Goal: Information Seeking & Learning: Learn about a topic

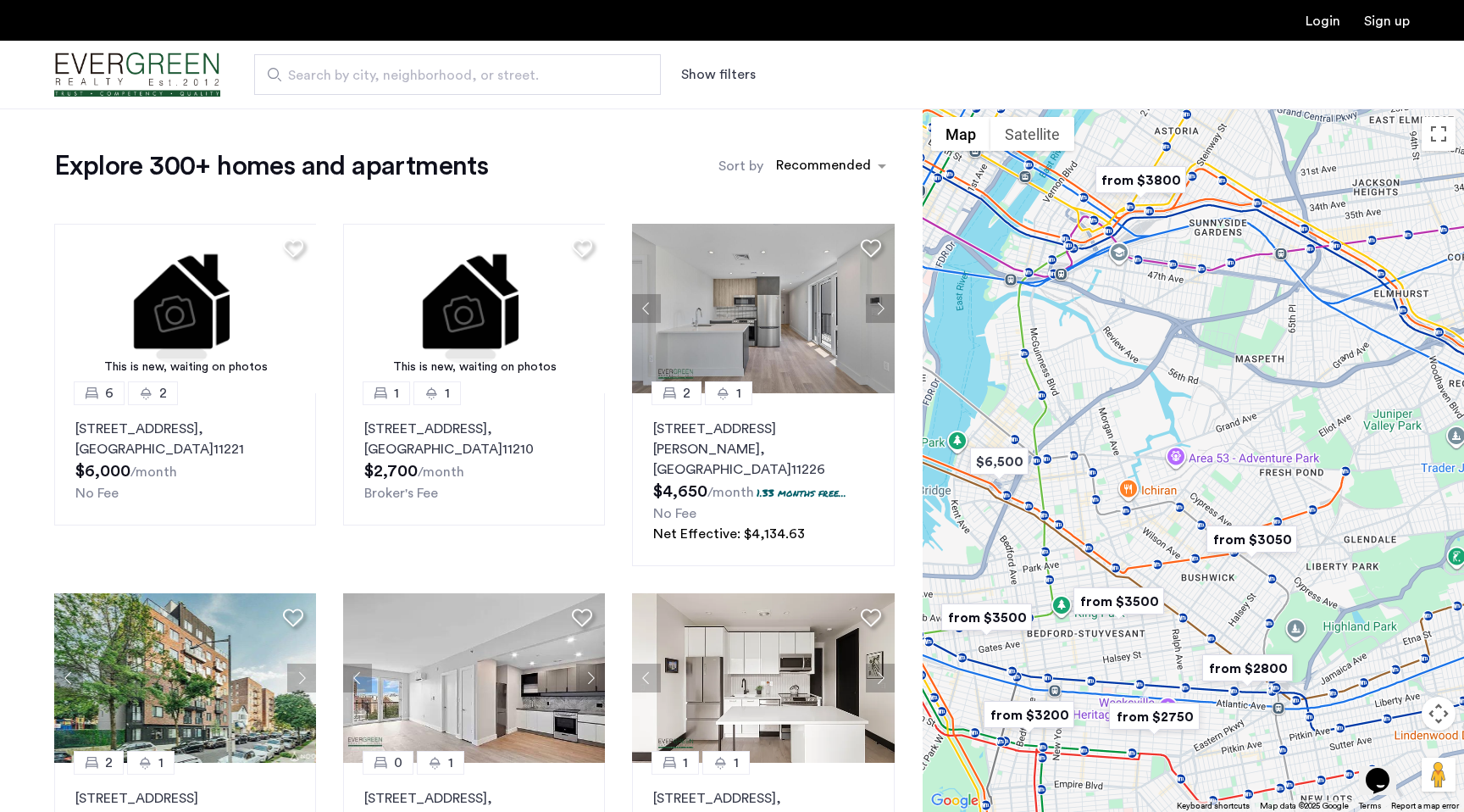
drag, startPoint x: 1187, startPoint y: 474, endPoint x: 1270, endPoint y: 373, distance: 130.7
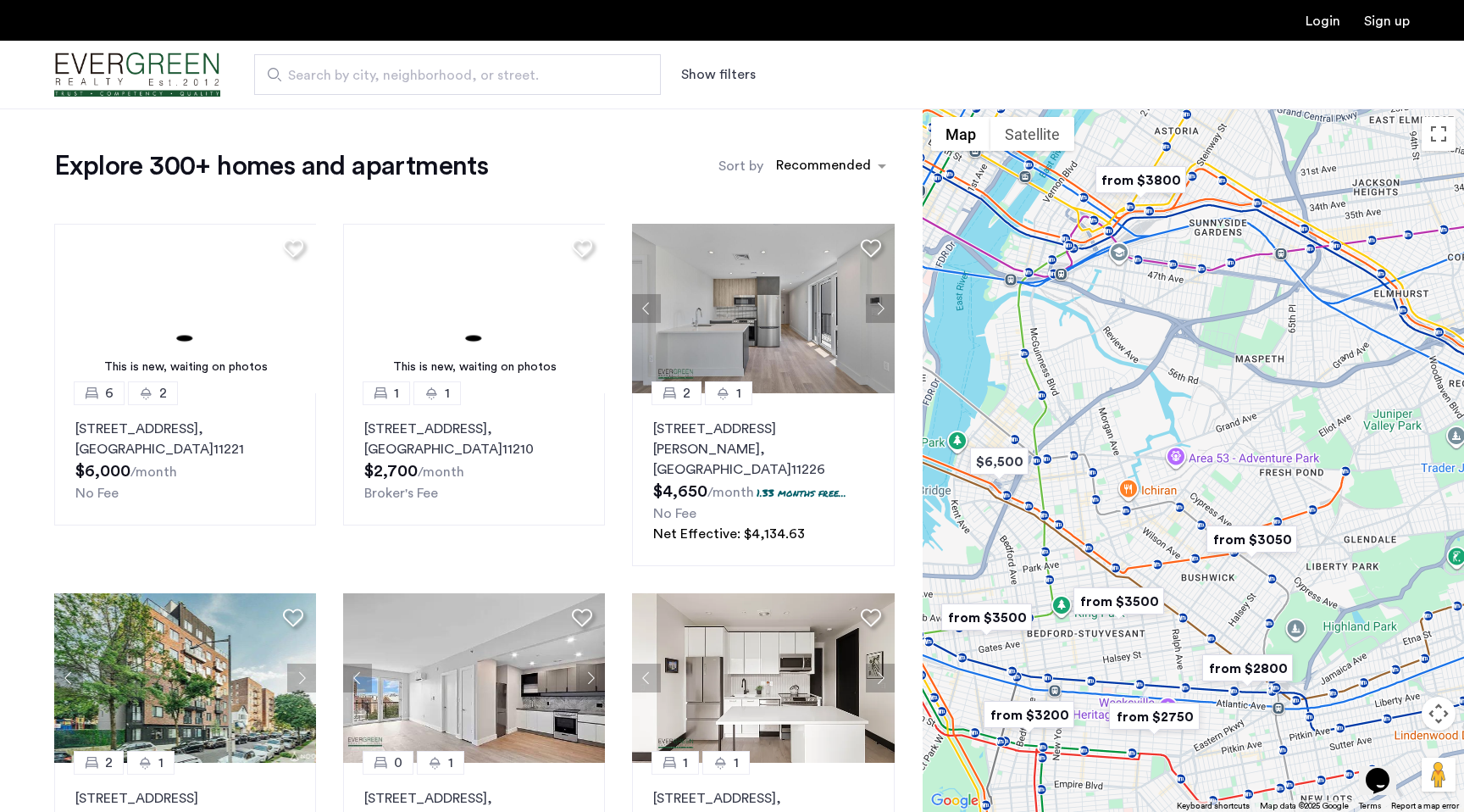
click at [1270, 374] on div at bounding box center [1193, 460] width 542 height 703
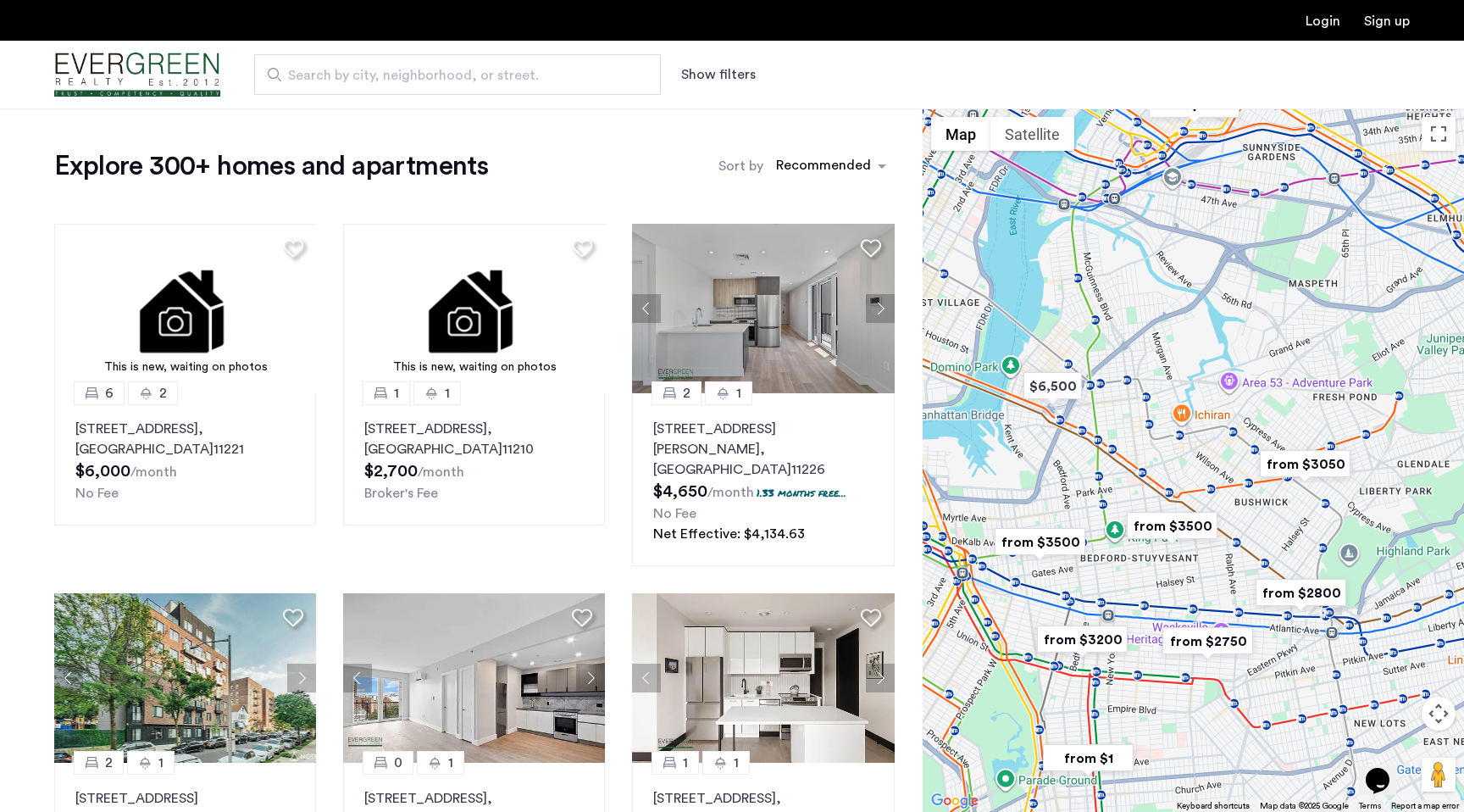
click at [1291, 471] on img "from $3050" at bounding box center [1305, 463] width 104 height 38
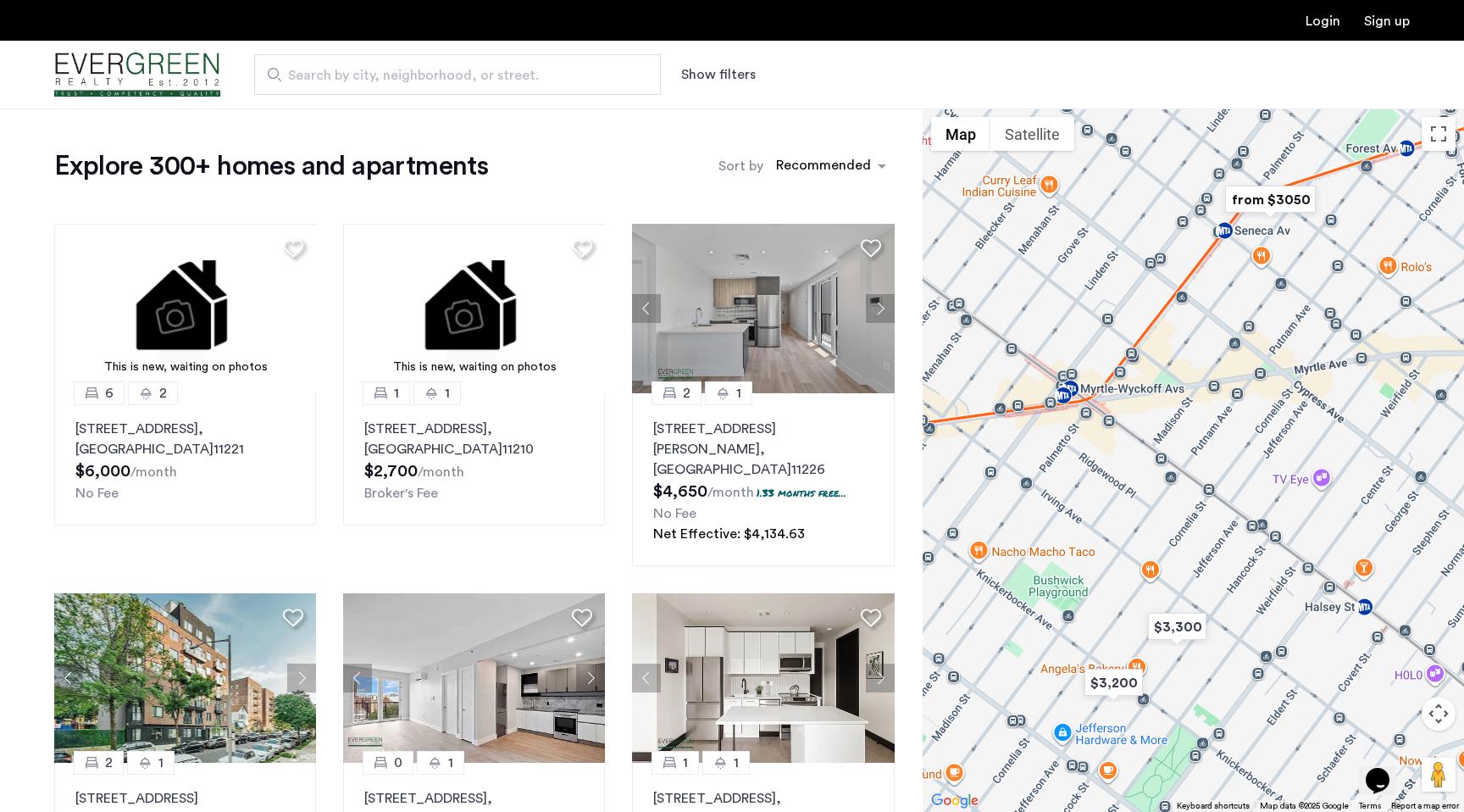
click at [1264, 197] on img "from $3050" at bounding box center [1270, 199] width 104 height 38
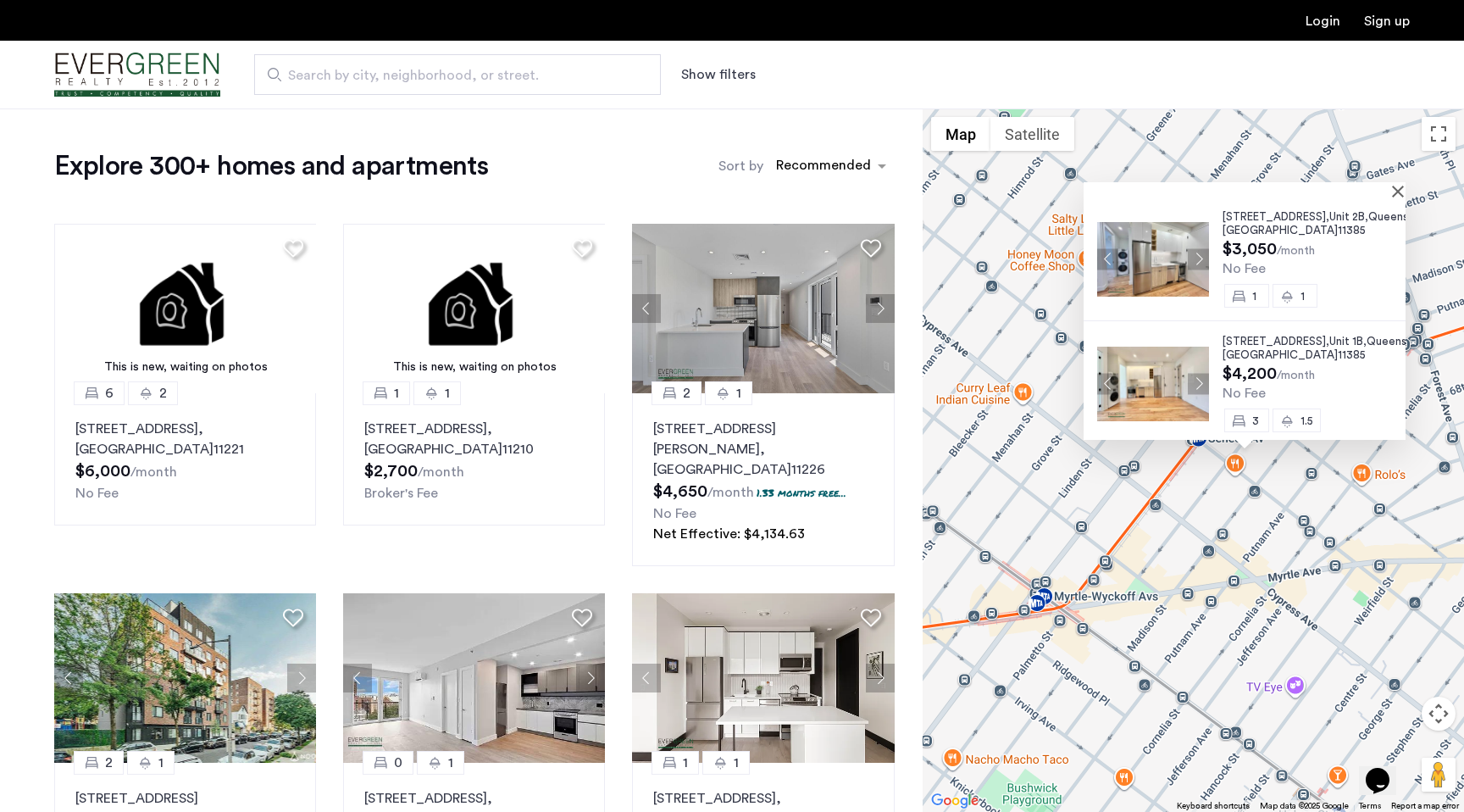
scroll to position [9, 0]
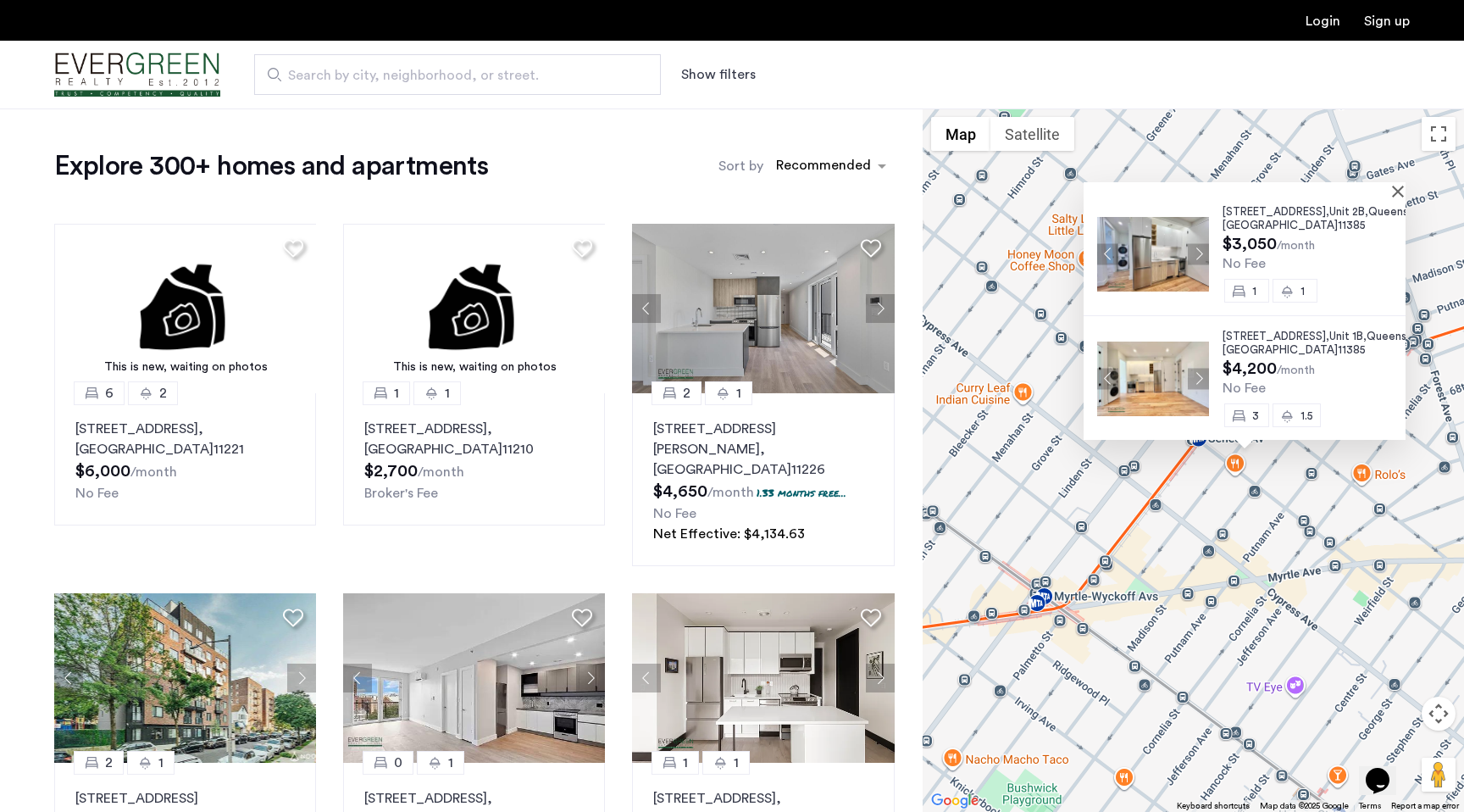
click at [1188, 373] on button "Next apartment" at bounding box center [1198, 378] width 21 height 21
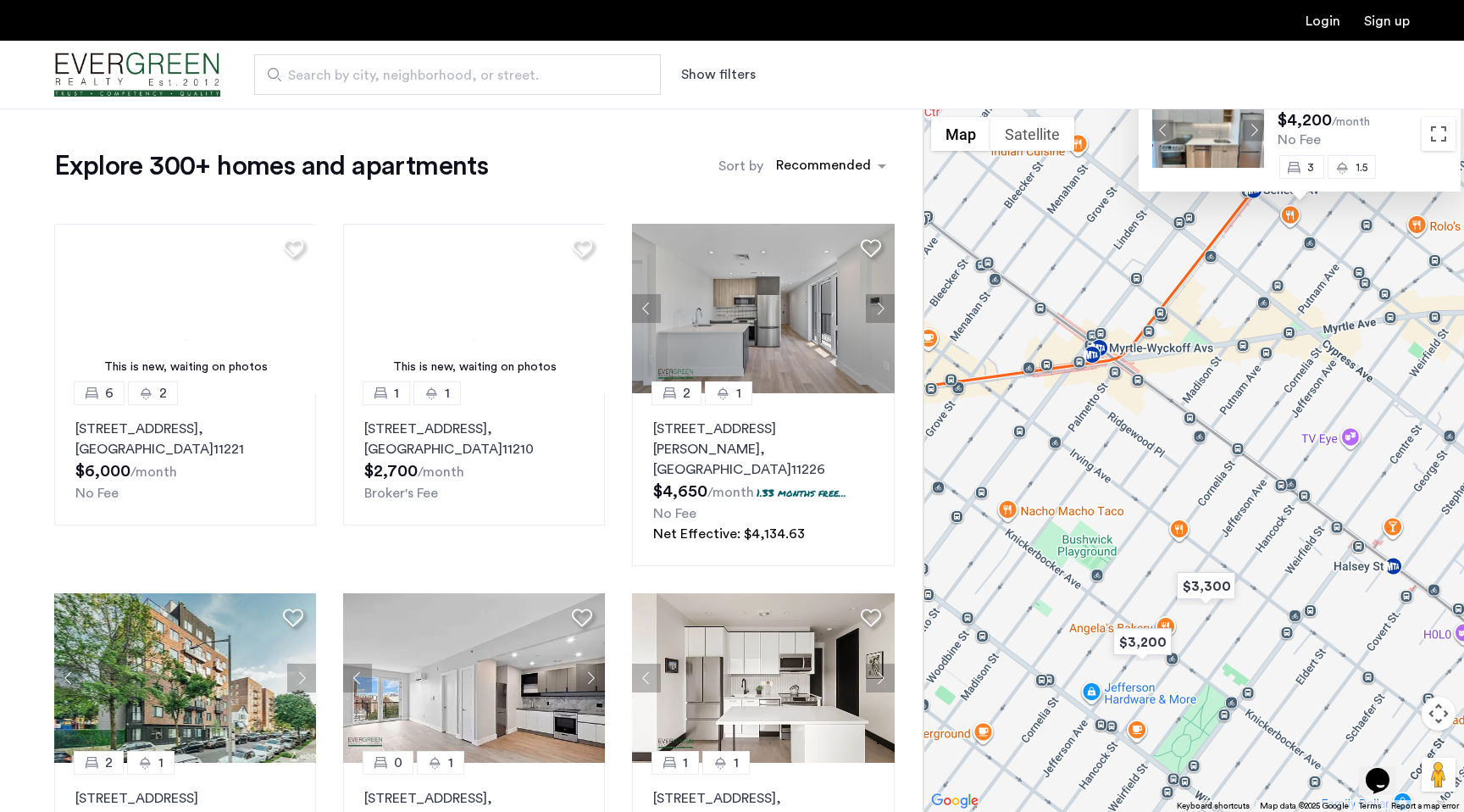
drag, startPoint x: 1237, startPoint y: 567, endPoint x: 1292, endPoint y: 317, distance: 256.0
click at [1292, 317] on div "[STREET_ADDRESS] $3,050 /month No Fee 1 1 [STREET_ADDRESS] $4,200 /month No Fee…" at bounding box center [1193, 460] width 542 height 703
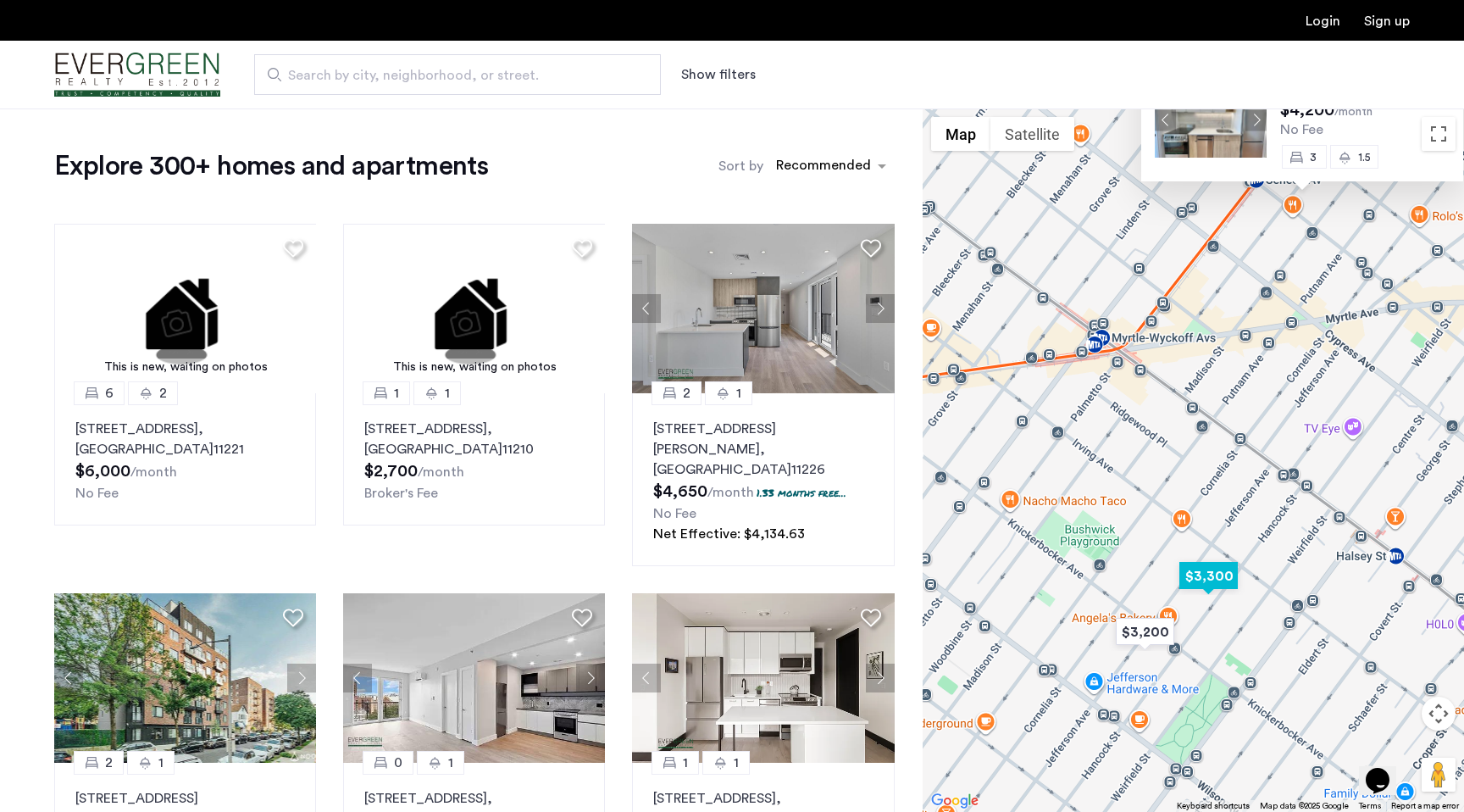
click at [1199, 575] on img "$3,300" at bounding box center [1208, 575] width 72 height 38
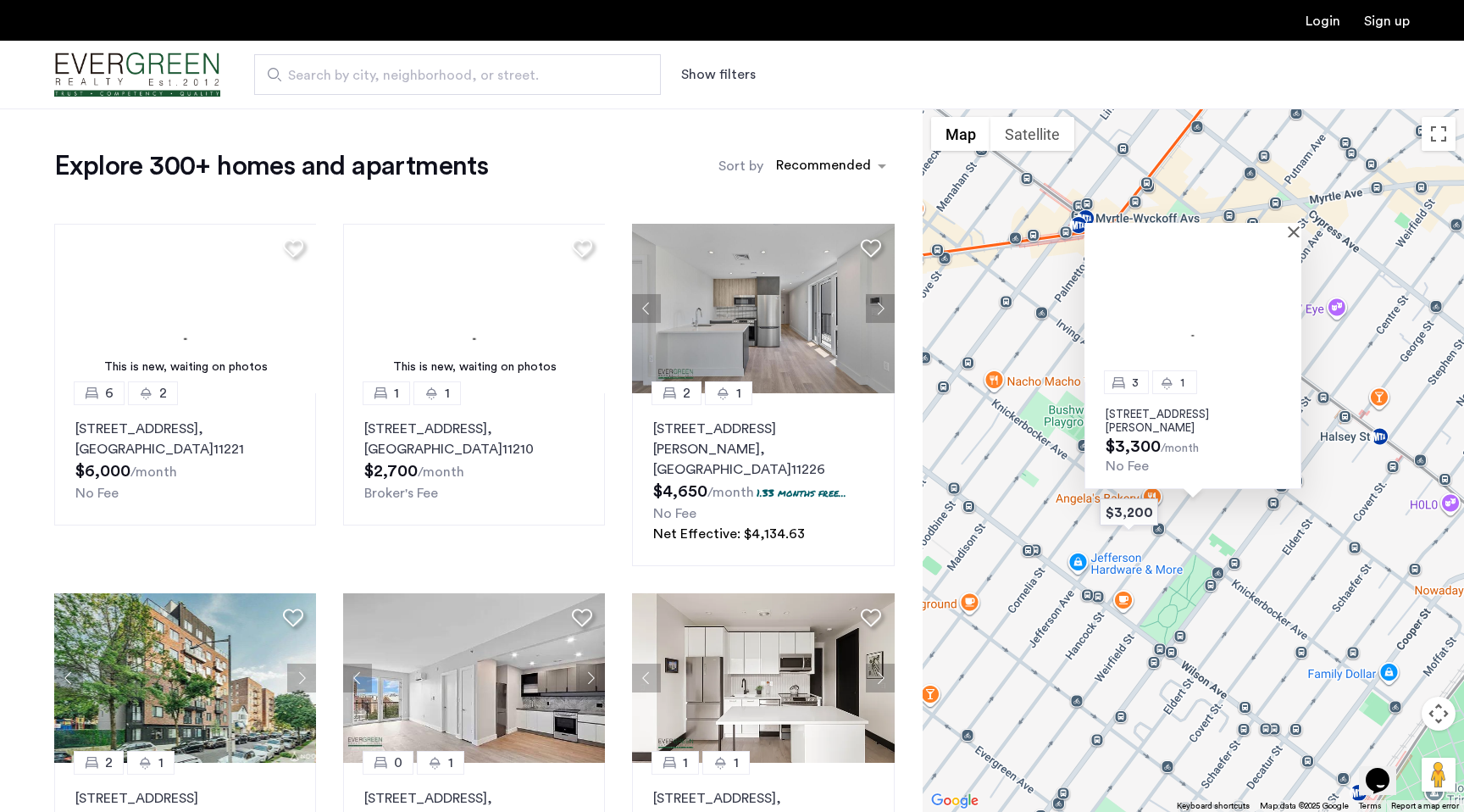
click at [1054, 603] on div "3 [STREET_ADDRESS][PERSON_NAME] $3,300 /month No Fee" at bounding box center [1193, 460] width 542 height 703
click at [733, 64] on button "Show filters" at bounding box center [719, 74] width 75 height 20
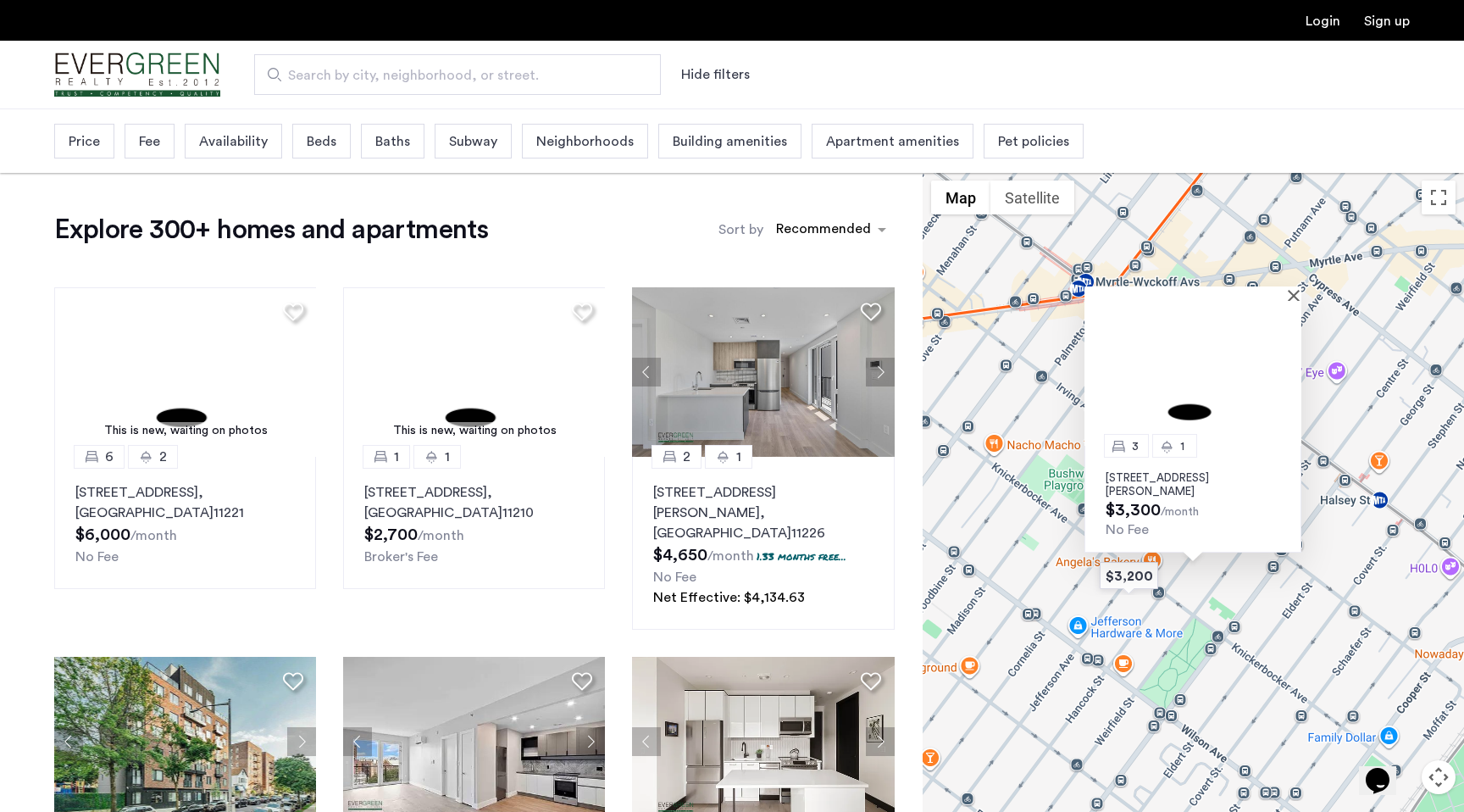
click at [324, 149] on span "Beds" at bounding box center [321, 141] width 29 height 20
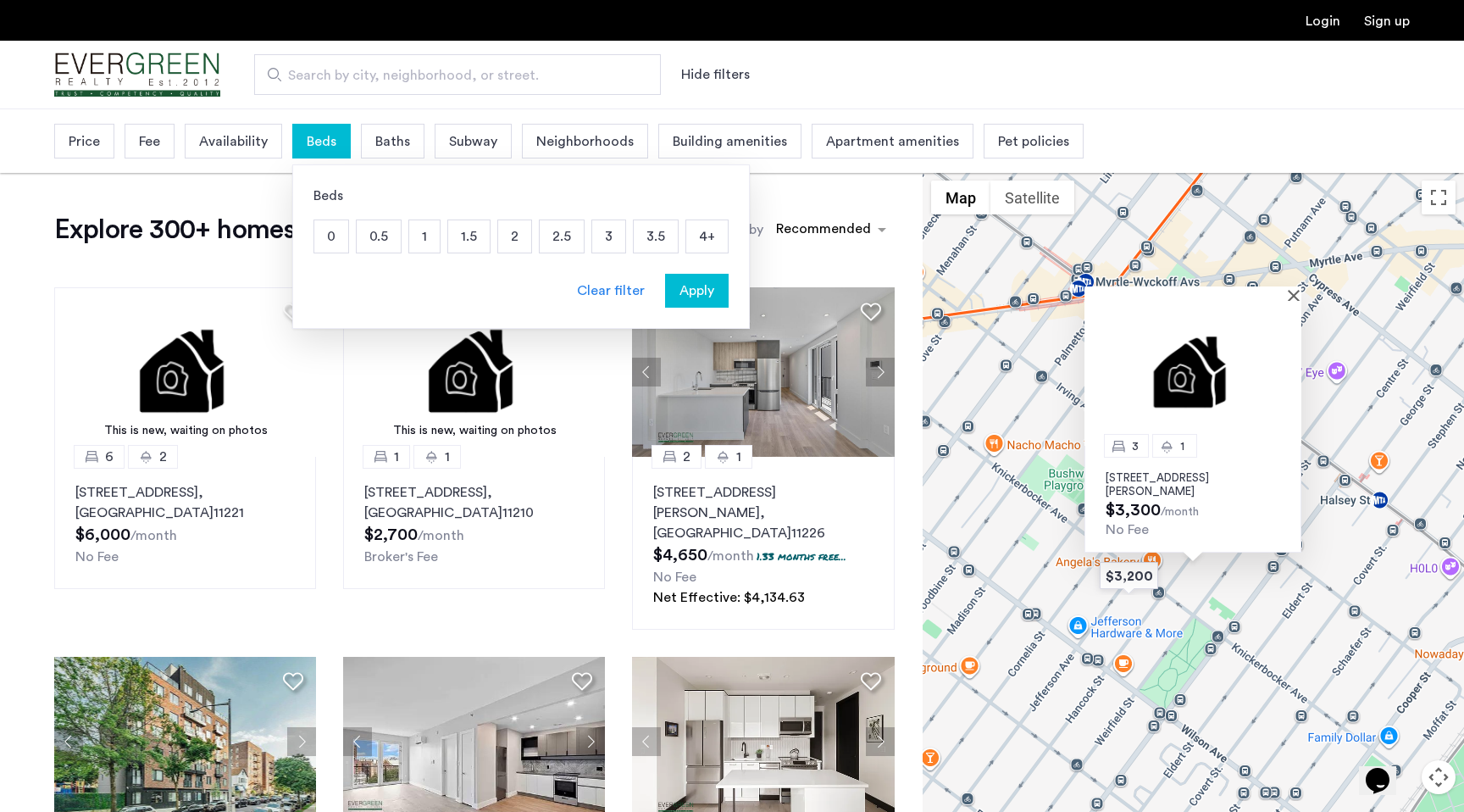
click at [999, 141] on span "Pet policies" at bounding box center [1034, 141] width 71 height 20
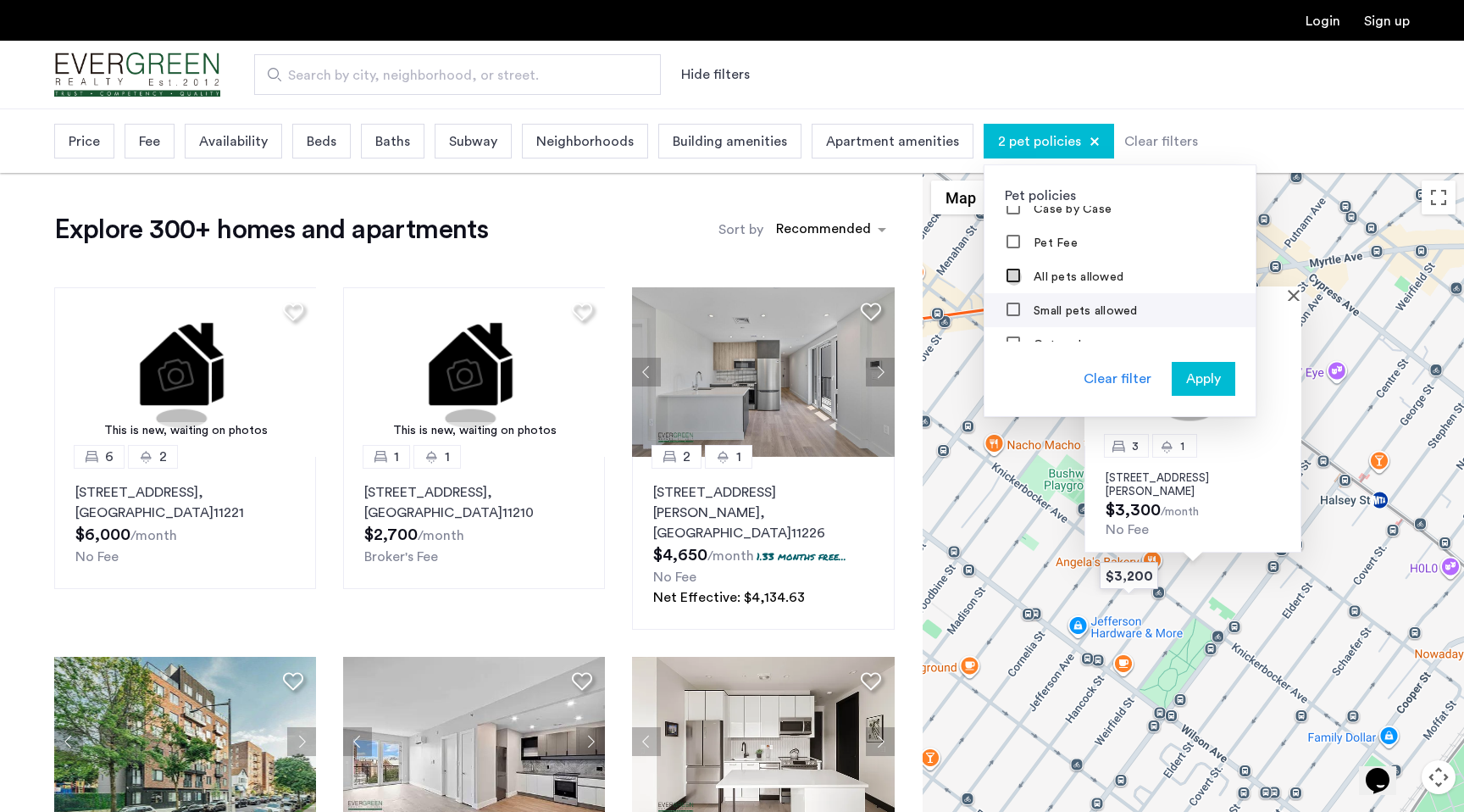
scroll to position [0, 0]
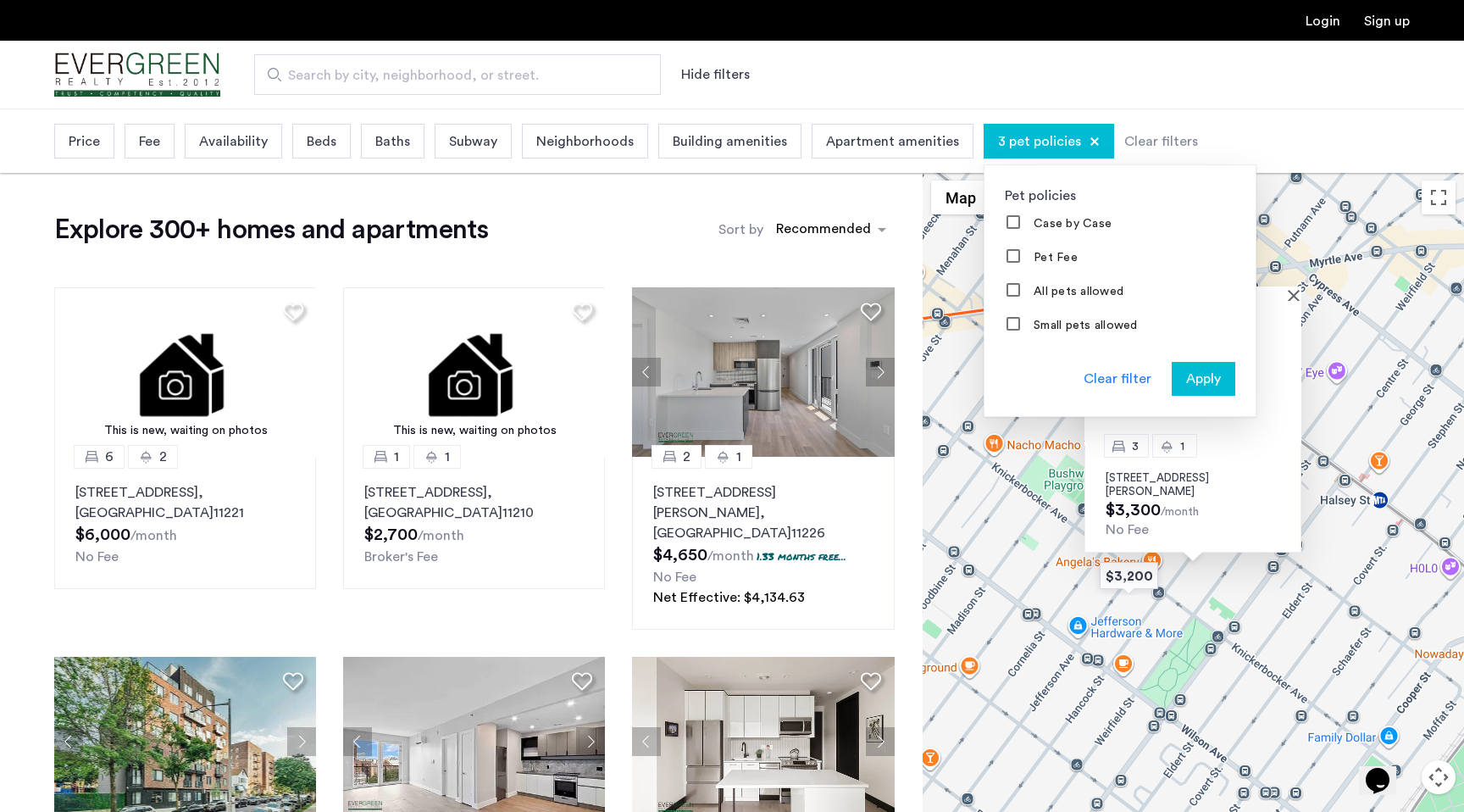
click at [1190, 371] on span "Apply" at bounding box center [1203, 378] width 35 height 20
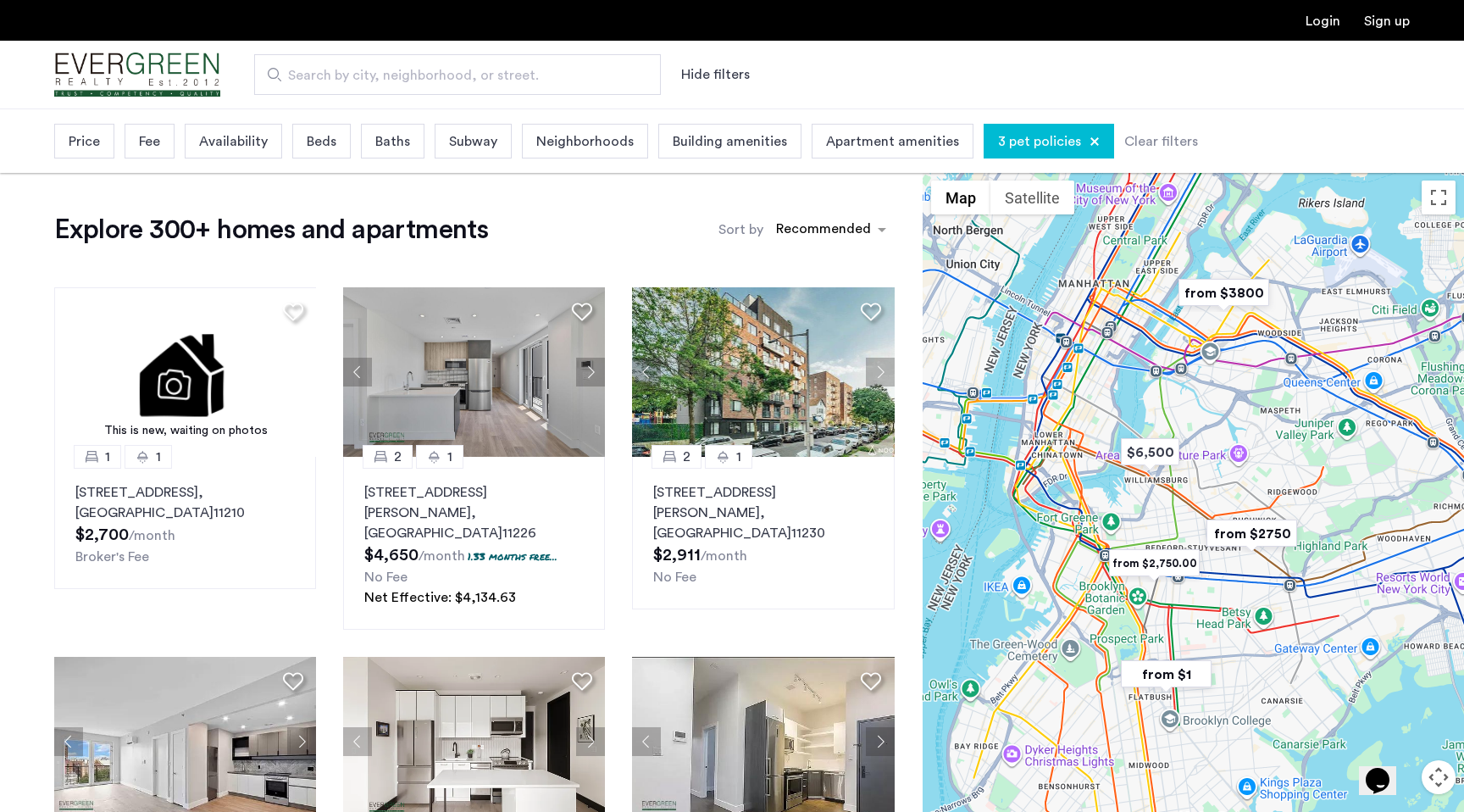
click at [96, 141] on span "Price" at bounding box center [84, 141] width 31 height 20
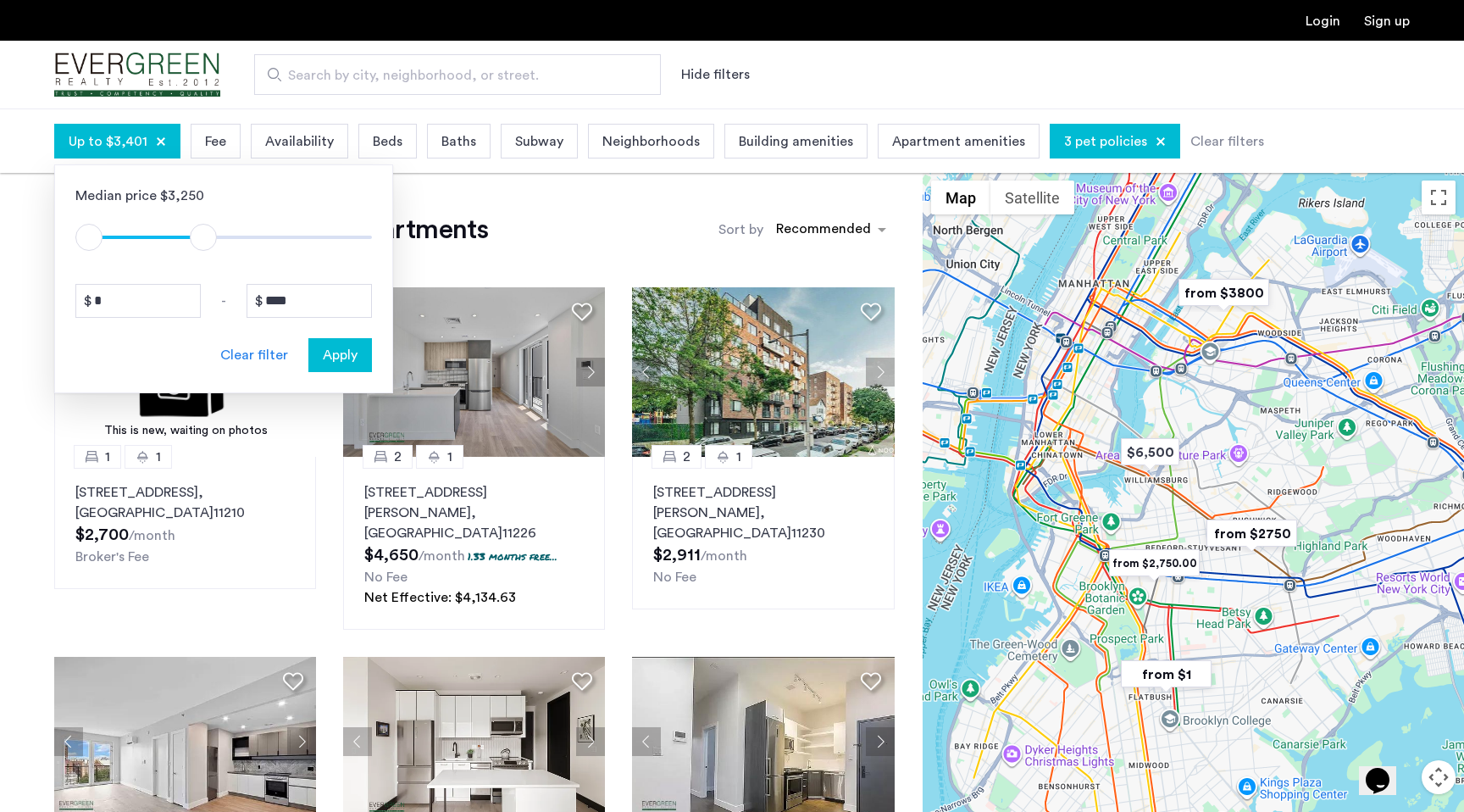
type input "****"
drag, startPoint x: 354, startPoint y: 237, endPoint x: 210, endPoint y: 248, distance: 144.4
click at [210, 248] on span "ngx-slider-max" at bounding box center [210, 237] width 27 height 27
click at [346, 364] on span "Apply" at bounding box center [340, 355] width 35 height 20
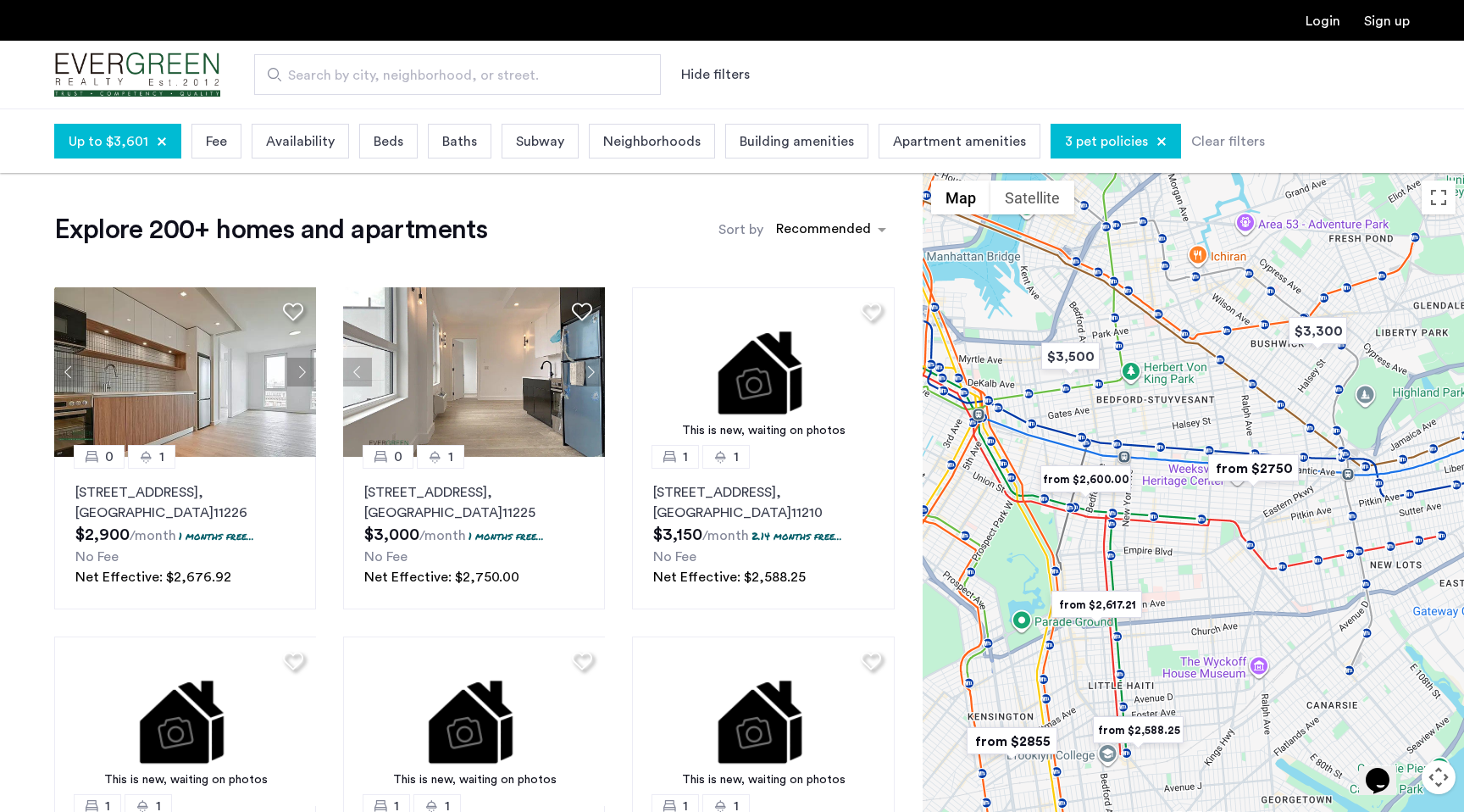
drag, startPoint x: 1053, startPoint y: 341, endPoint x: 1052, endPoint y: 438, distance: 97.0
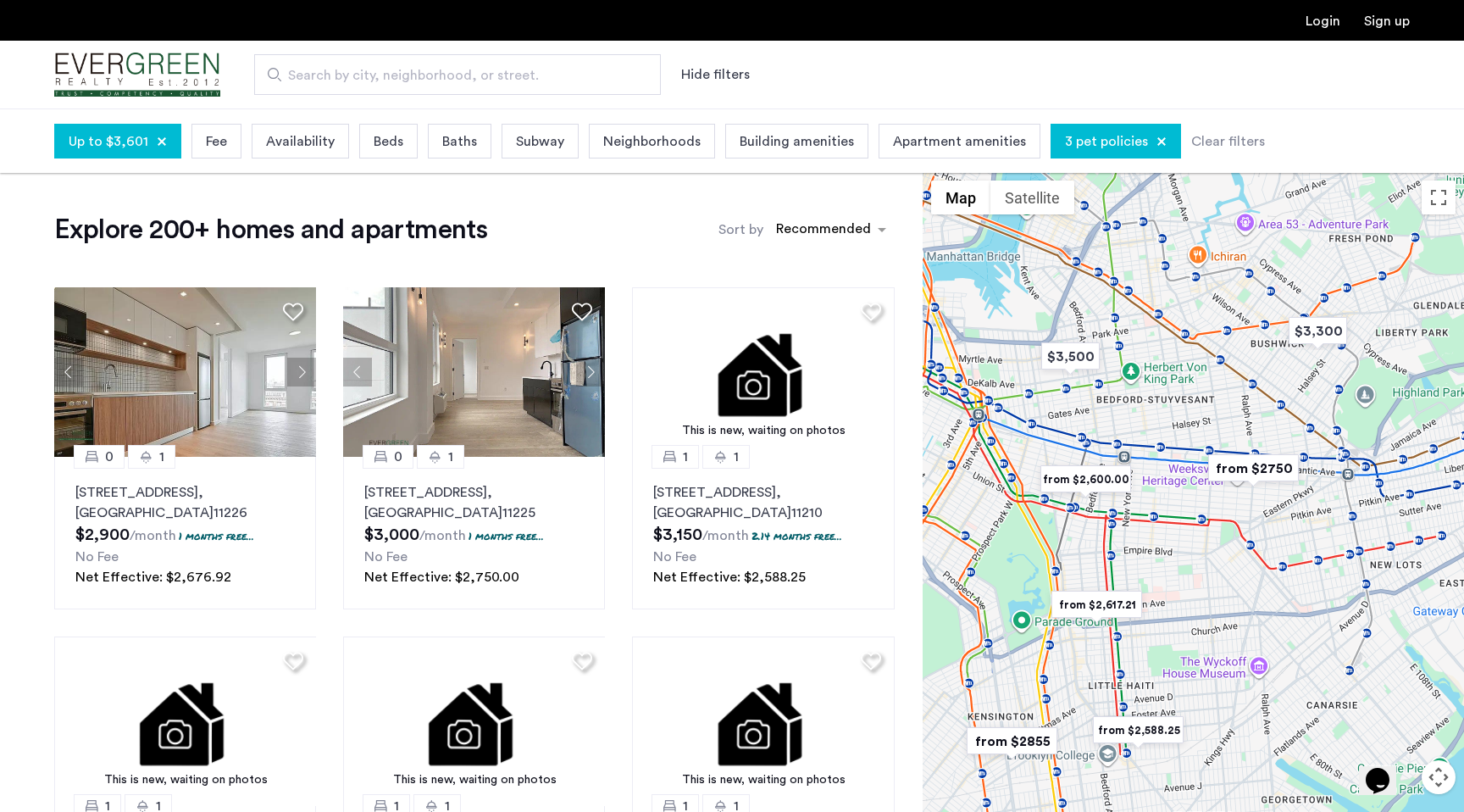
click at [1052, 438] on div at bounding box center [1193, 523] width 542 height 703
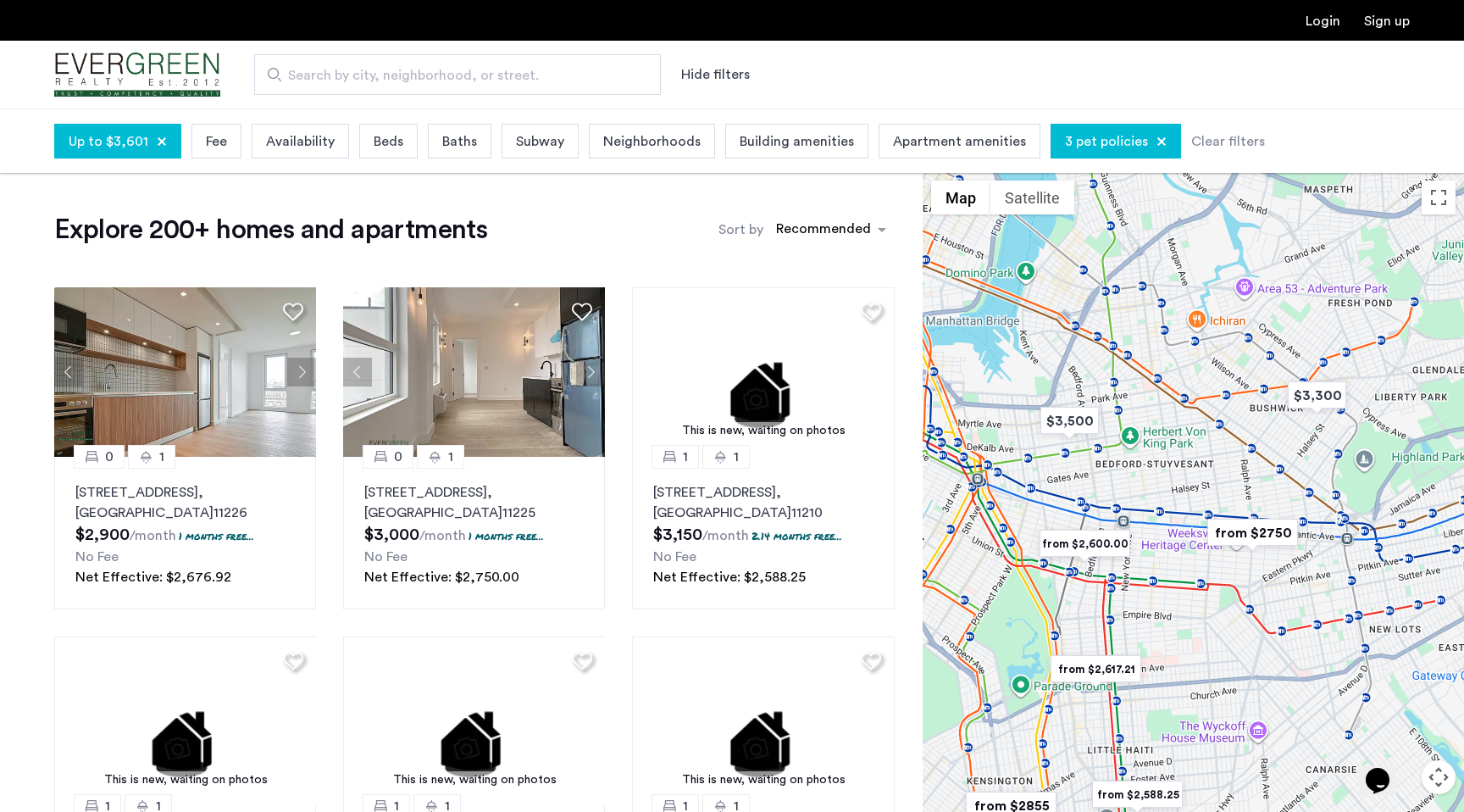
click at [1107, 436] on div at bounding box center [1193, 523] width 542 height 703
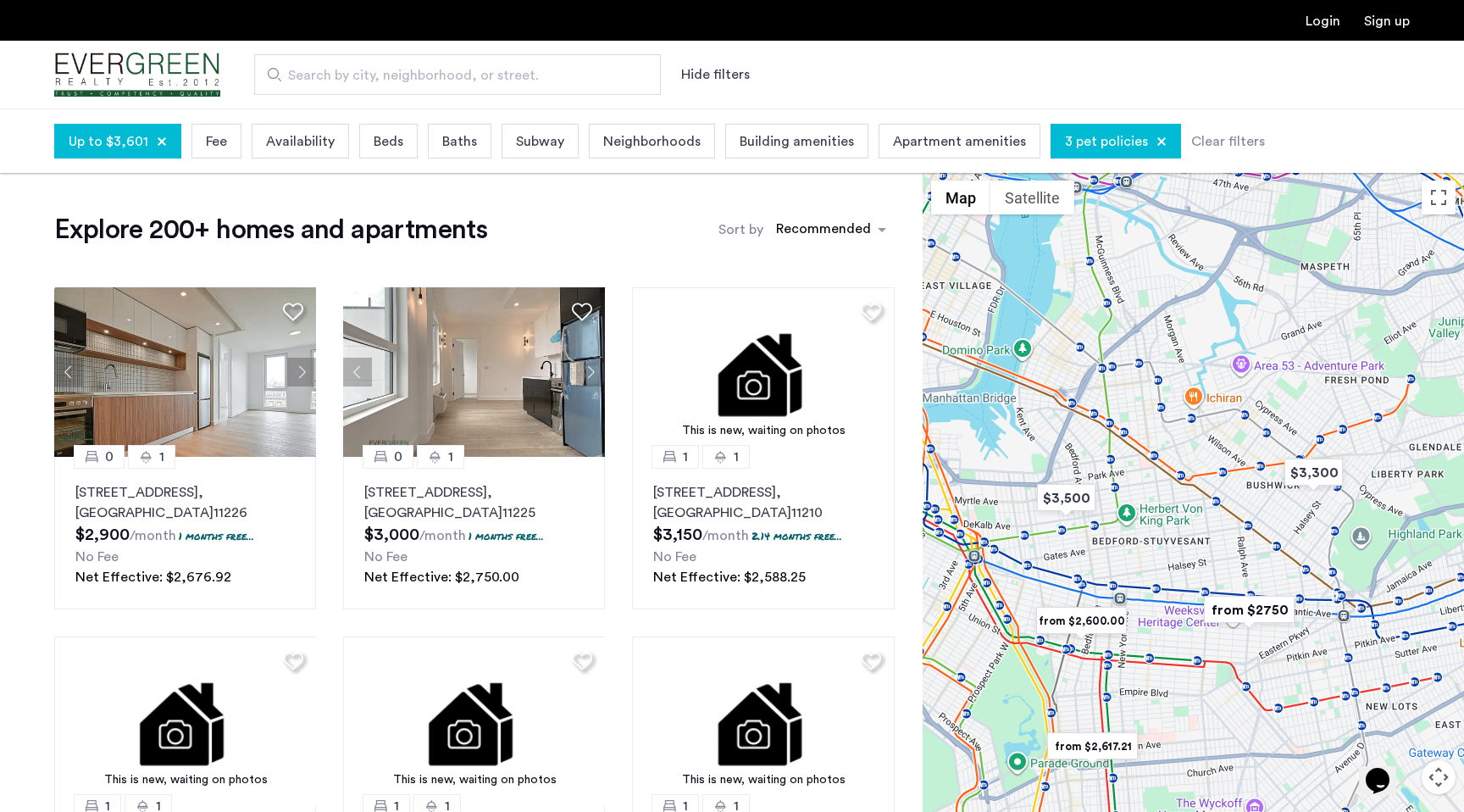
drag, startPoint x: 1107, startPoint y: 436, endPoint x: 1095, endPoint y: 518, distance: 82.9
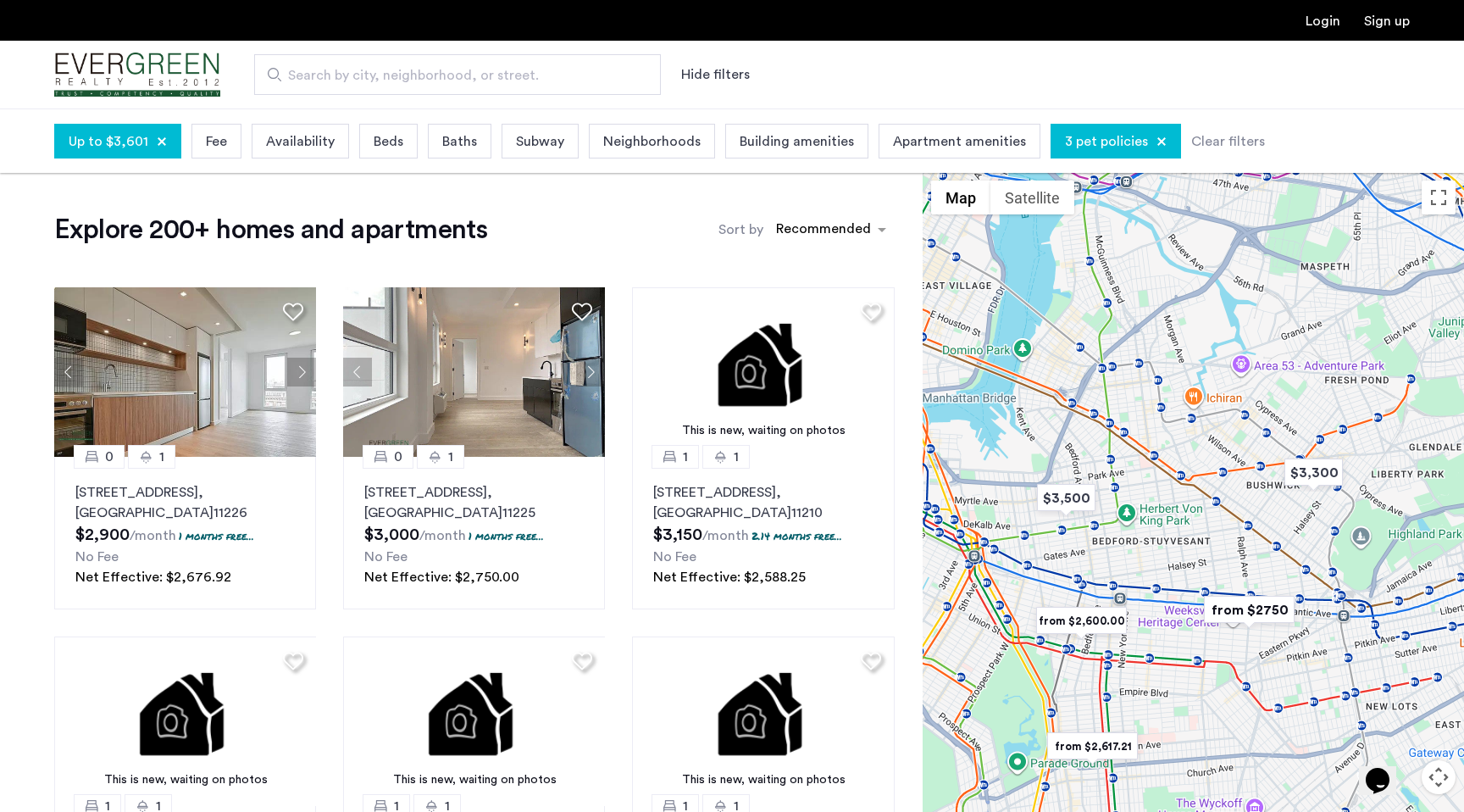
click at [1095, 518] on div at bounding box center [1193, 523] width 542 height 703
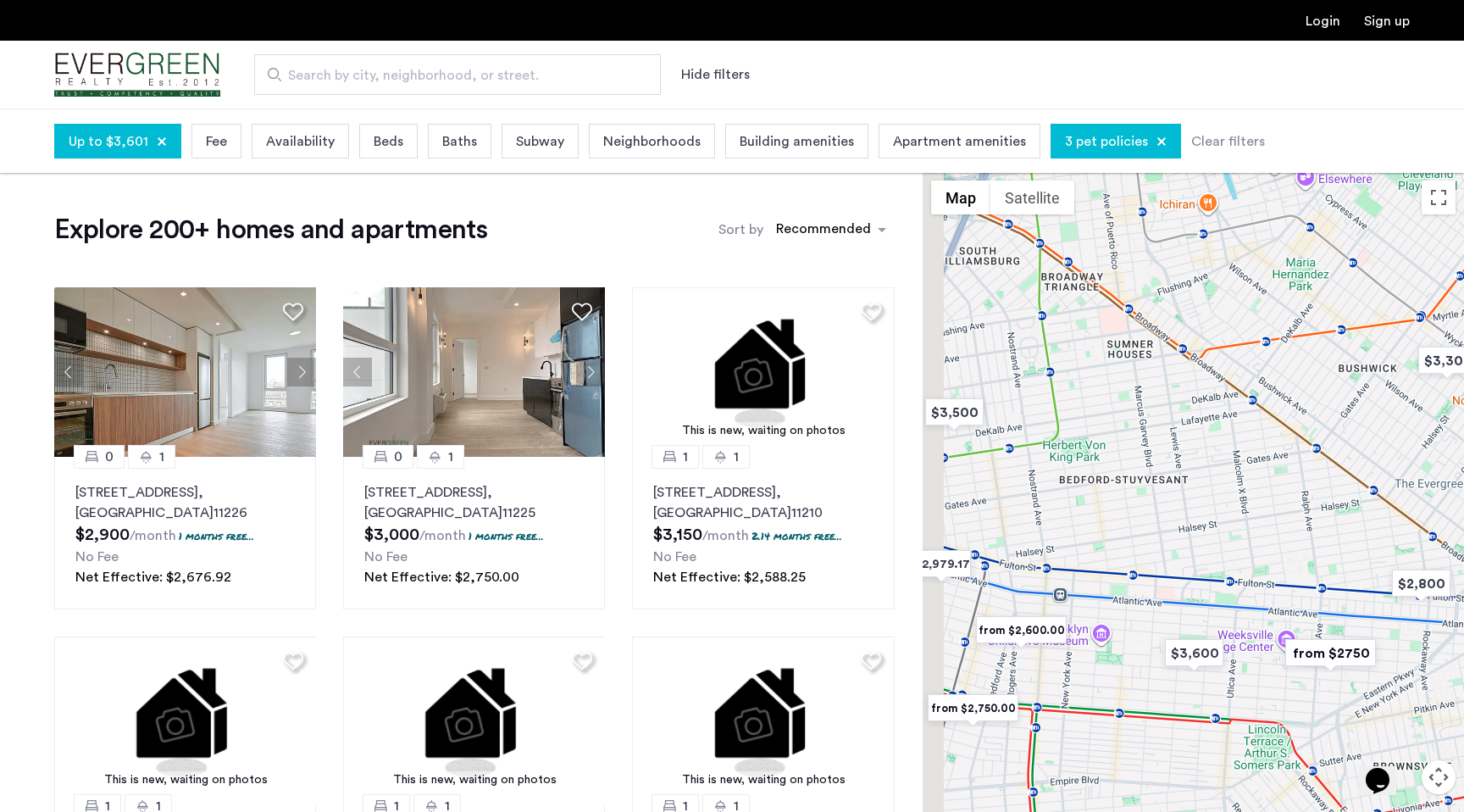
drag, startPoint x: 1253, startPoint y: 660, endPoint x: 1340, endPoint y: 529, distance: 157.3
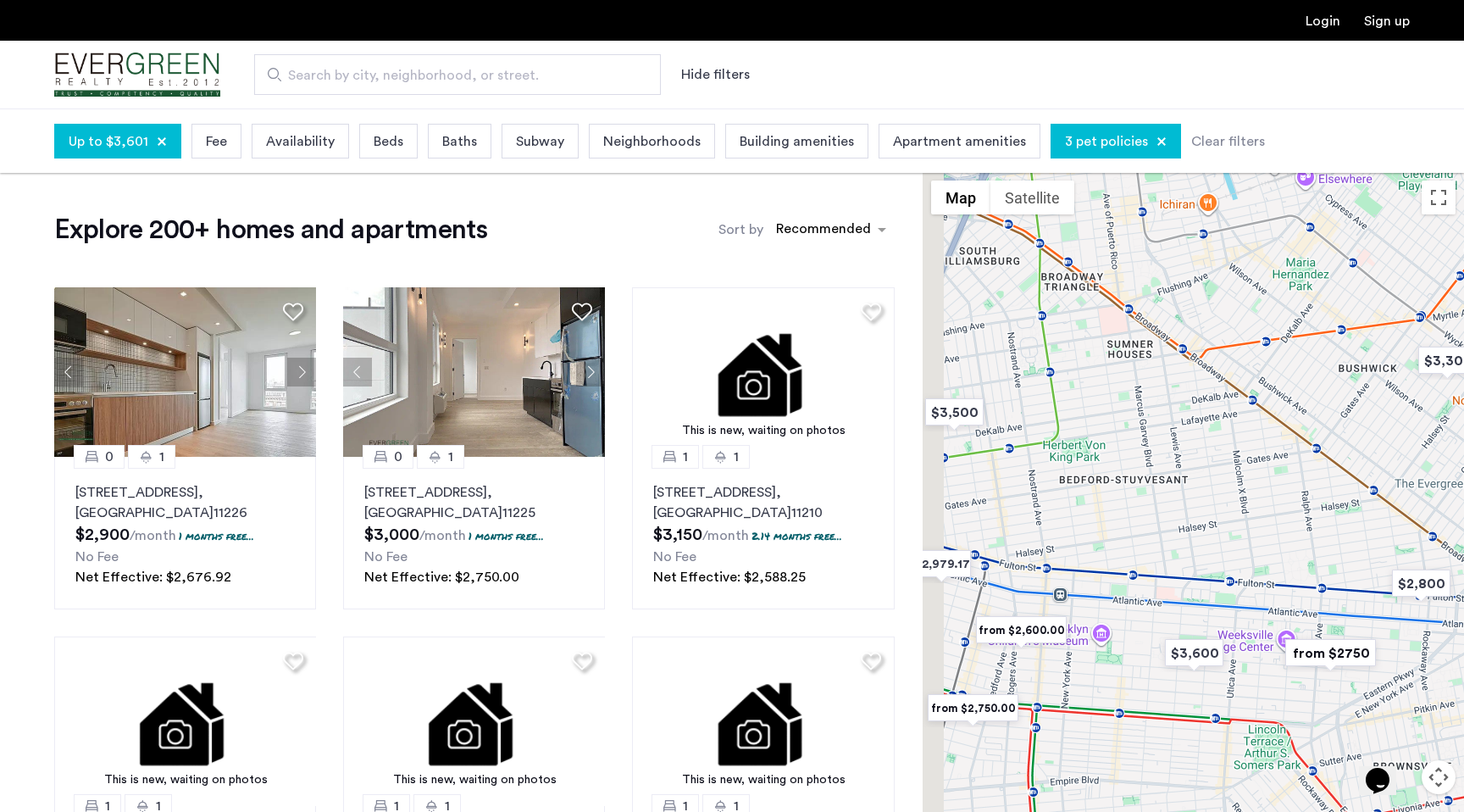
click at [1340, 529] on div at bounding box center [1193, 523] width 542 height 703
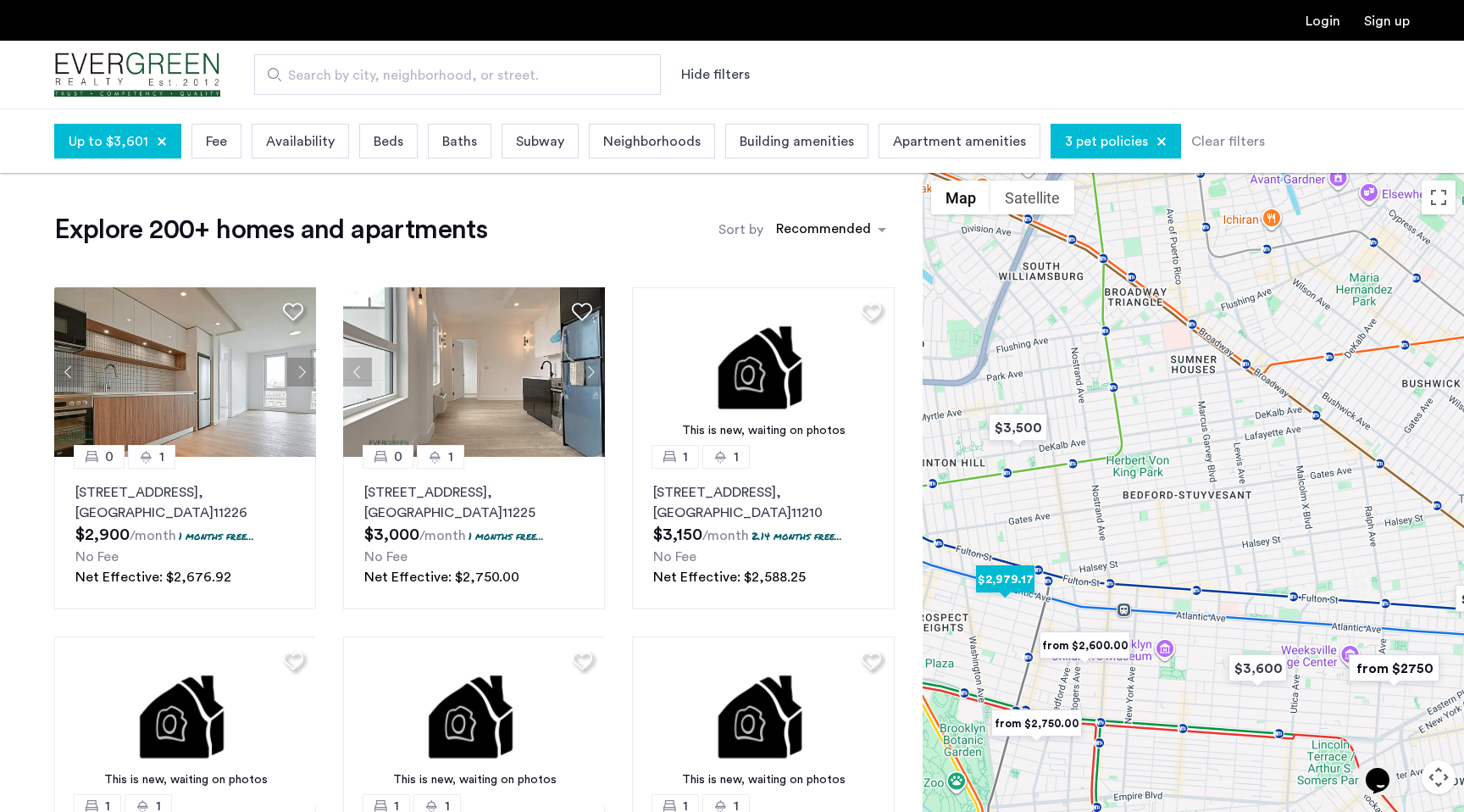
click at [1018, 583] on img "$2,979.17" at bounding box center [1005, 579] width 72 height 38
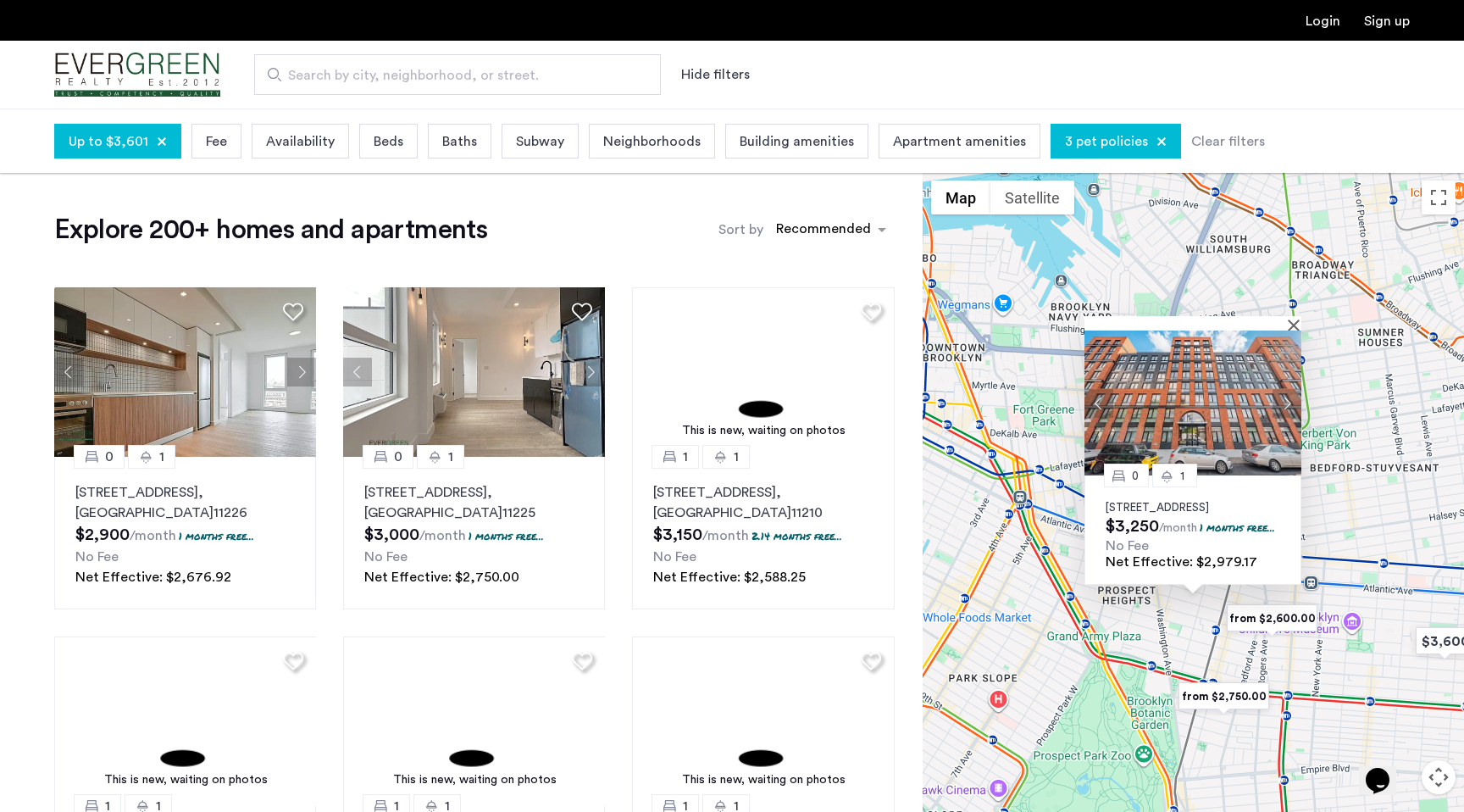
click at [1323, 454] on div "0 [GEOGRAPHIC_DATA][STREET_ADDRESS] $3,250 /month 1 months free... No Fee Net E…" at bounding box center [1193, 523] width 542 height 703
click at [1259, 620] on img "from $2,600.00" at bounding box center [1272, 617] width 104 height 38
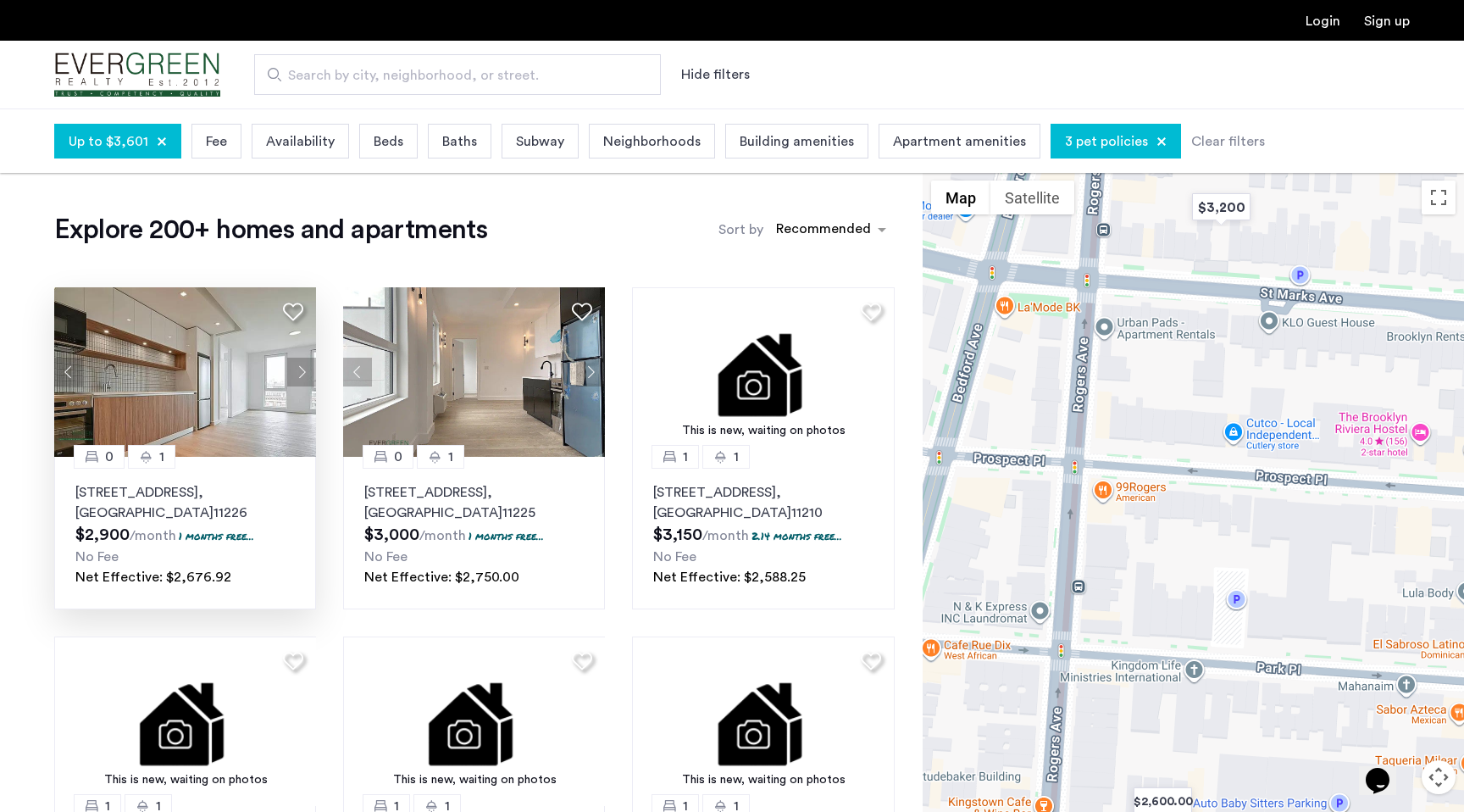
click at [305, 370] on button "Next apartment" at bounding box center [302, 372] width 28 height 28
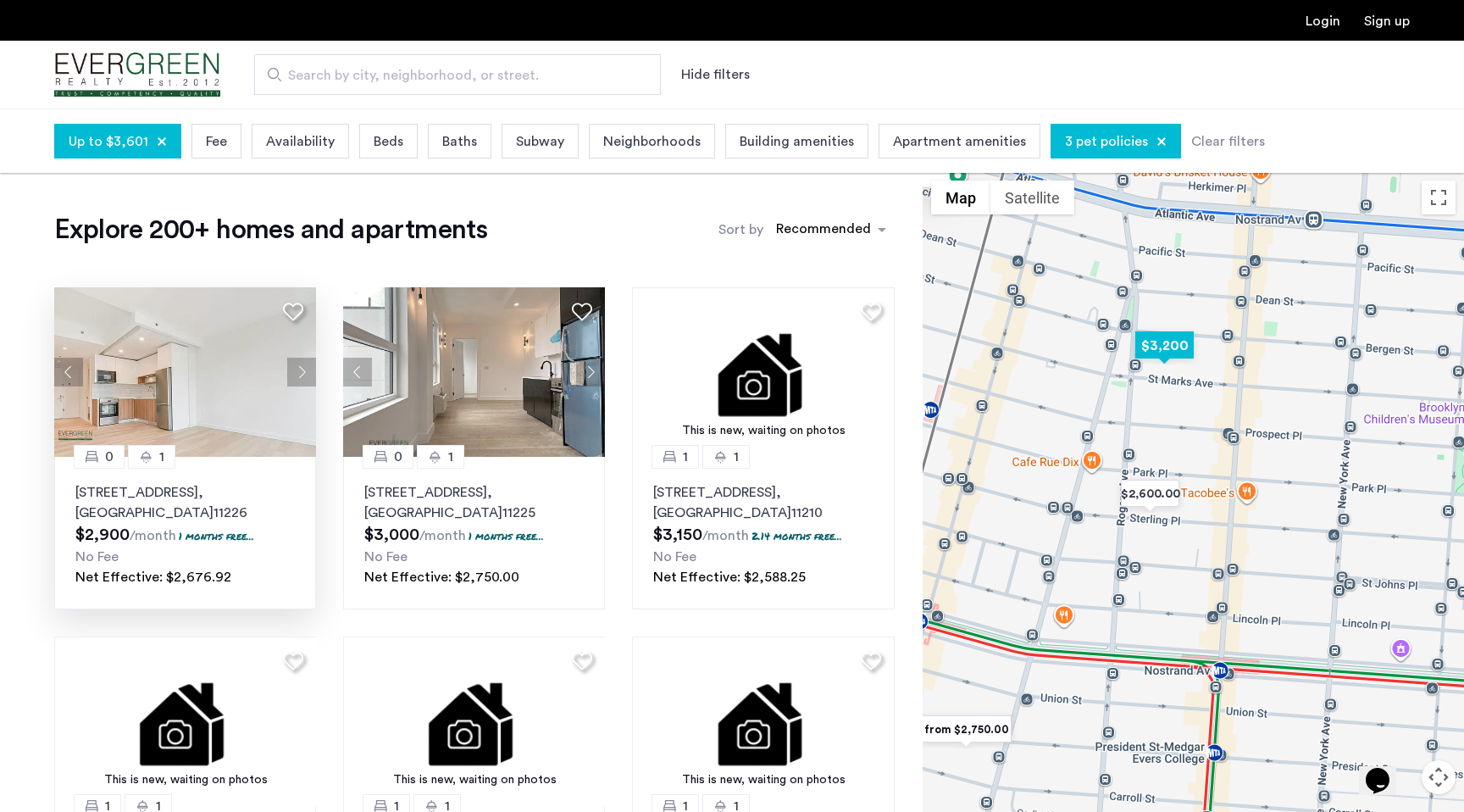
click at [1168, 346] on img "$3,200" at bounding box center [1164, 345] width 72 height 38
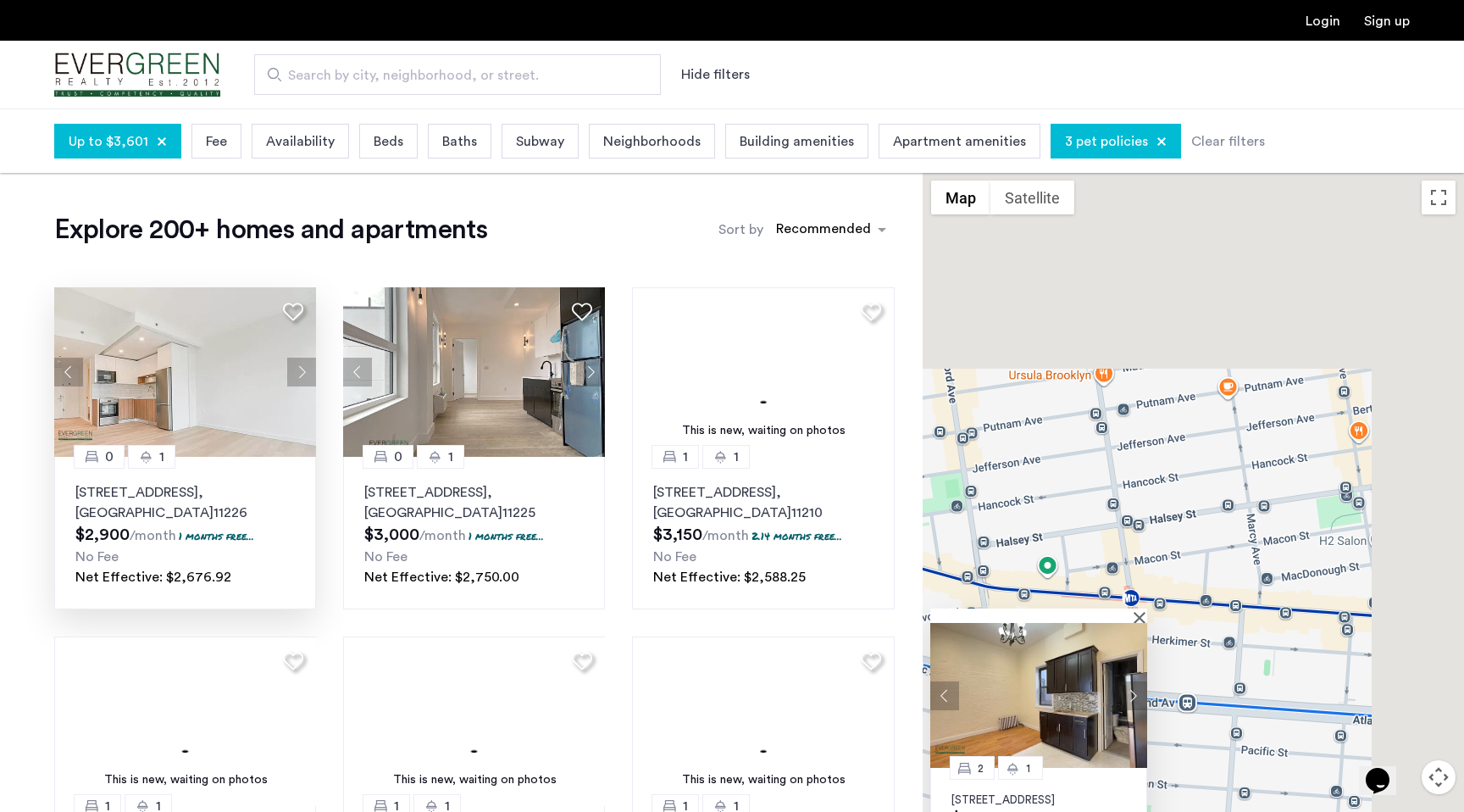
click at [1092, 545] on div "2 [GEOGRAPHIC_DATA][STREET_ADDRESS] $3,200 /month No Fee" at bounding box center [1193, 523] width 542 height 703
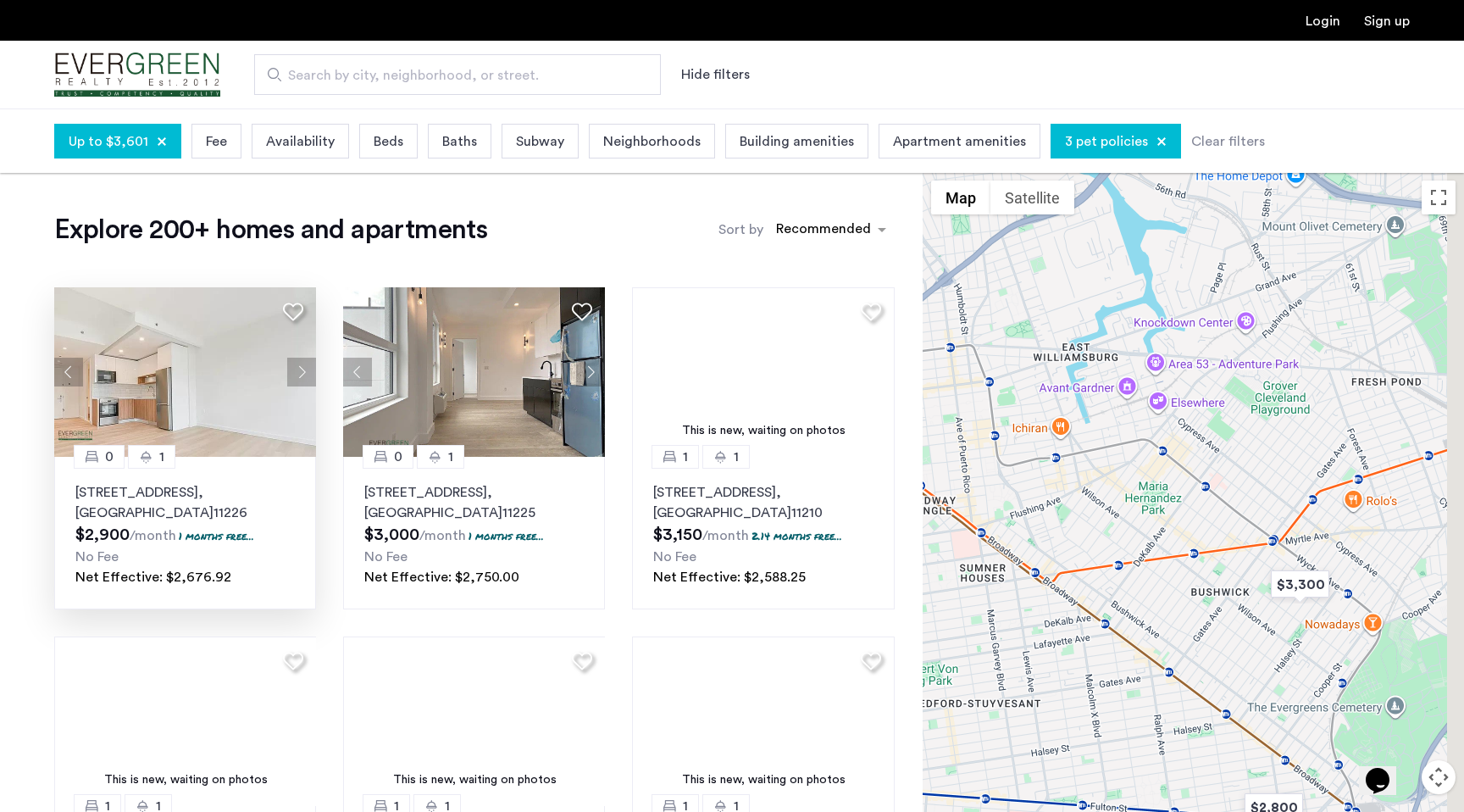
drag, startPoint x: 1172, startPoint y: 494, endPoint x: 978, endPoint y: 691, distance: 276.5
click at [978, 691] on div at bounding box center [1193, 523] width 542 height 703
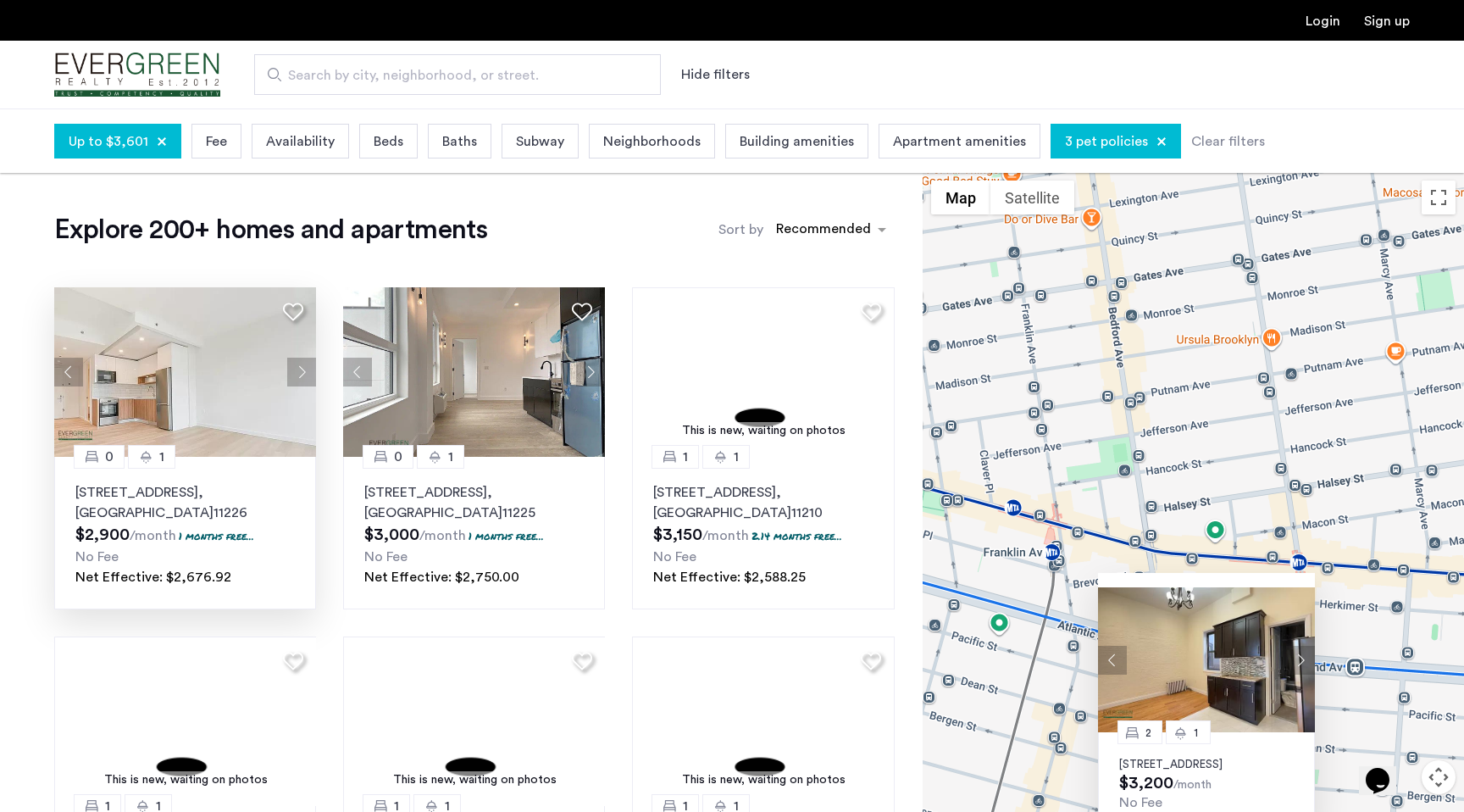
drag, startPoint x: 1218, startPoint y: 665, endPoint x: 1337, endPoint y: 652, distance: 119.7
click at [1337, 652] on div "2 [GEOGRAPHIC_DATA][STREET_ADDRESS] $3,200 /month No Fee" at bounding box center [1193, 523] width 542 height 703
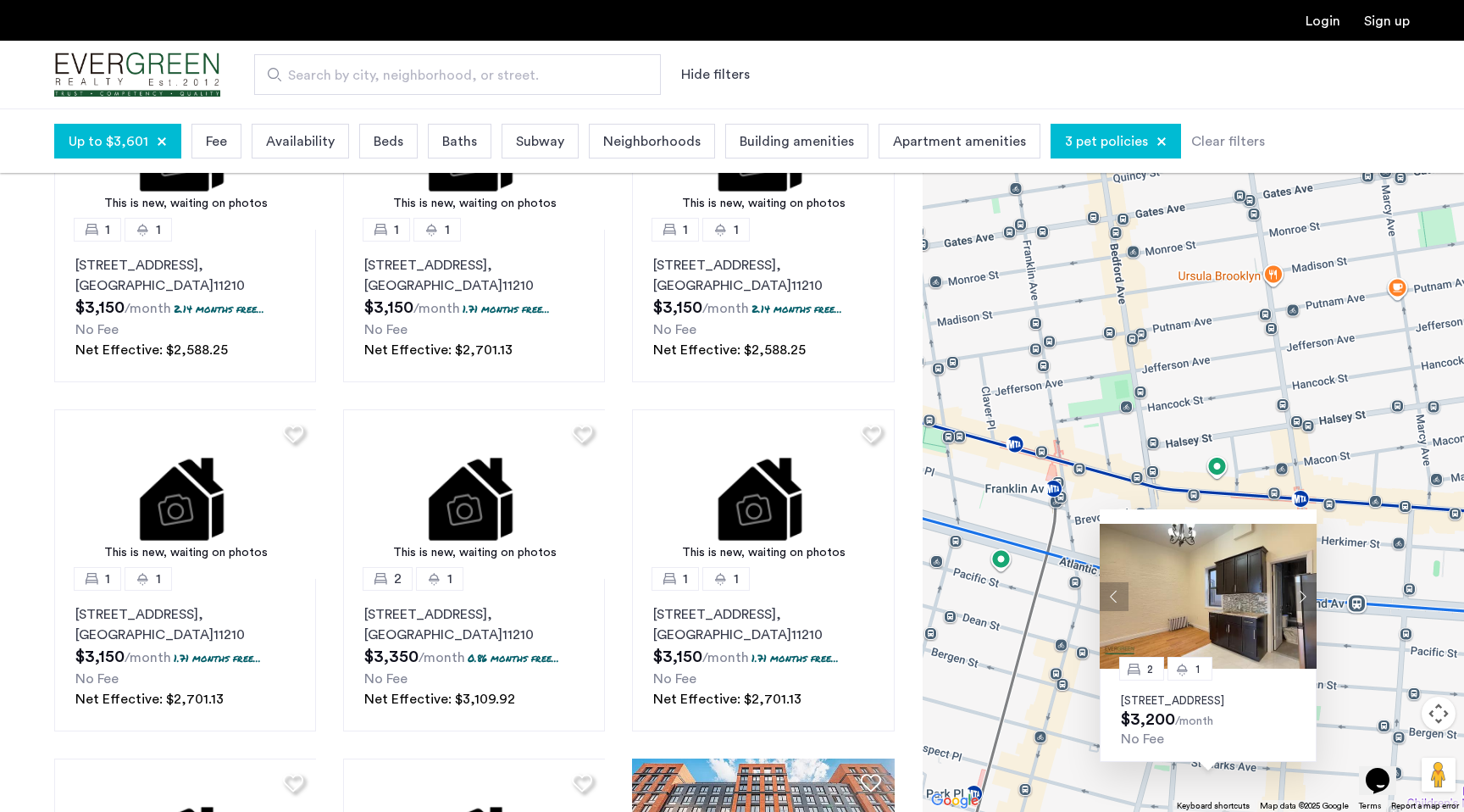
scroll to position [577, 0]
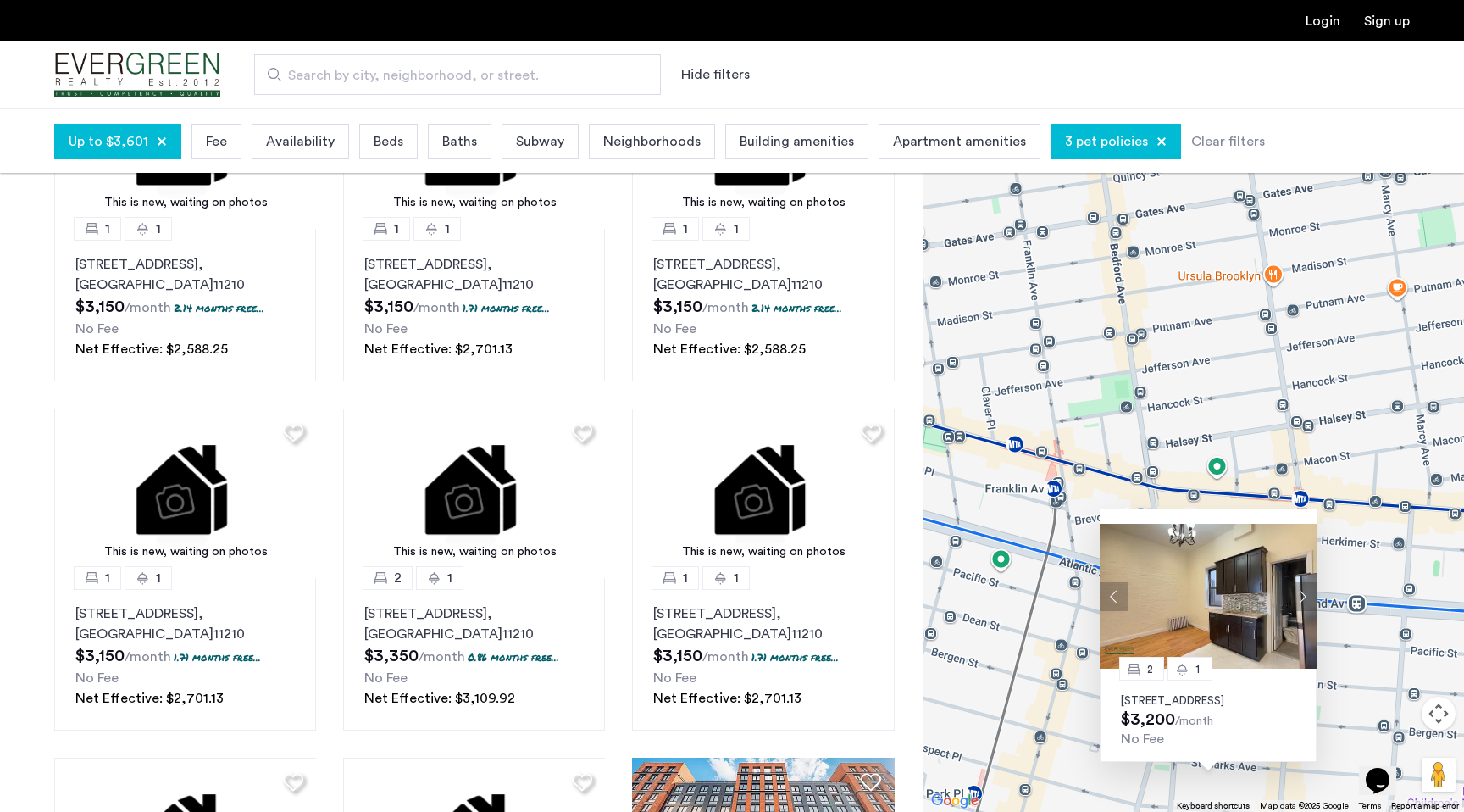
click at [381, 137] on span "Beds" at bounding box center [388, 141] width 29 height 20
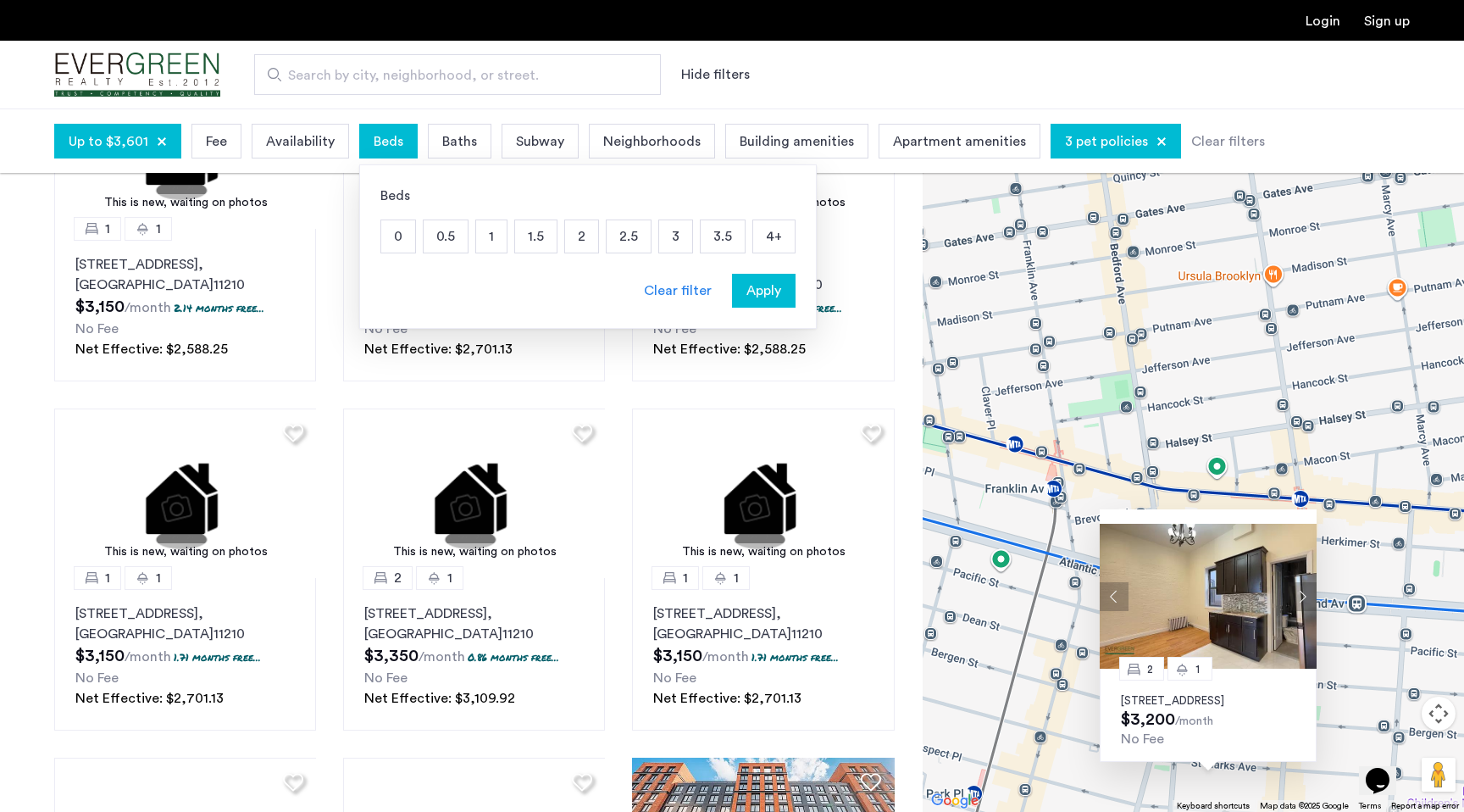
click at [493, 241] on p "1" at bounding box center [491, 237] width 30 height 32
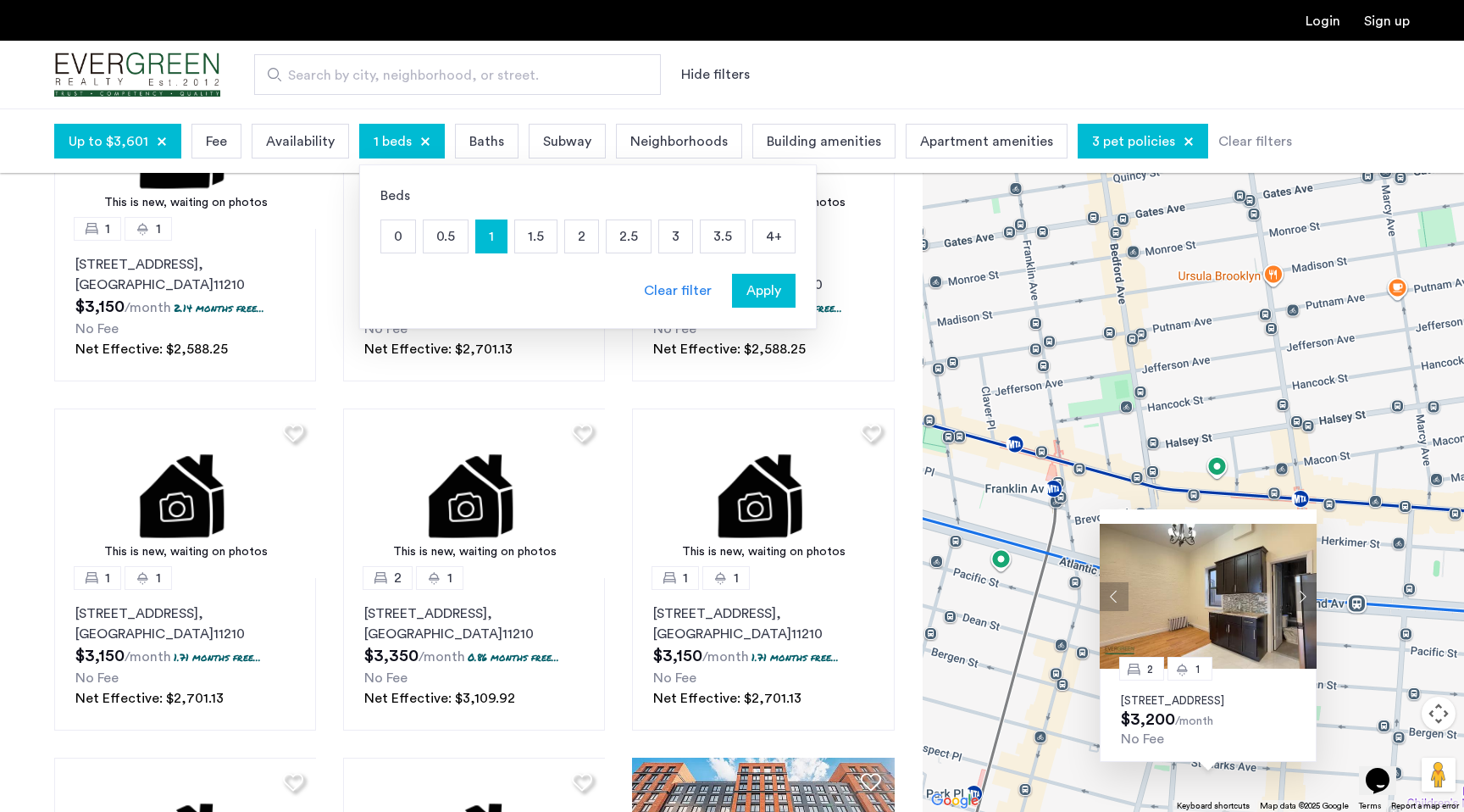
click at [527, 243] on p "1.5" at bounding box center [535, 237] width 42 height 32
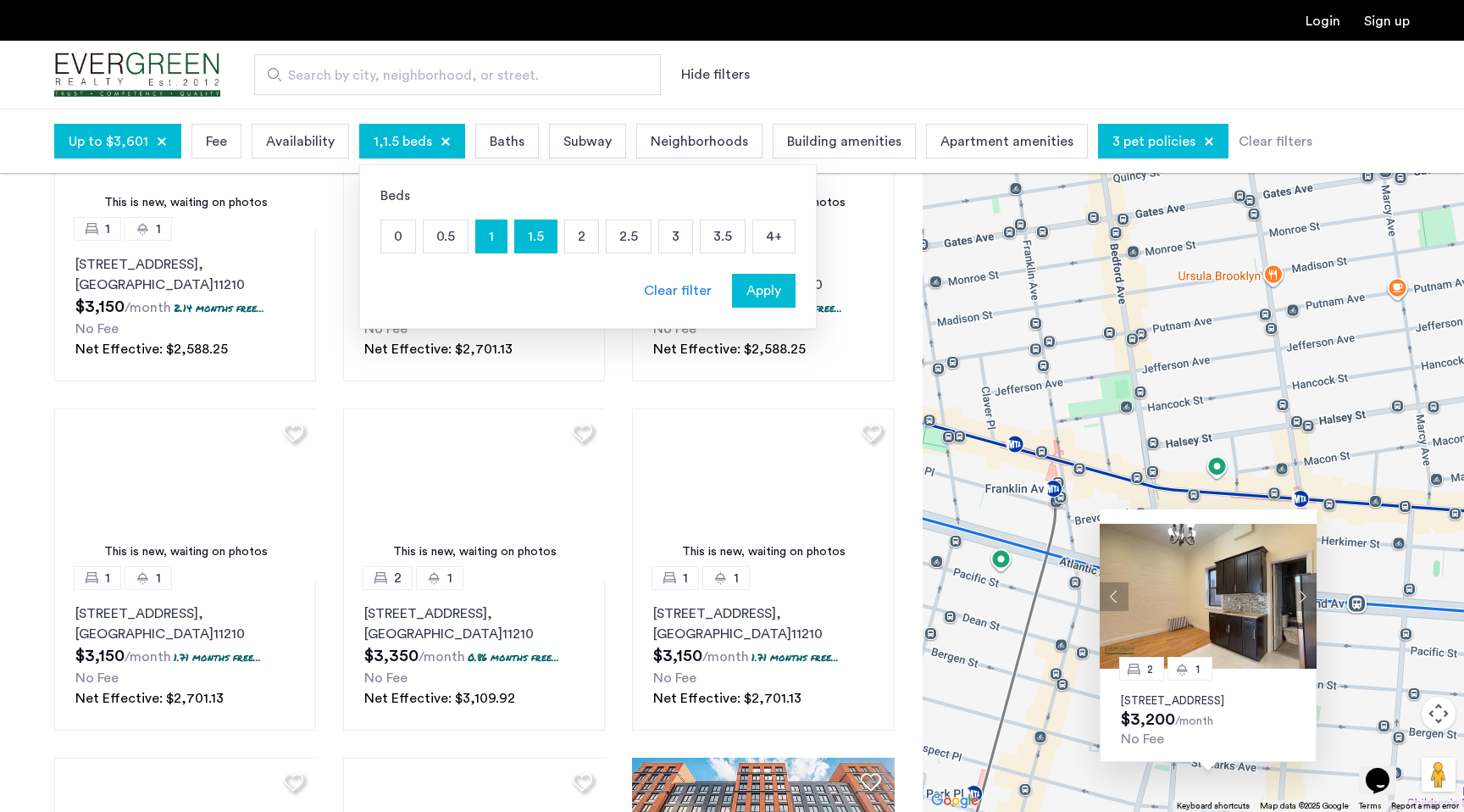
click at [567, 242] on p "2" at bounding box center [581, 237] width 33 height 32
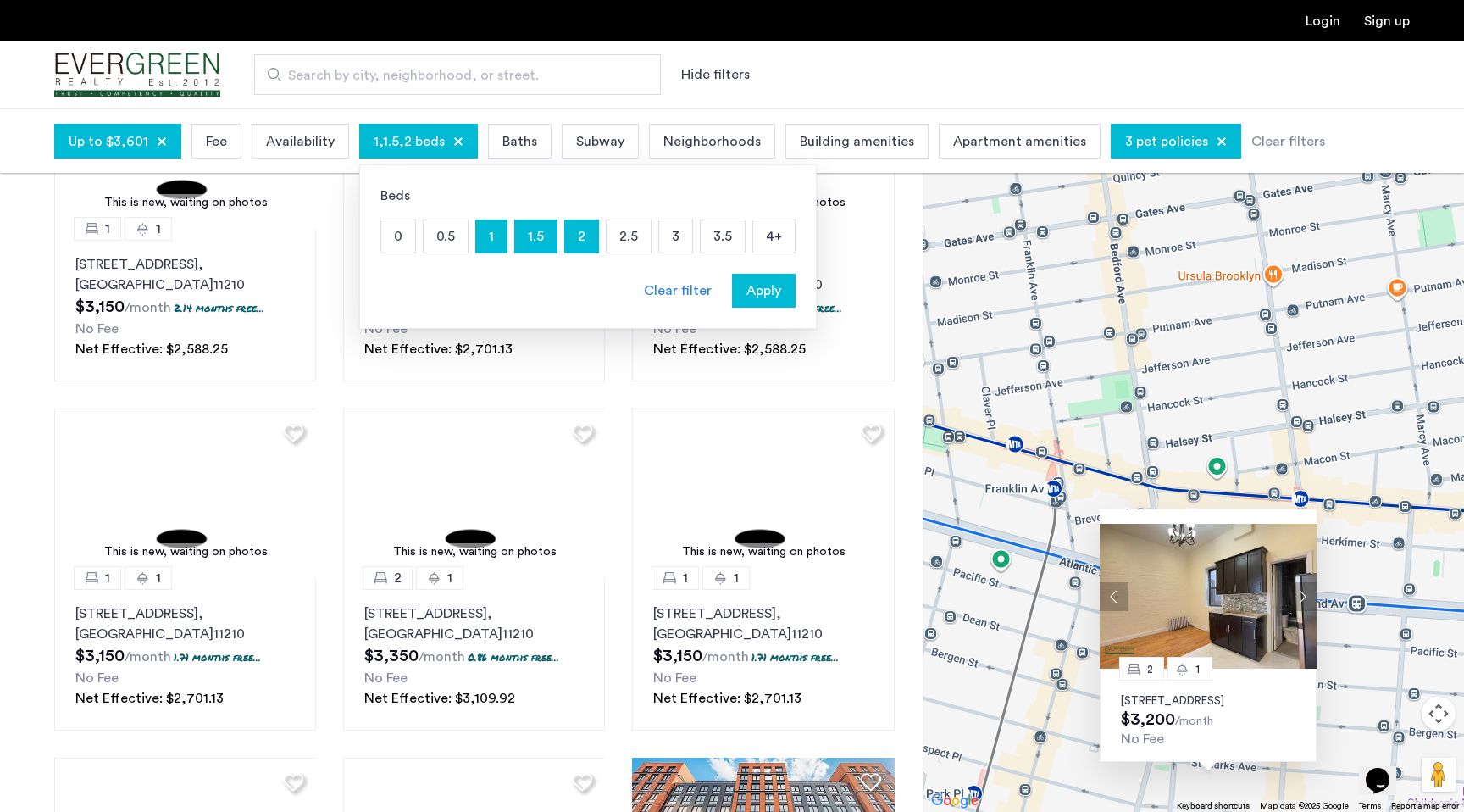
click at [766, 288] on span "Apply" at bounding box center [763, 290] width 35 height 20
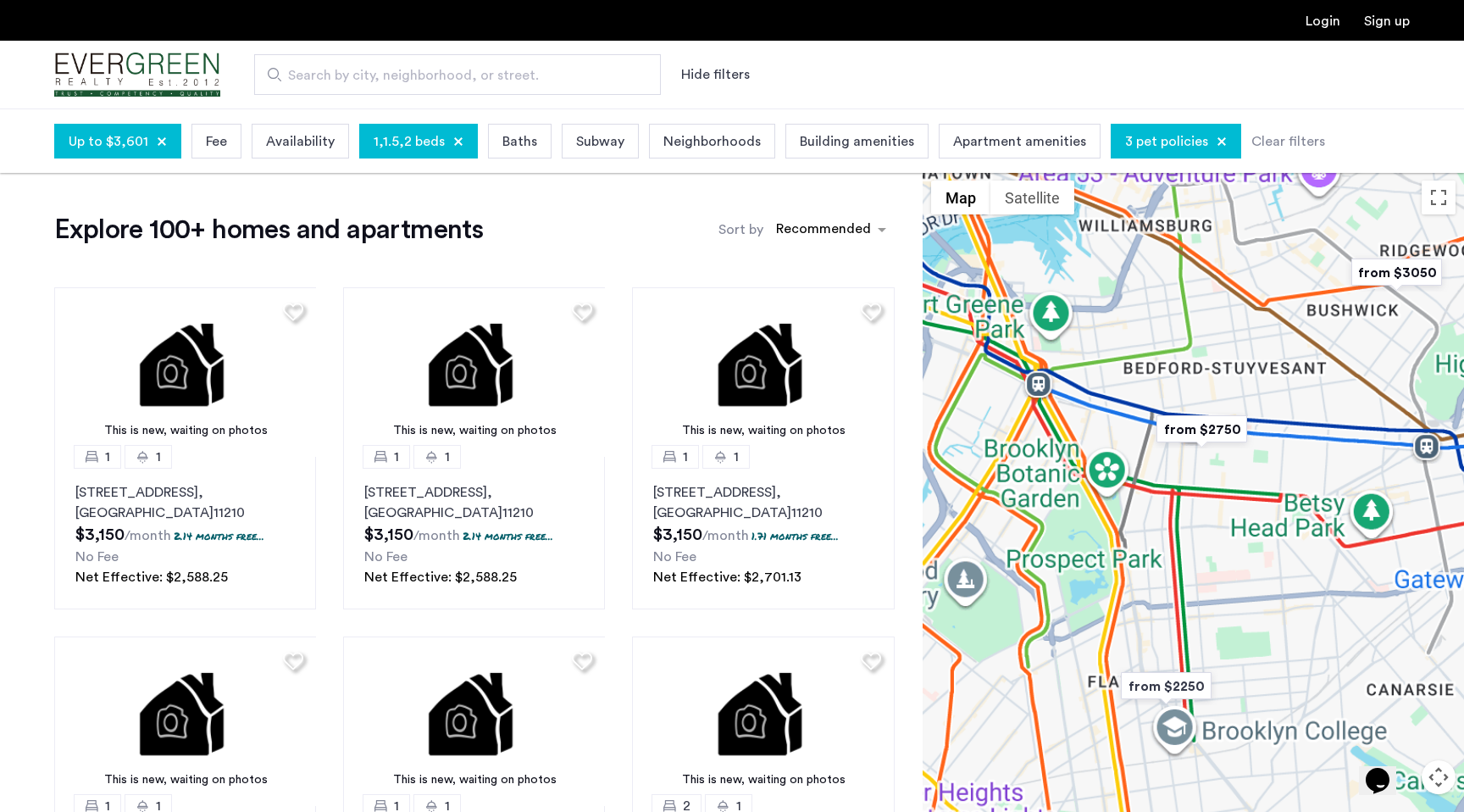
click at [524, 147] on span "Baths" at bounding box center [519, 141] width 35 height 20
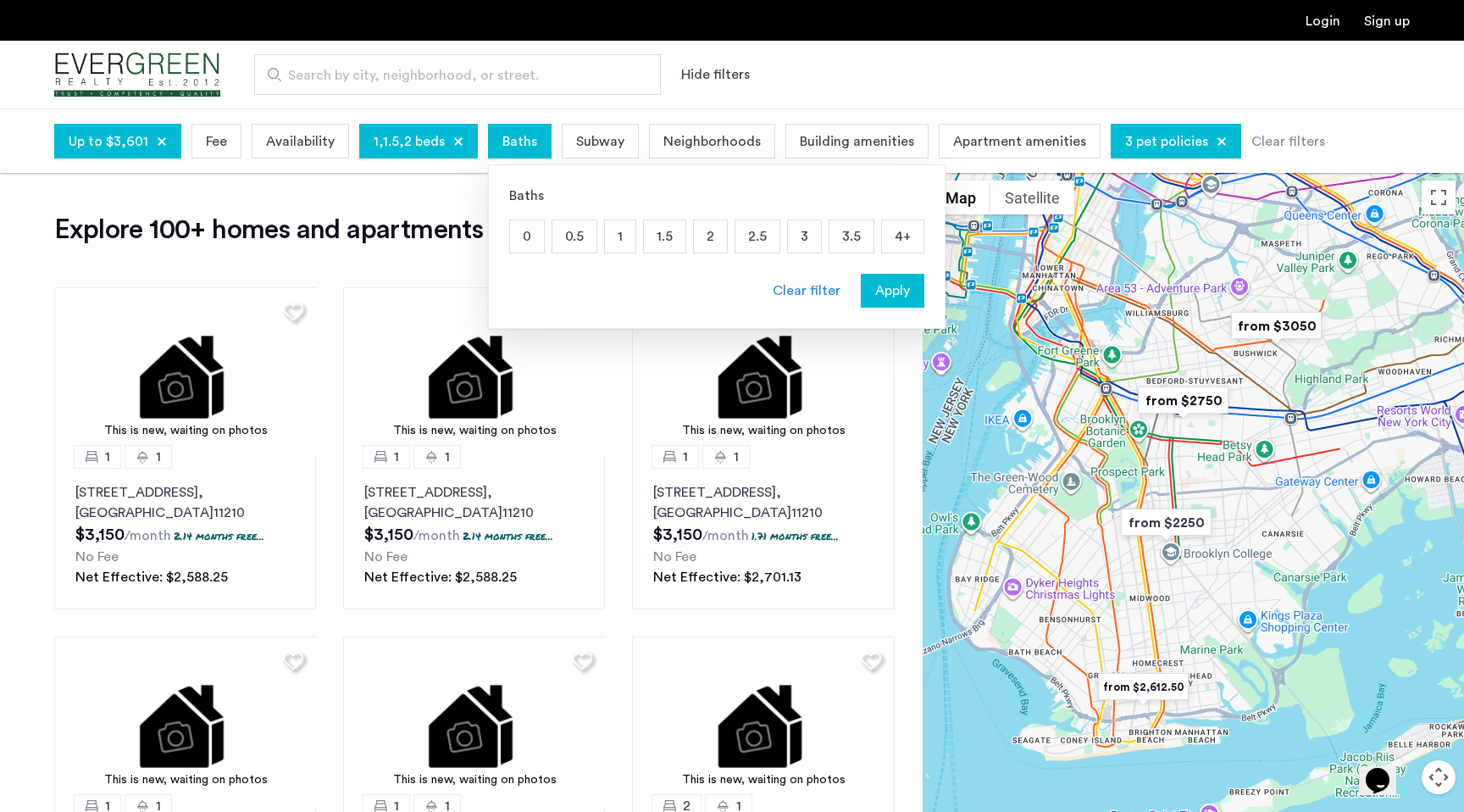
click at [614, 244] on p "1" at bounding box center [620, 237] width 30 height 32
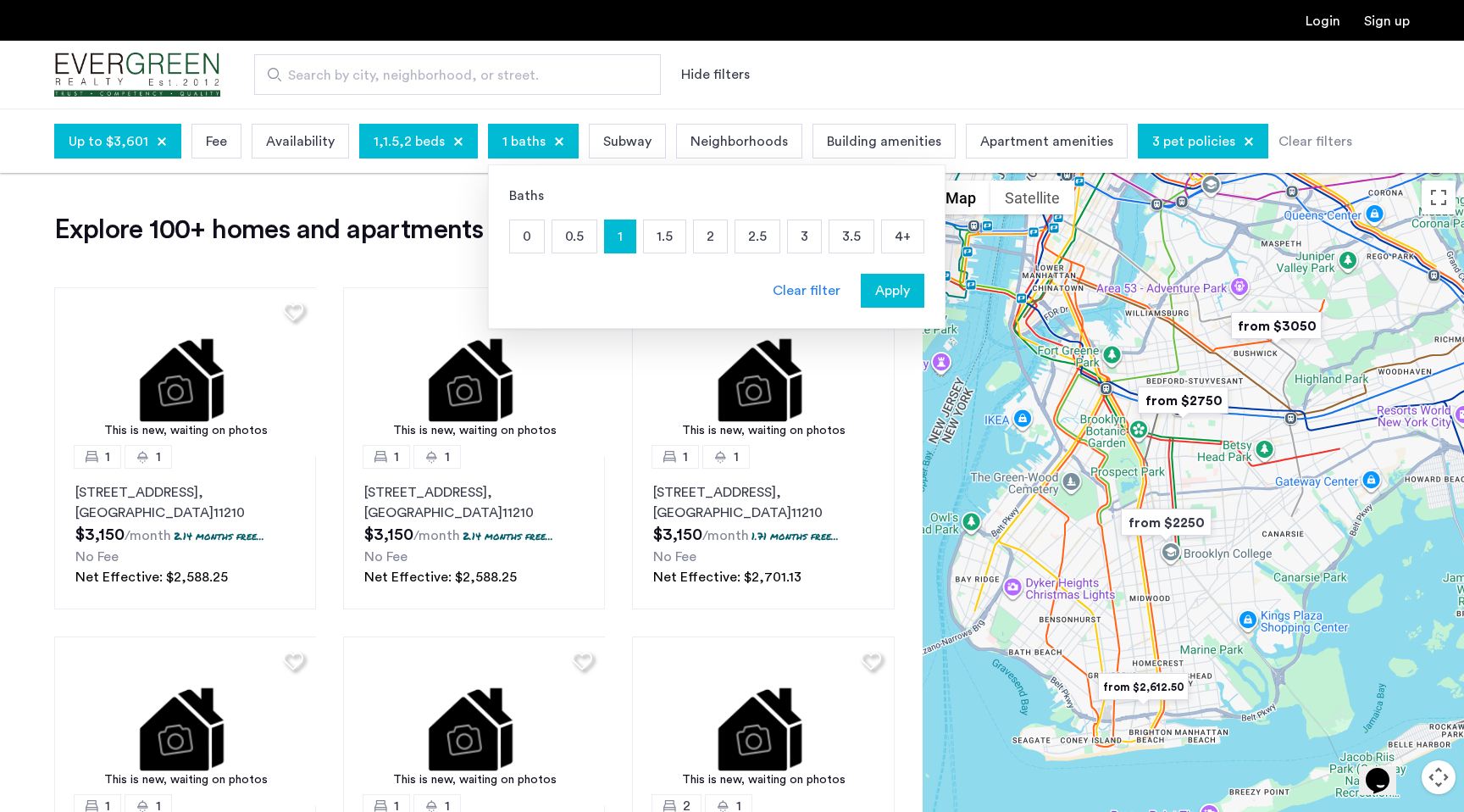
click at [653, 245] on p "1.5" at bounding box center [664, 237] width 42 height 32
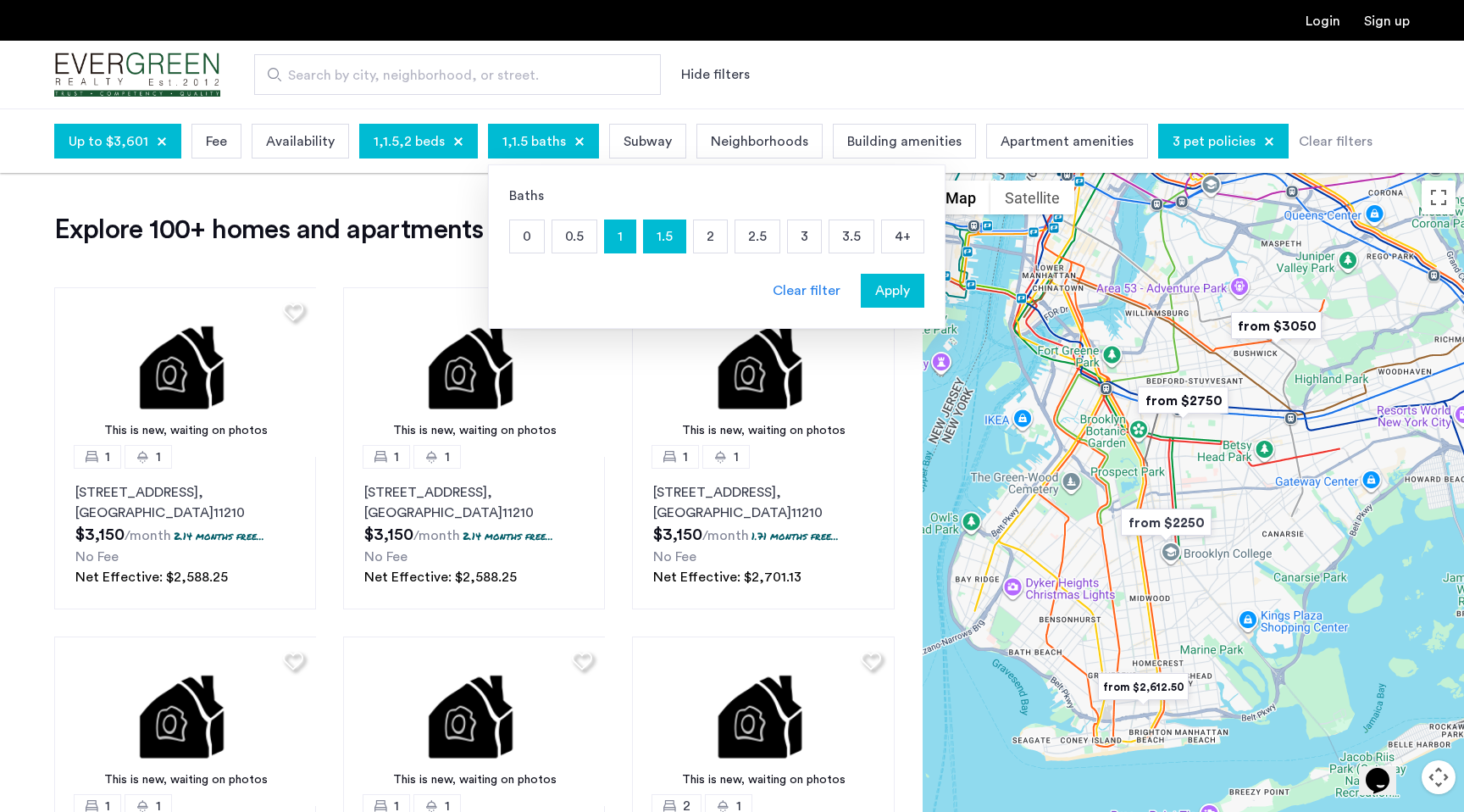
click at [710, 242] on p "2" at bounding box center [710, 237] width 33 height 32
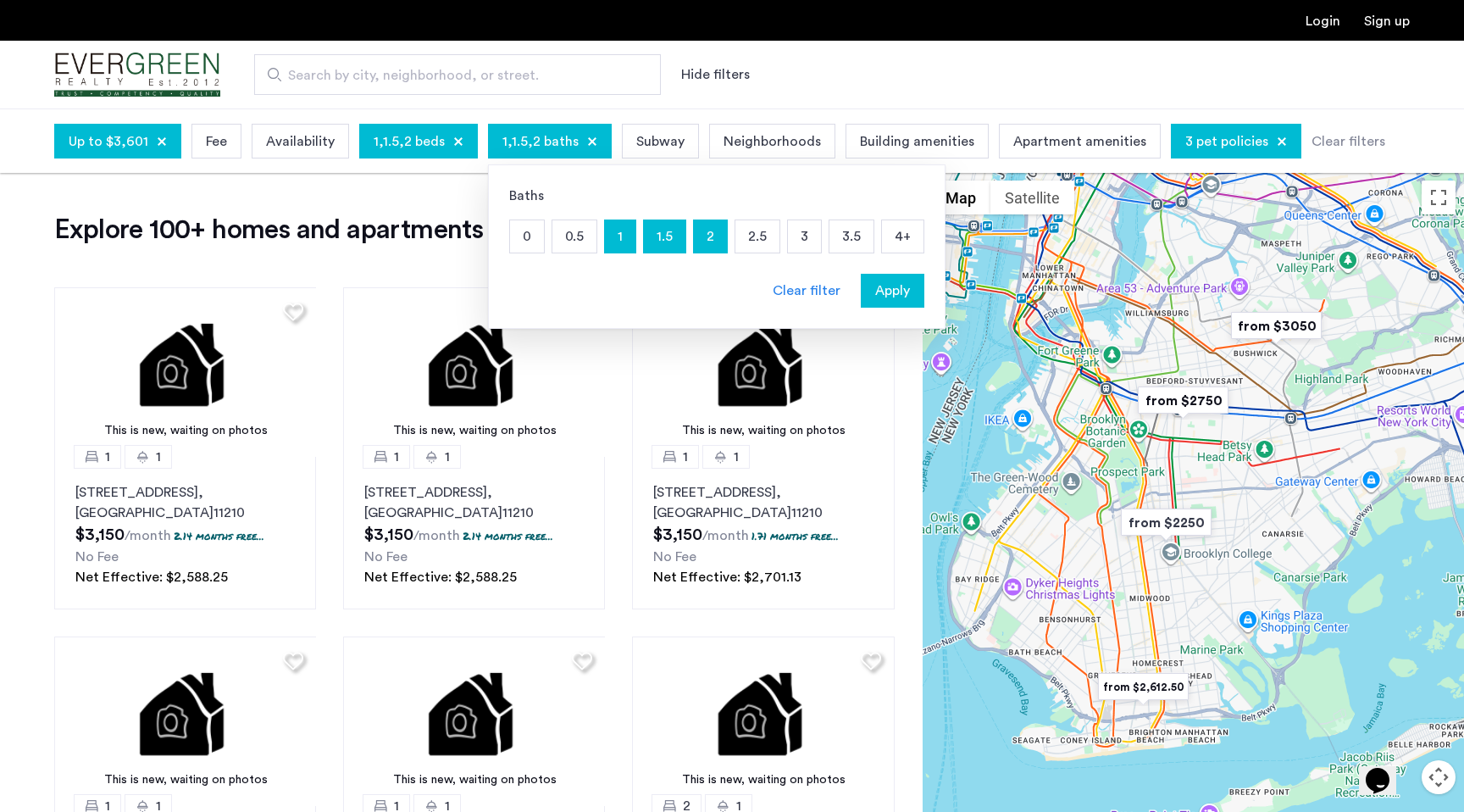
click at [752, 234] on p "2.5" at bounding box center [758, 237] width 44 height 32
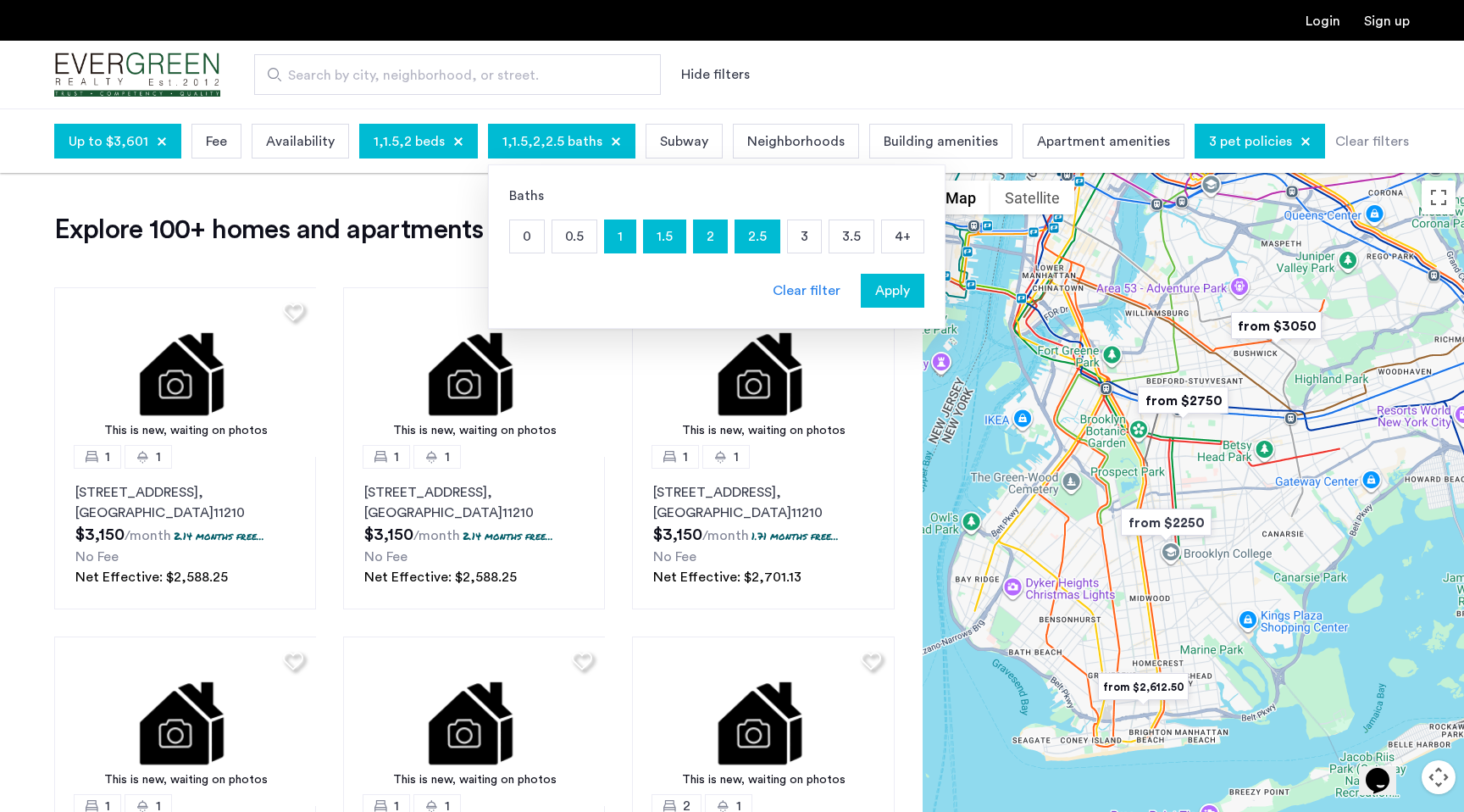
click at [751, 239] on p "2.5" at bounding box center [758, 237] width 44 height 32
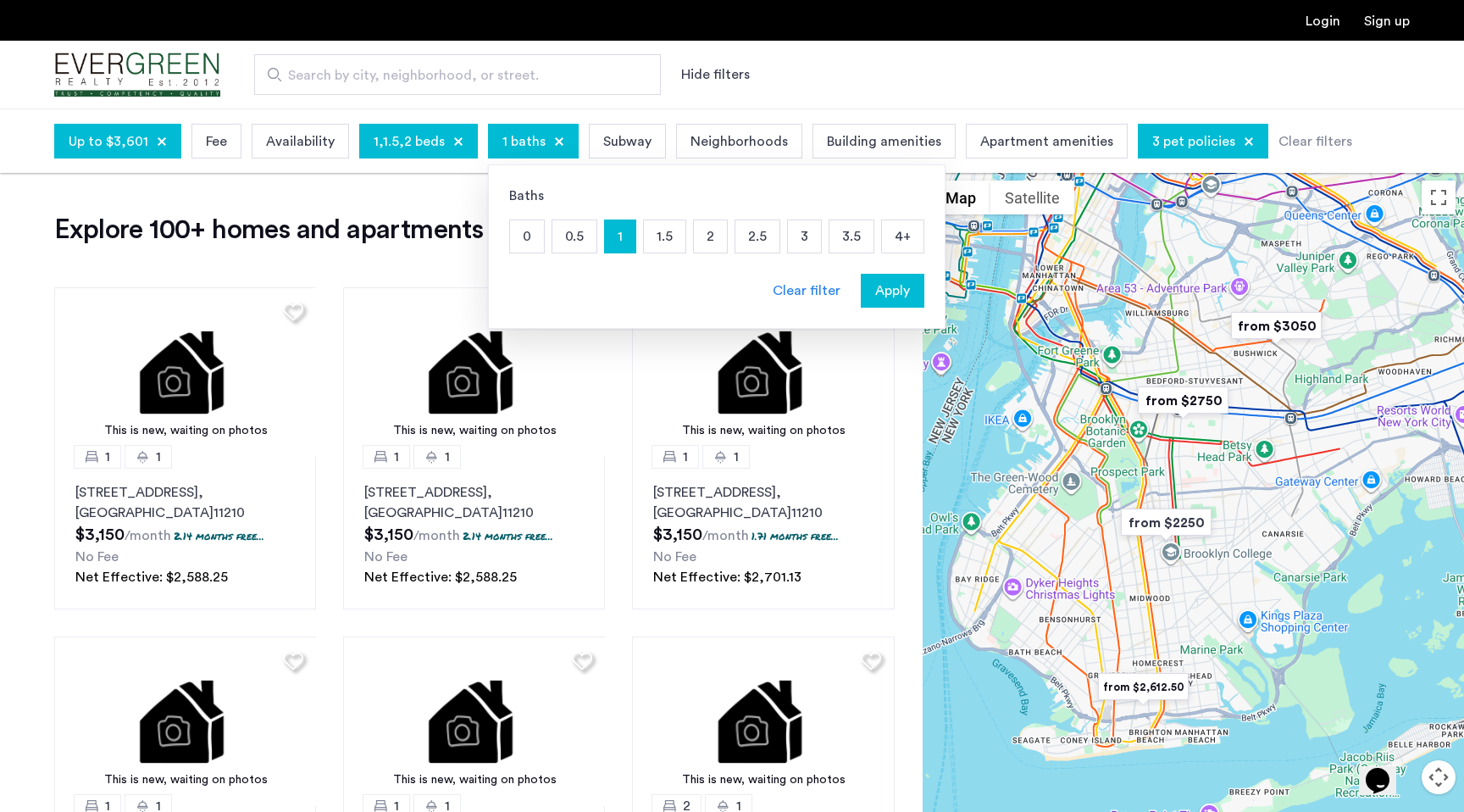
click at [715, 239] on p "2" at bounding box center [710, 237] width 33 height 32
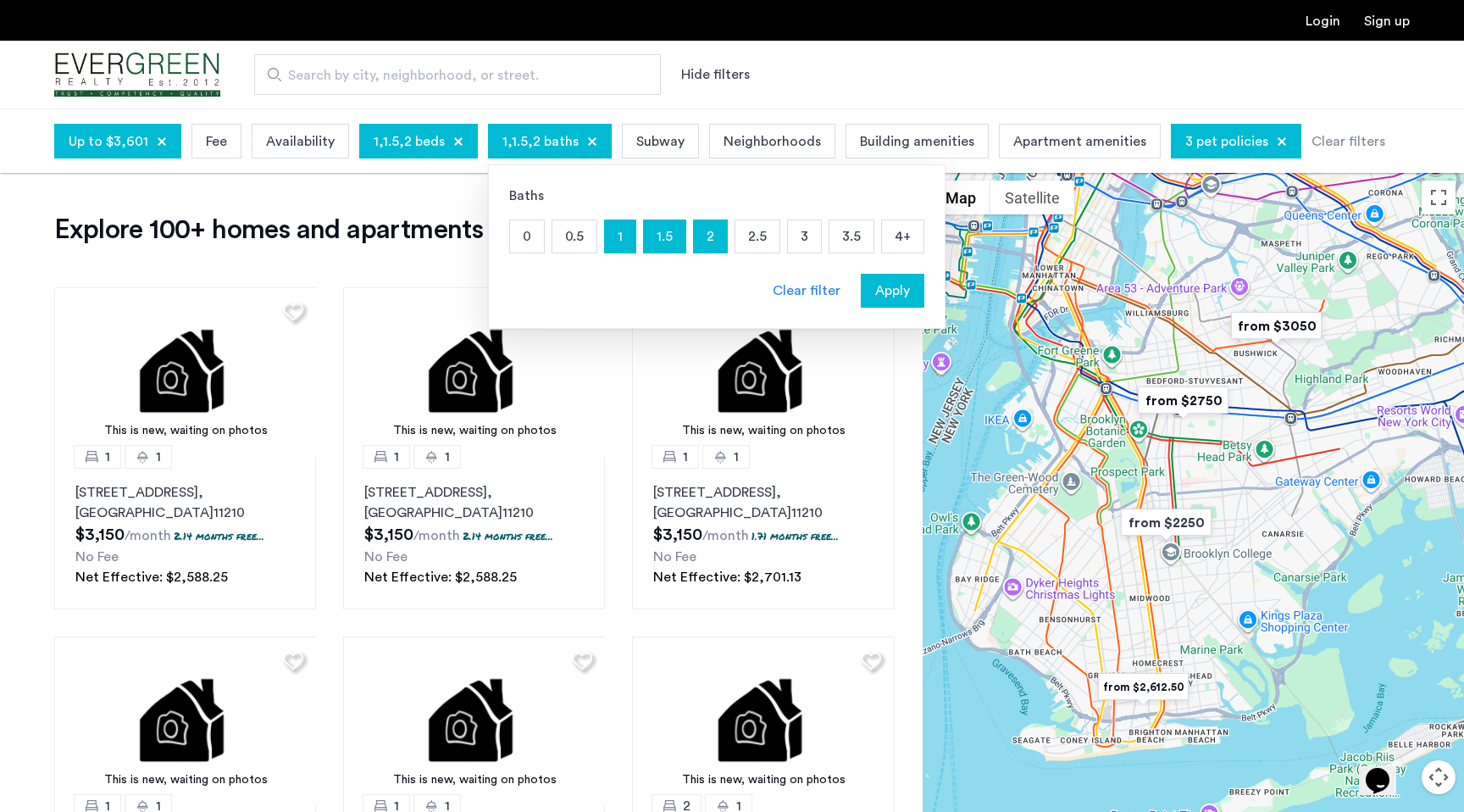
click at [610, 241] on p "1" at bounding box center [620, 237] width 30 height 32
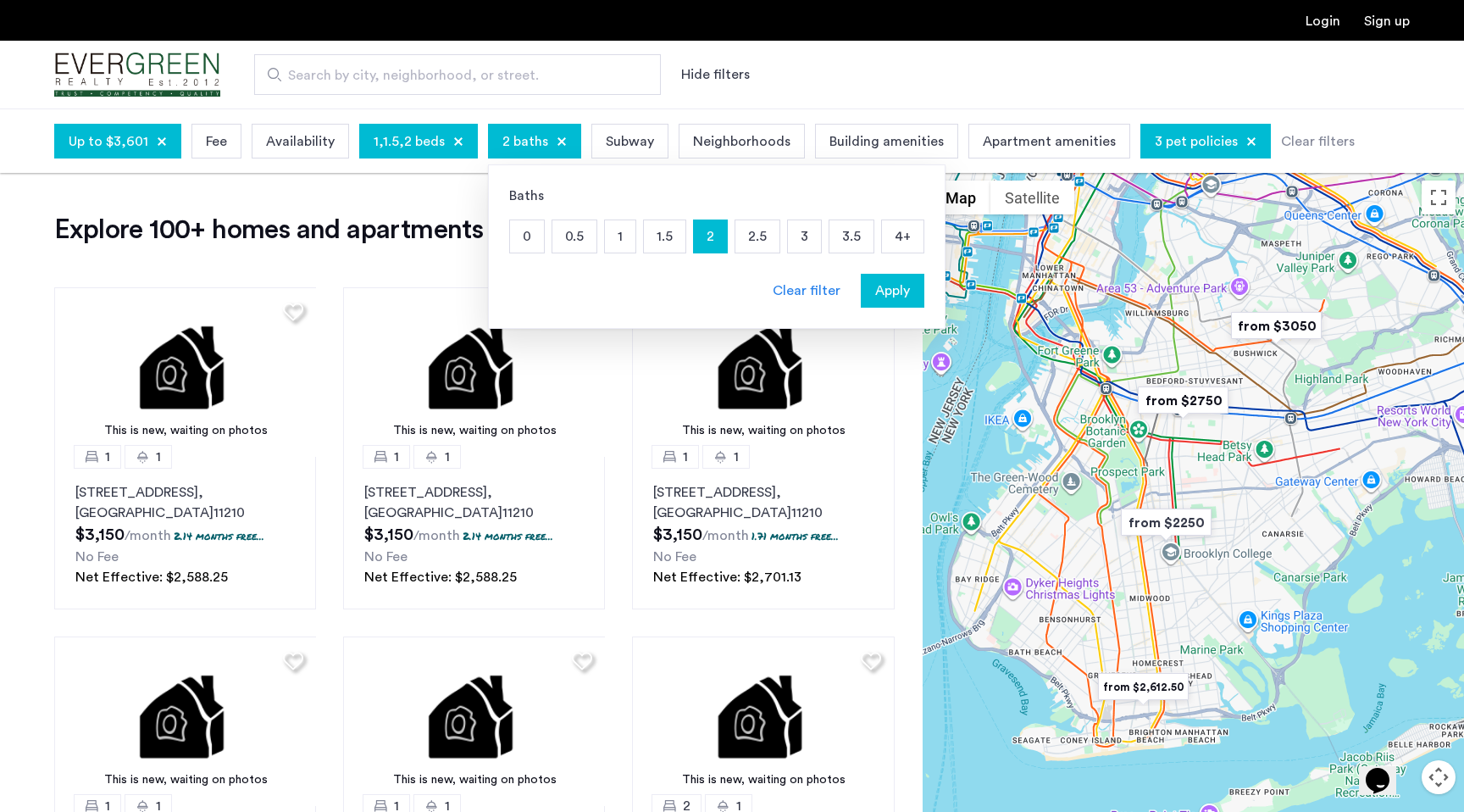
click at [705, 240] on p "2" at bounding box center [710, 237] width 33 height 32
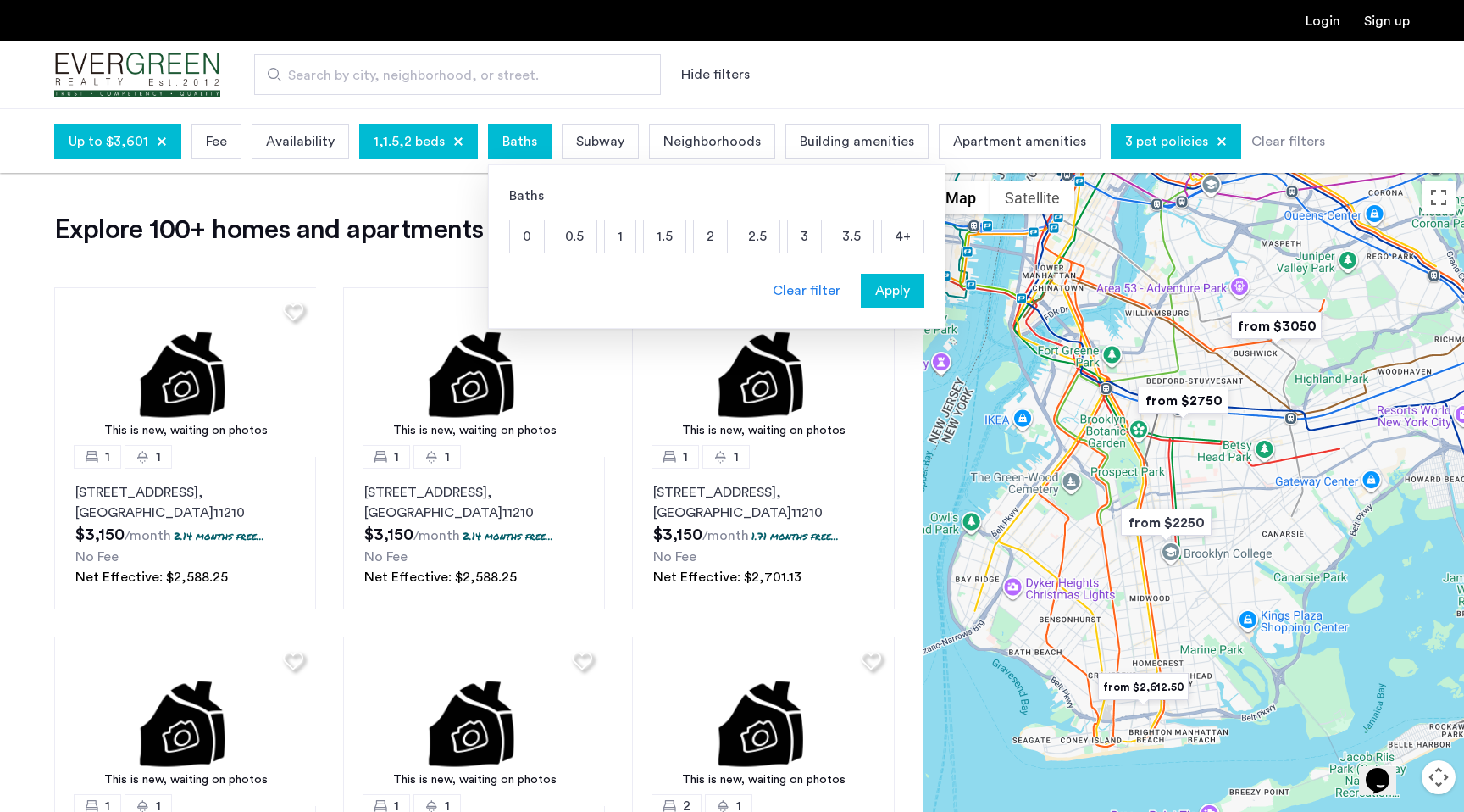
click at [784, 298] on div "Clear filter" at bounding box center [807, 290] width 68 height 20
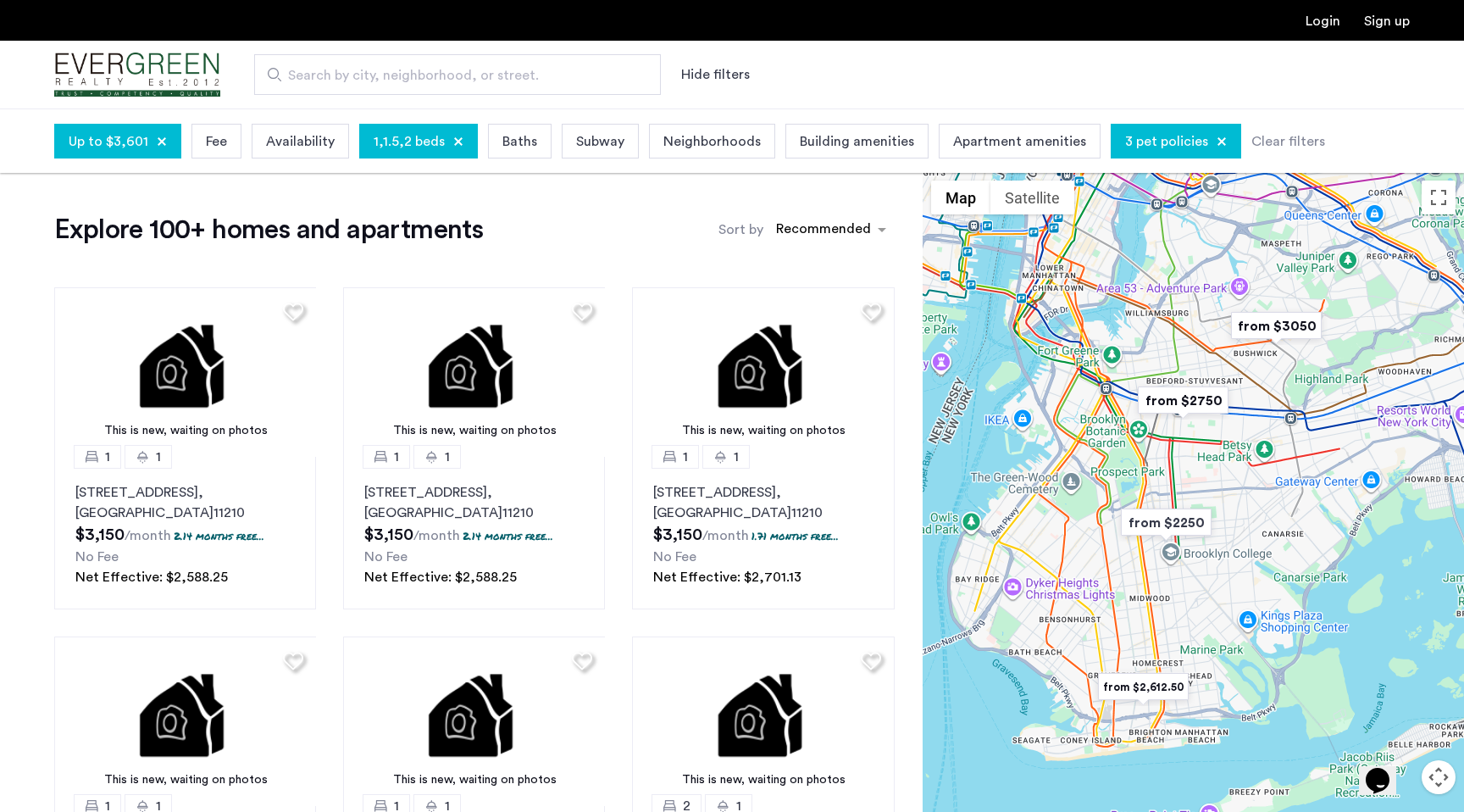
click at [330, 141] on div "Availability" at bounding box center [301, 141] width 98 height 35
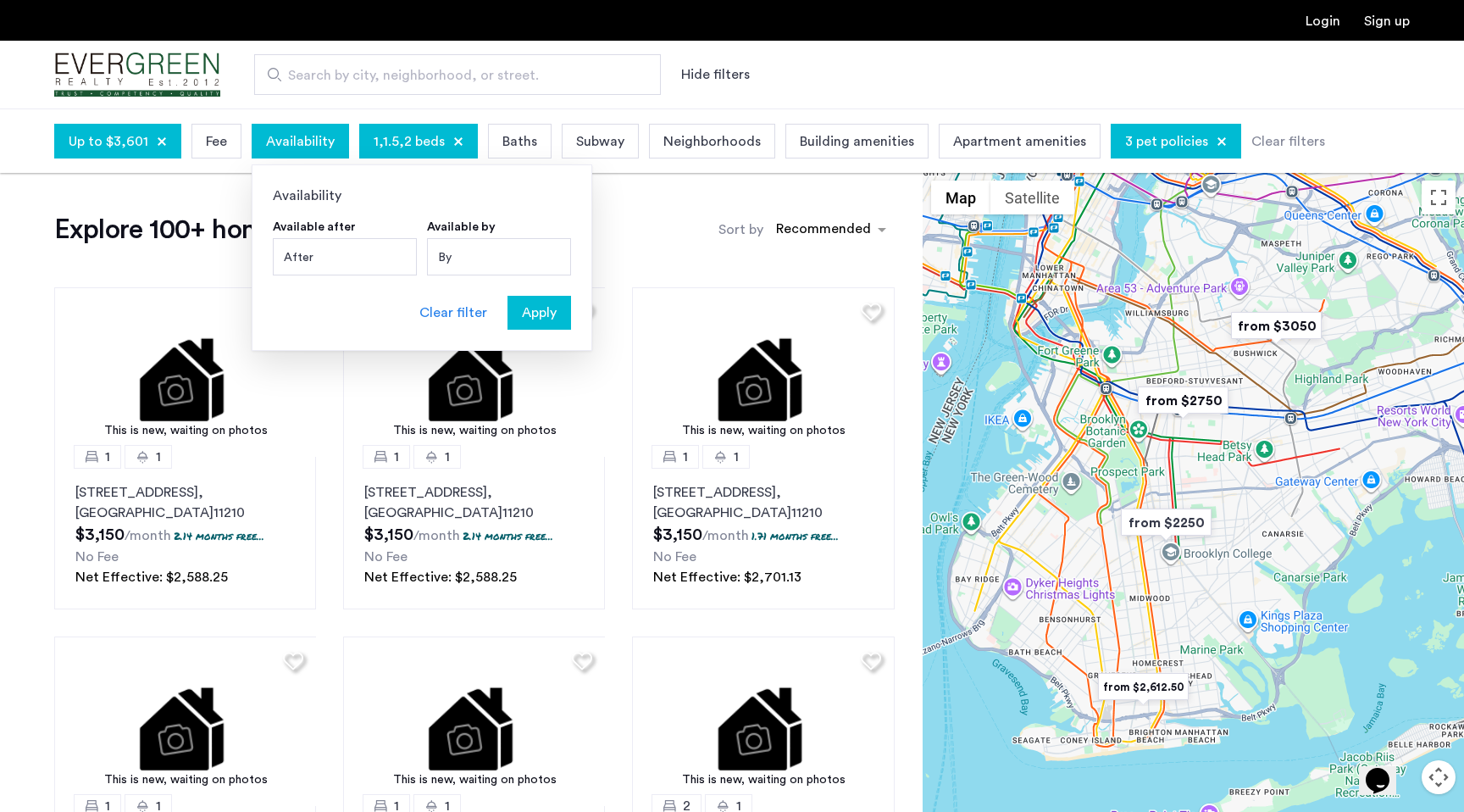
click at [720, 147] on span "Neighborhoods" at bounding box center [712, 141] width 98 height 20
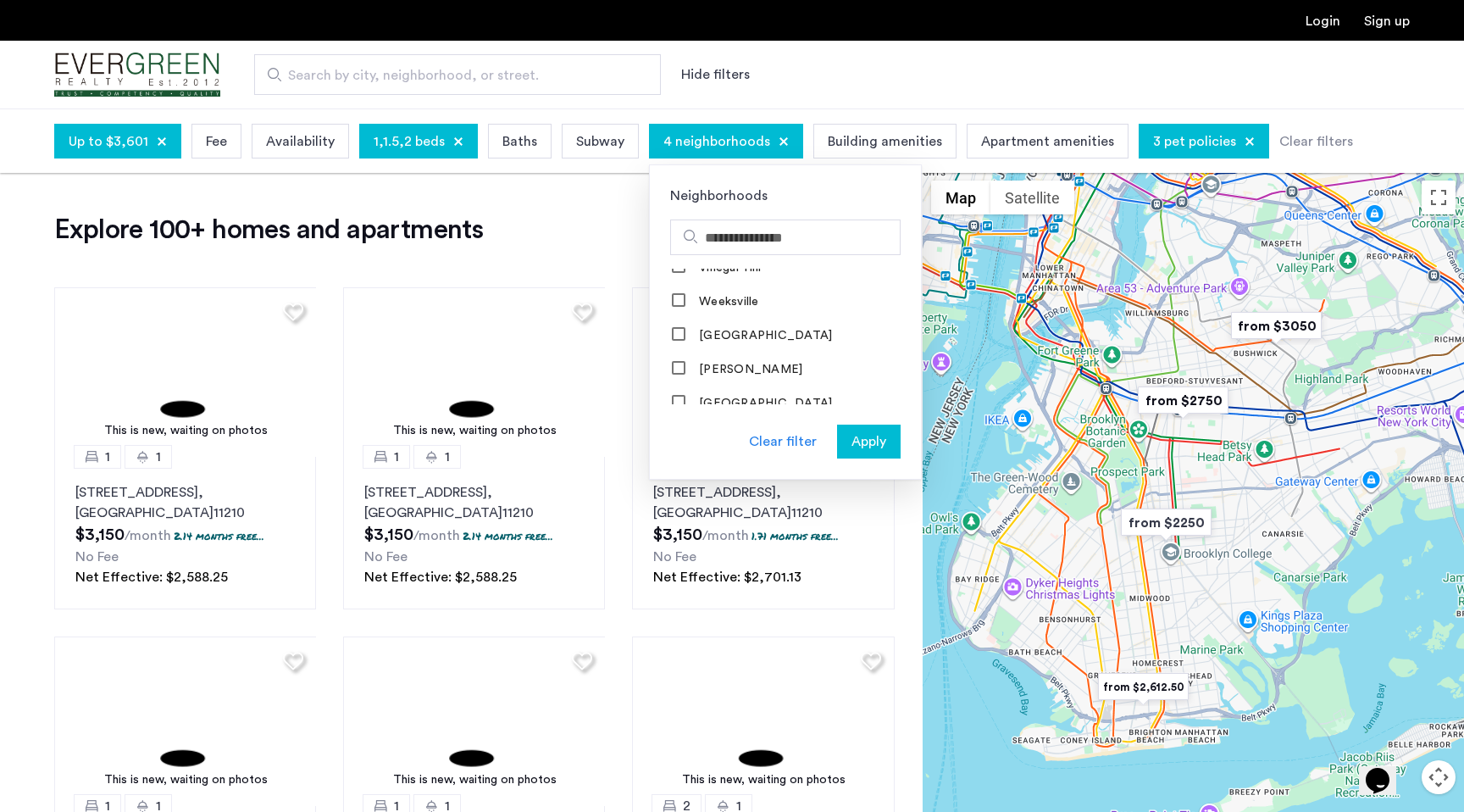
scroll to position [1822, 0]
click at [842, 436] on div "Apply" at bounding box center [869, 441] width 53 height 20
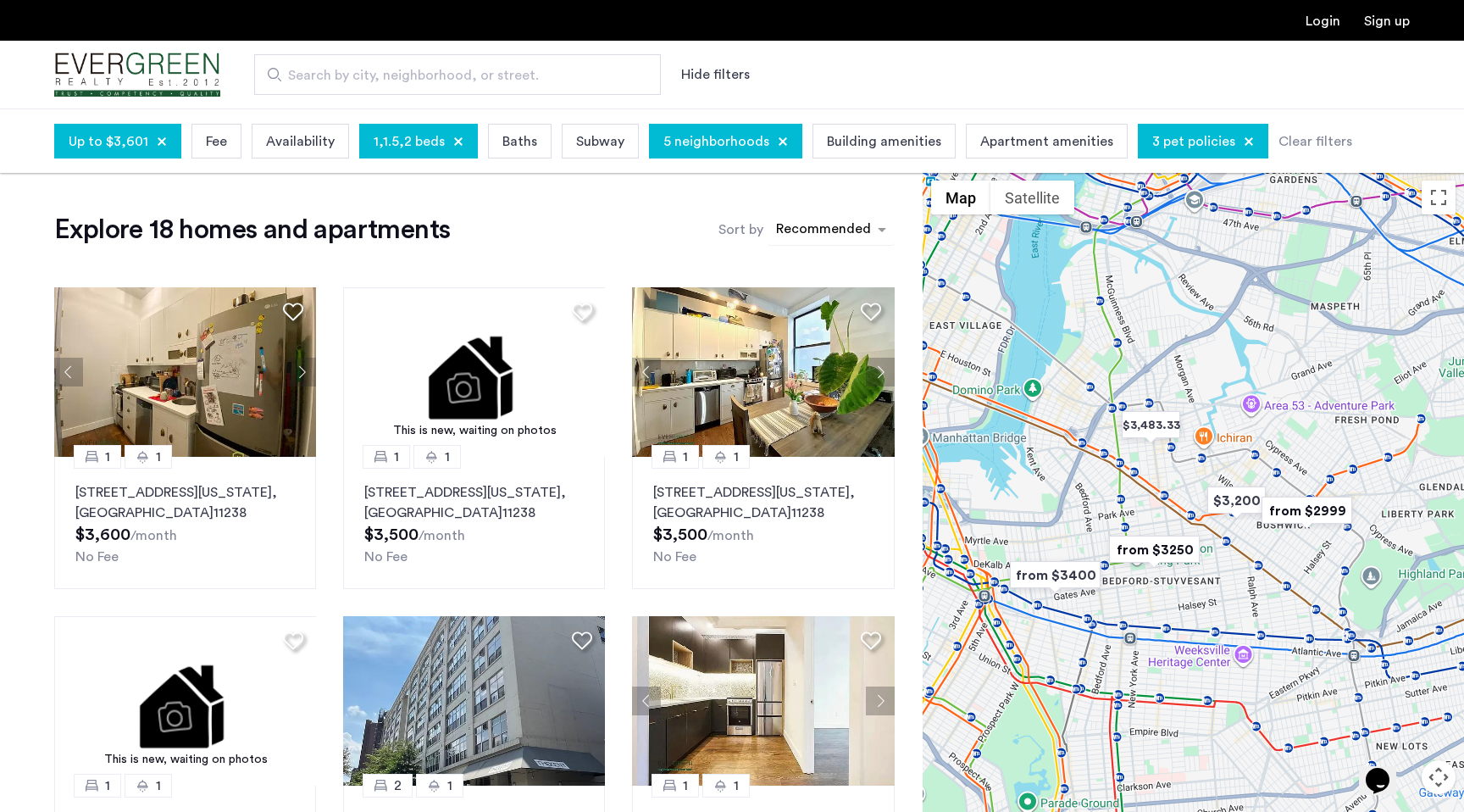
click at [826, 221] on div "sort-apartment" at bounding box center [824, 232] width 100 height 23
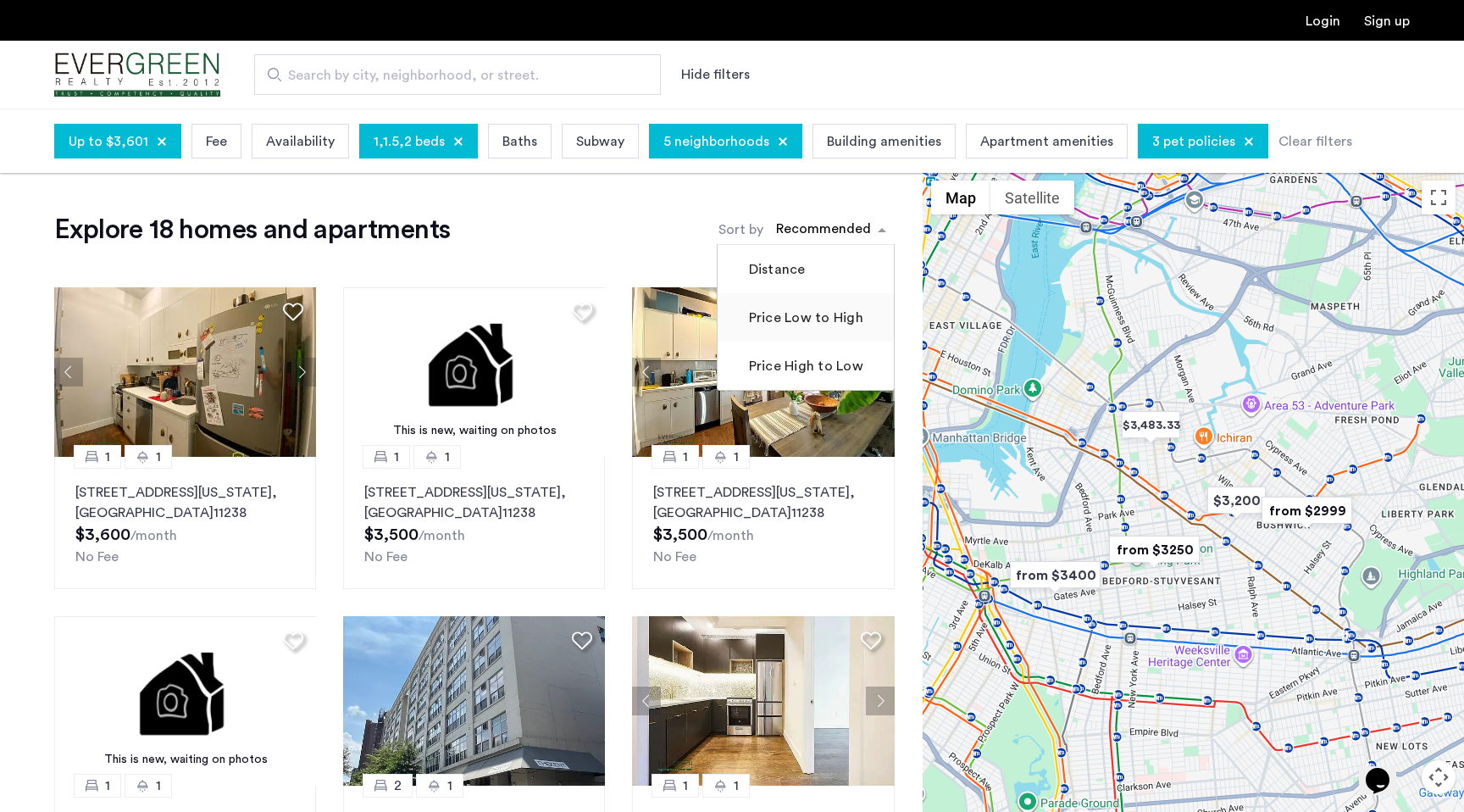
click at [819, 314] on label "Price Low to High" at bounding box center [804, 318] width 117 height 20
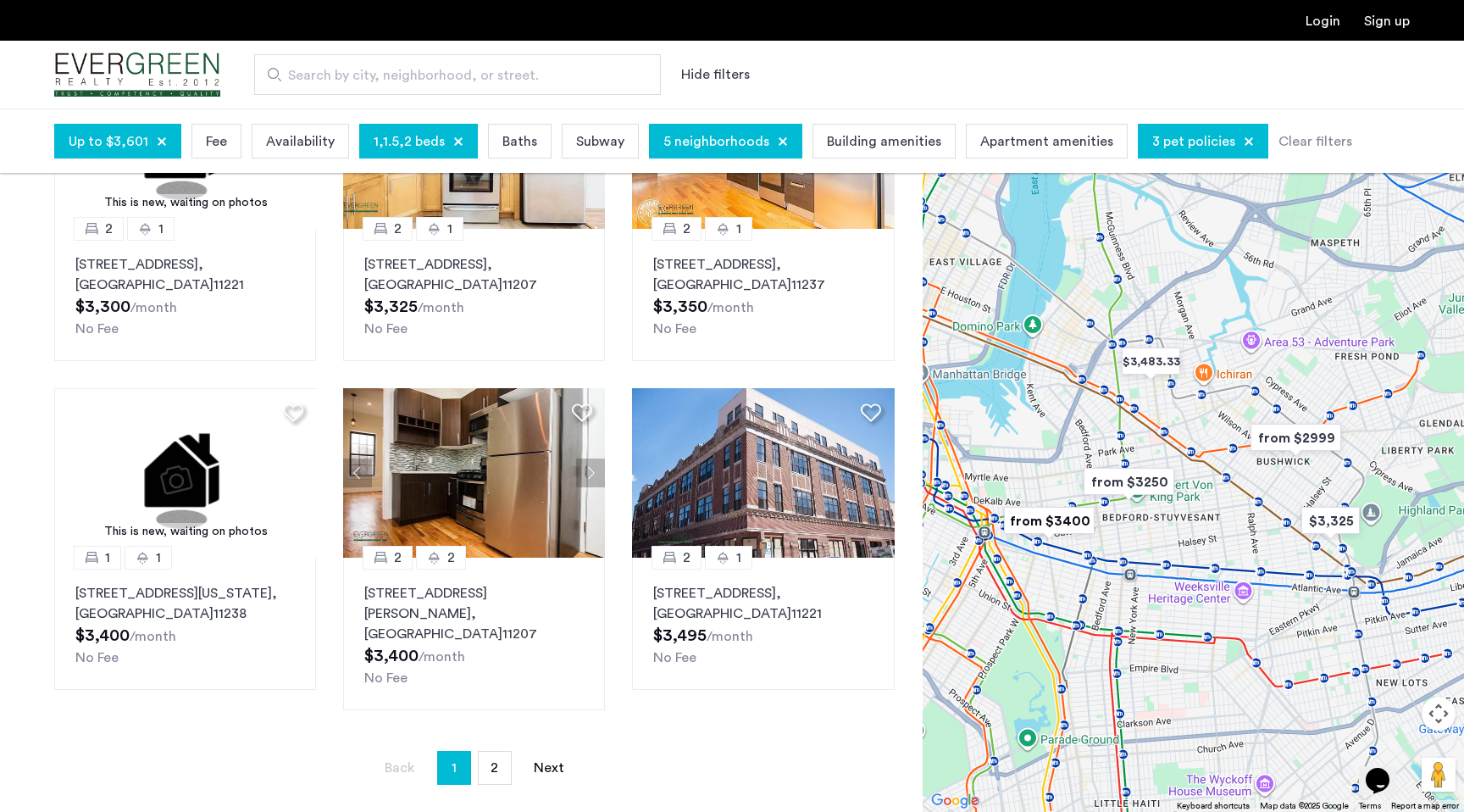
scroll to position [1092, 0]
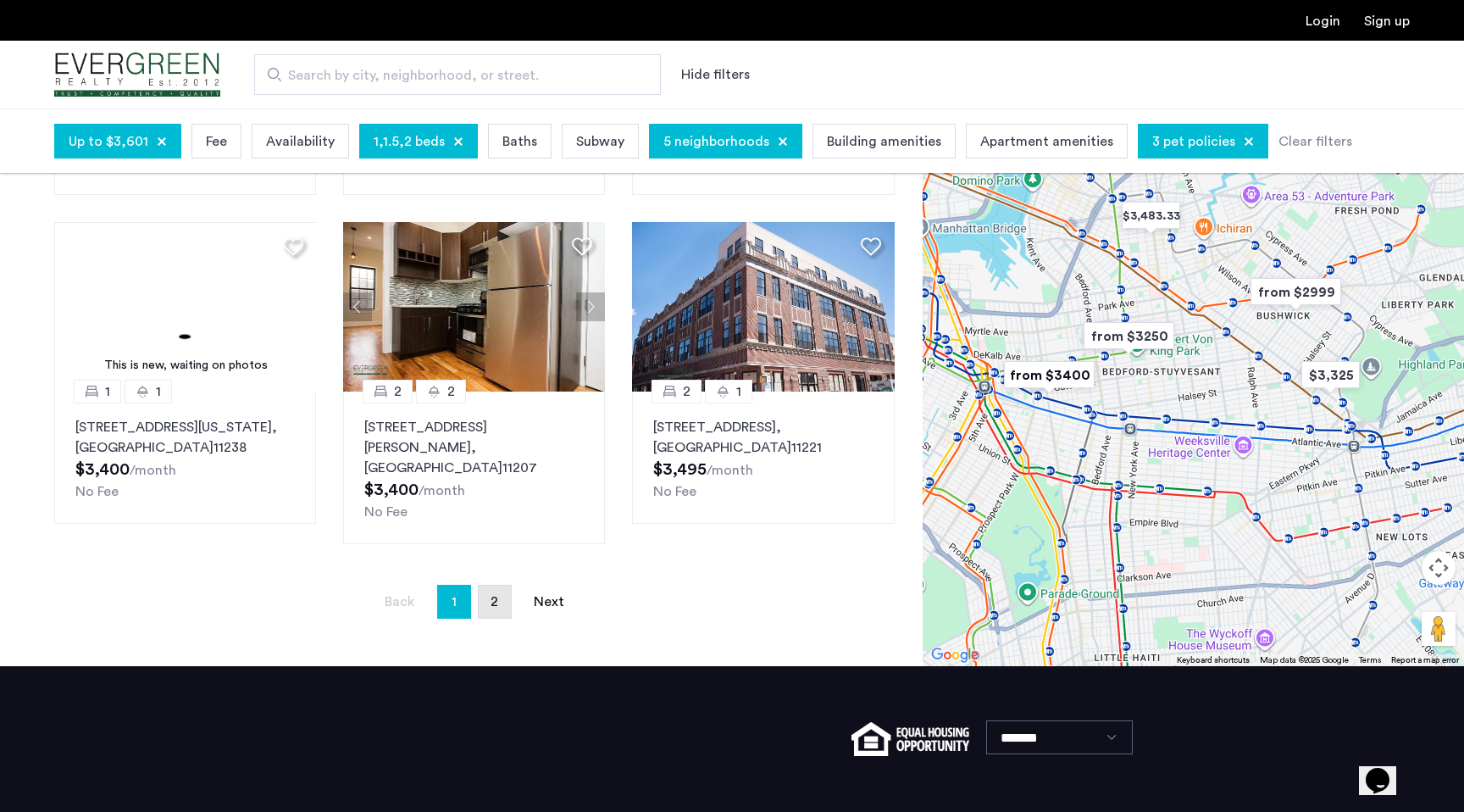
click at [482, 585] on link "page 2" at bounding box center [495, 601] width 32 height 32
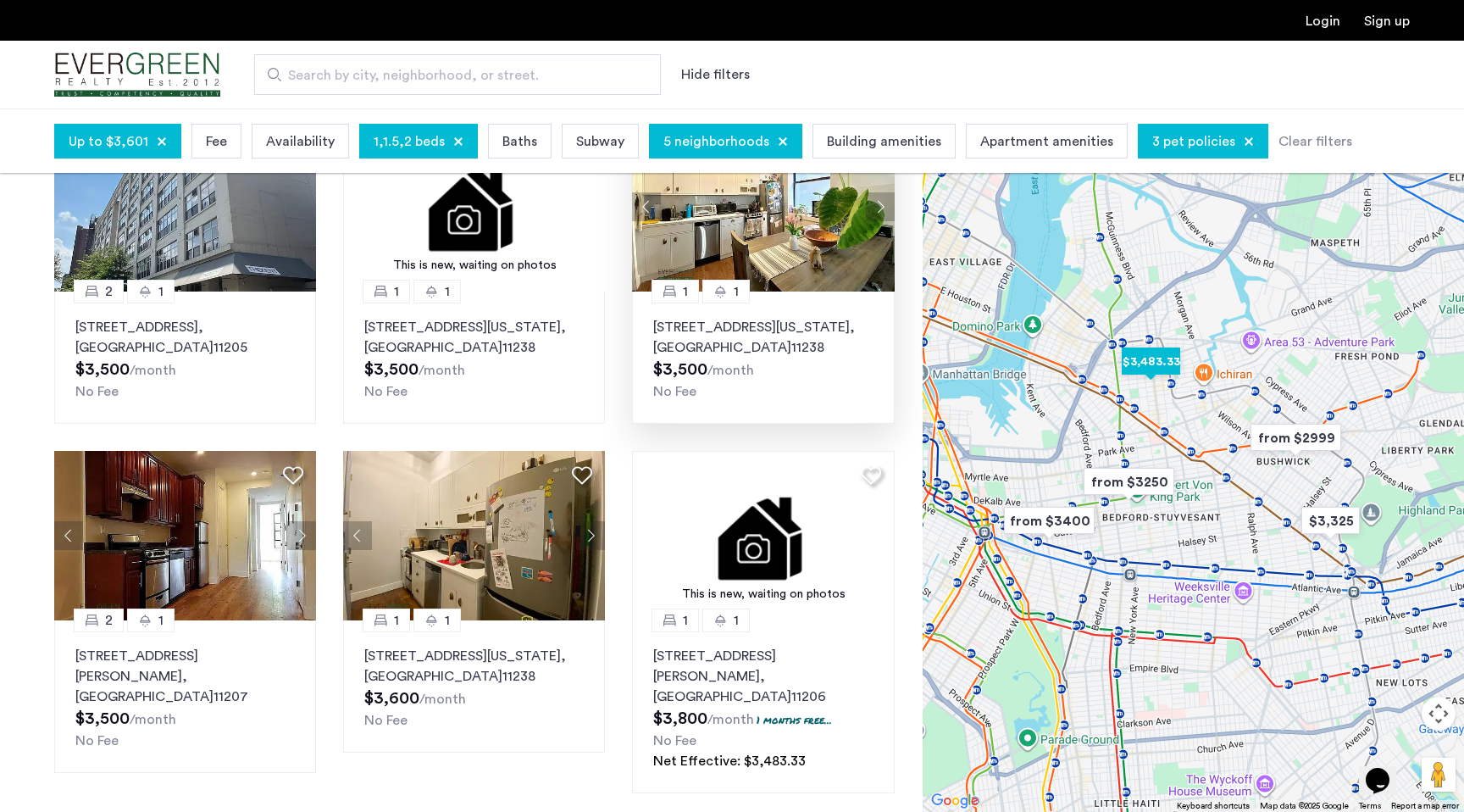
scroll to position [494, 0]
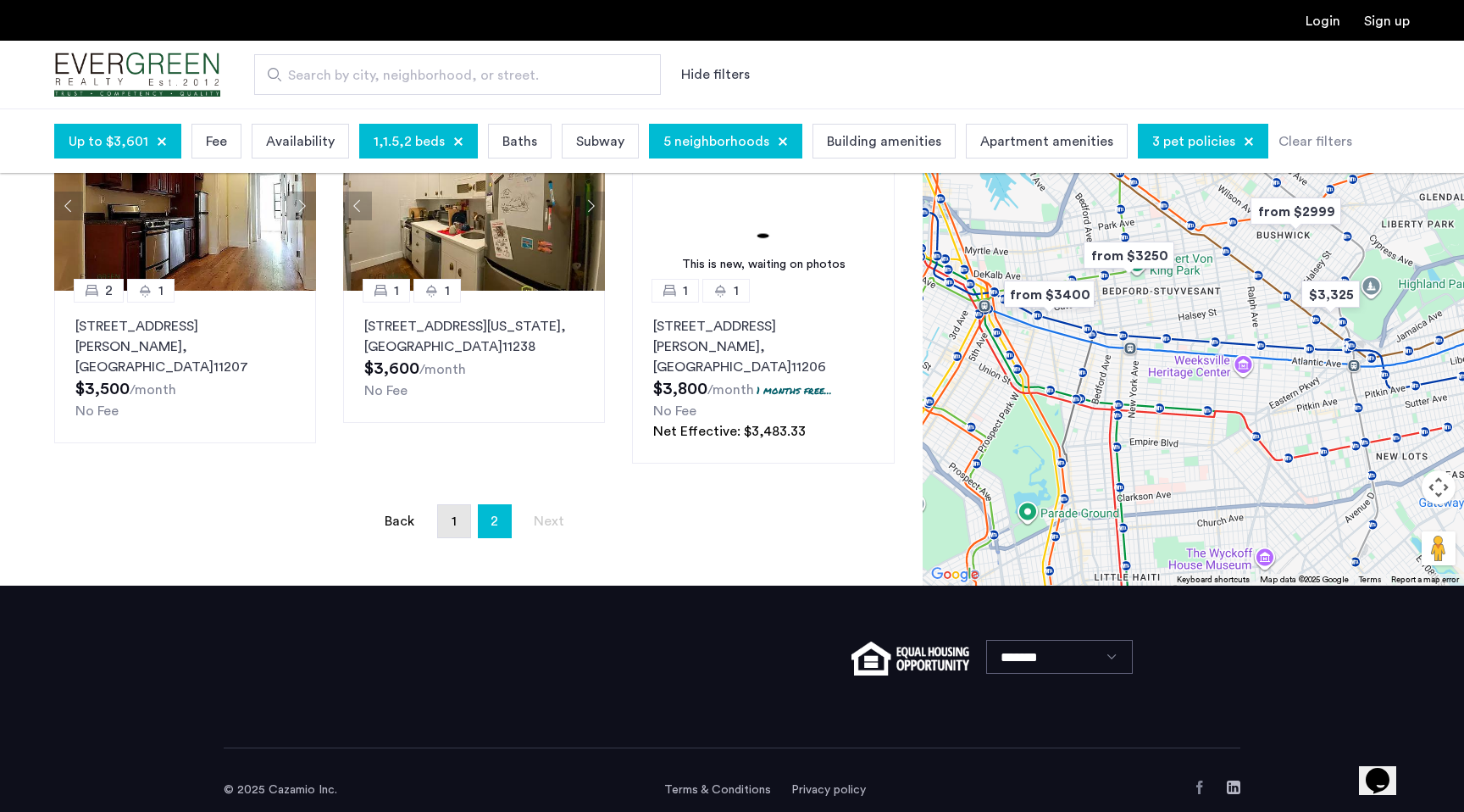
click at [457, 505] on link "page 1" at bounding box center [454, 521] width 32 height 32
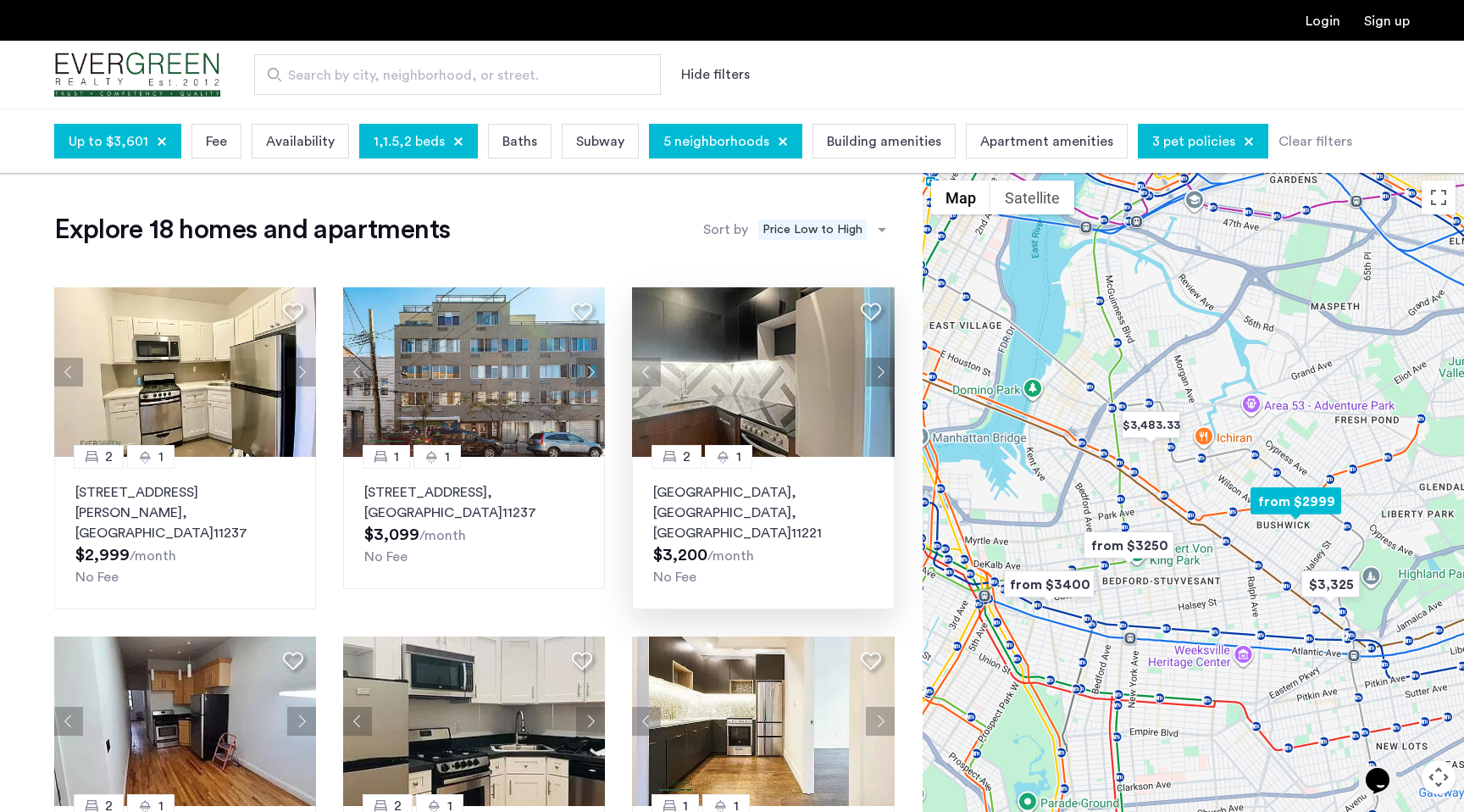
click at [885, 368] on button "Next apartment" at bounding box center [881, 372] width 28 height 28
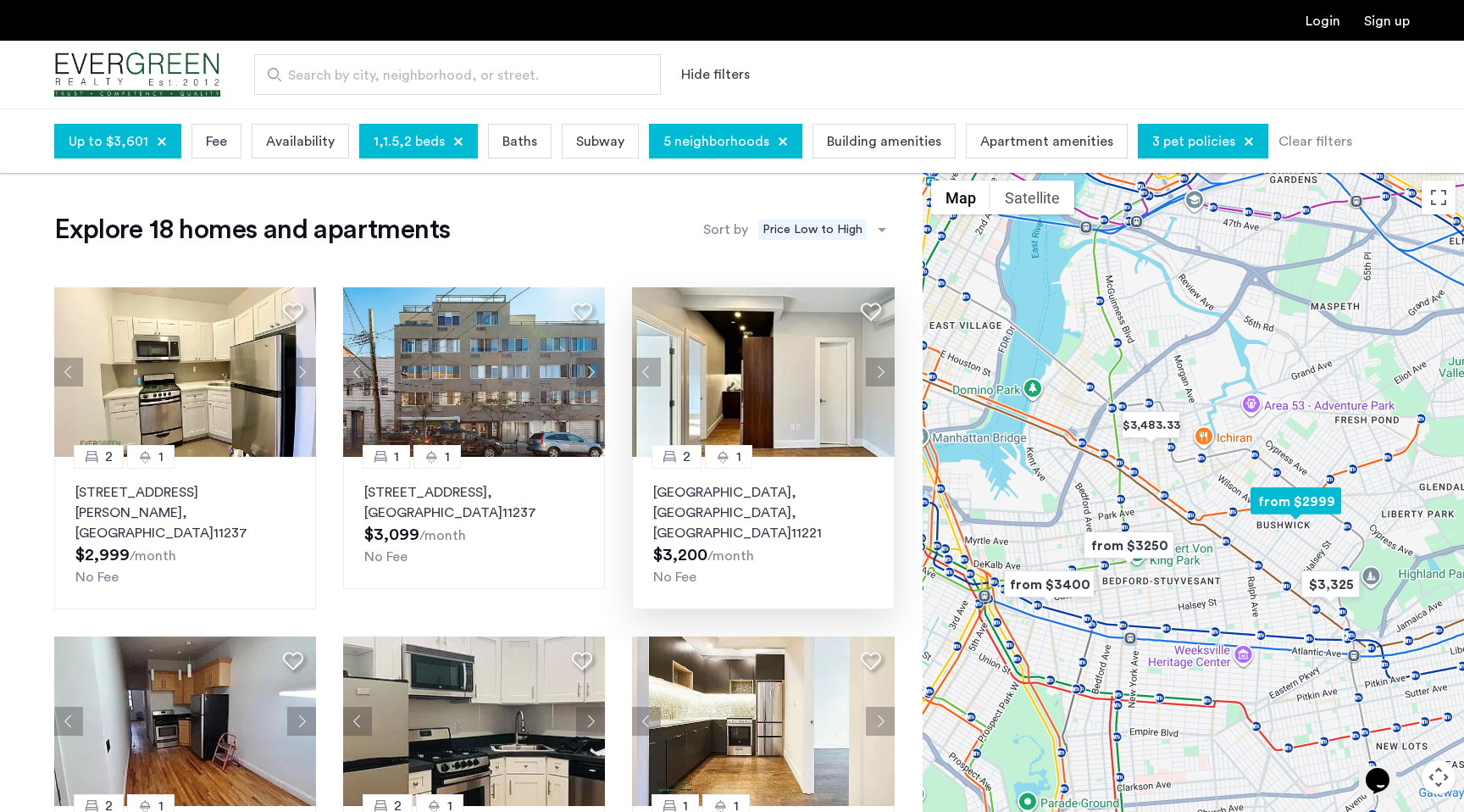
click at [749, 349] on img at bounding box center [763, 372] width 262 height 170
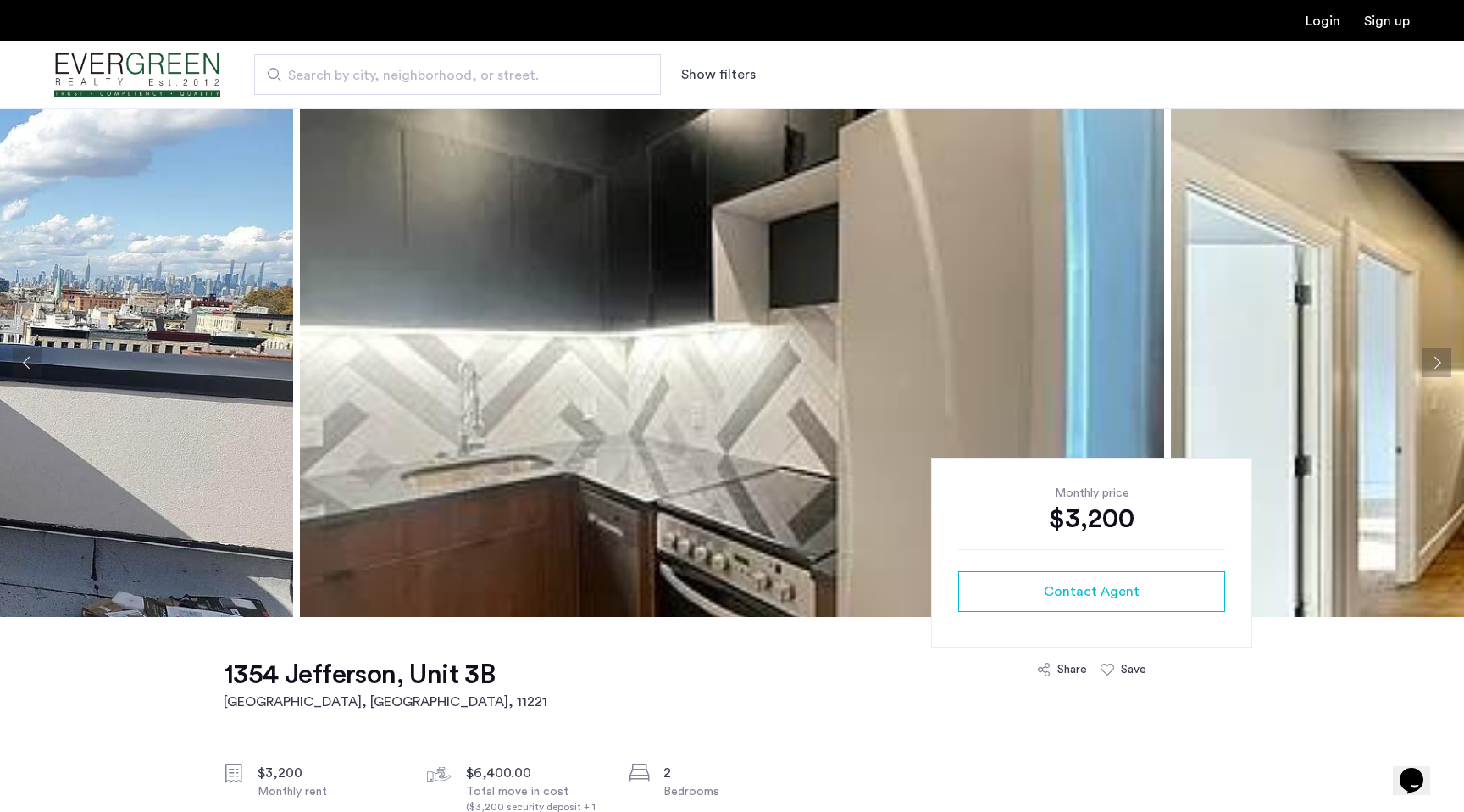
click at [691, 249] on img at bounding box center [732, 363] width 865 height 509
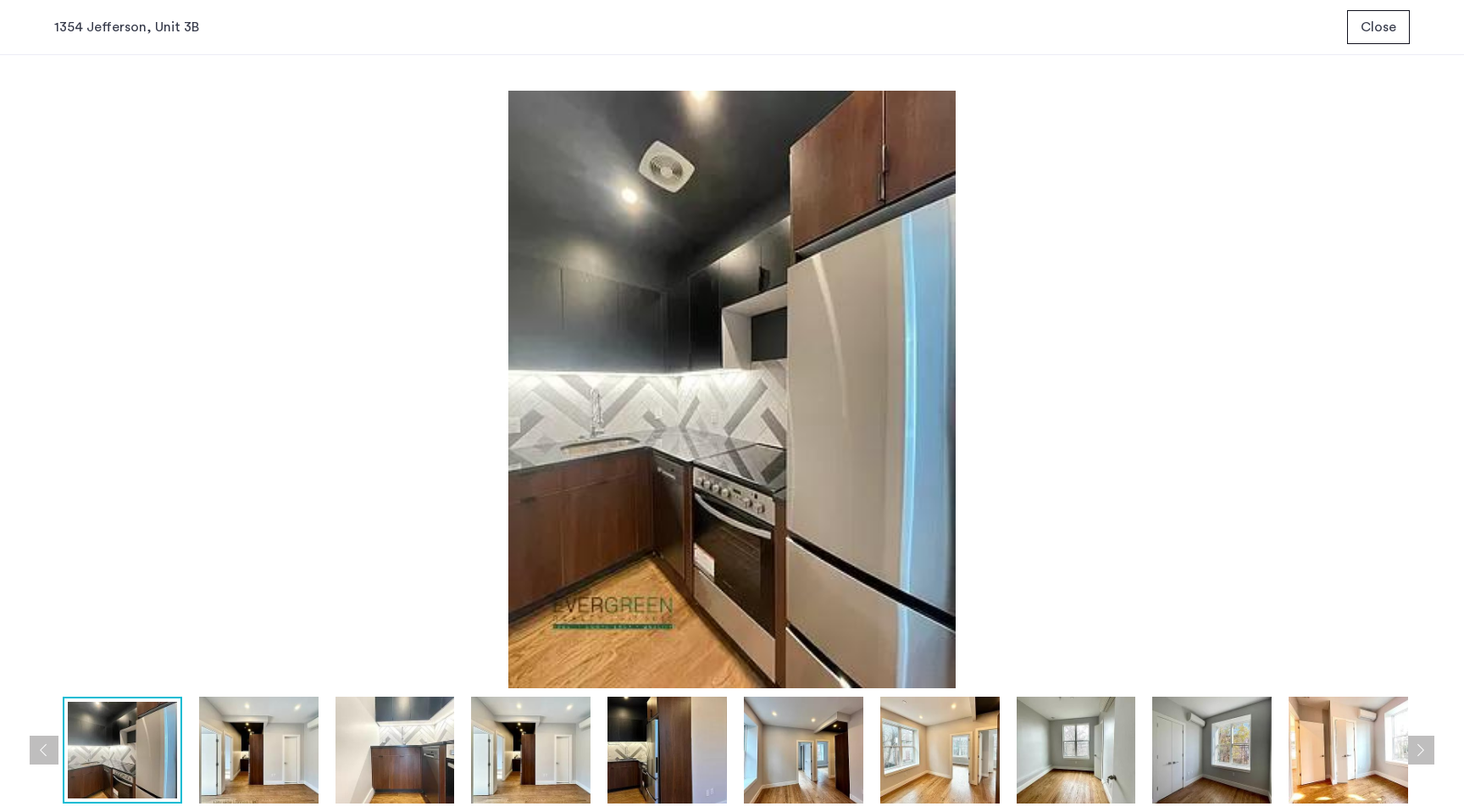
click at [226, 741] on img at bounding box center [259, 750] width 119 height 107
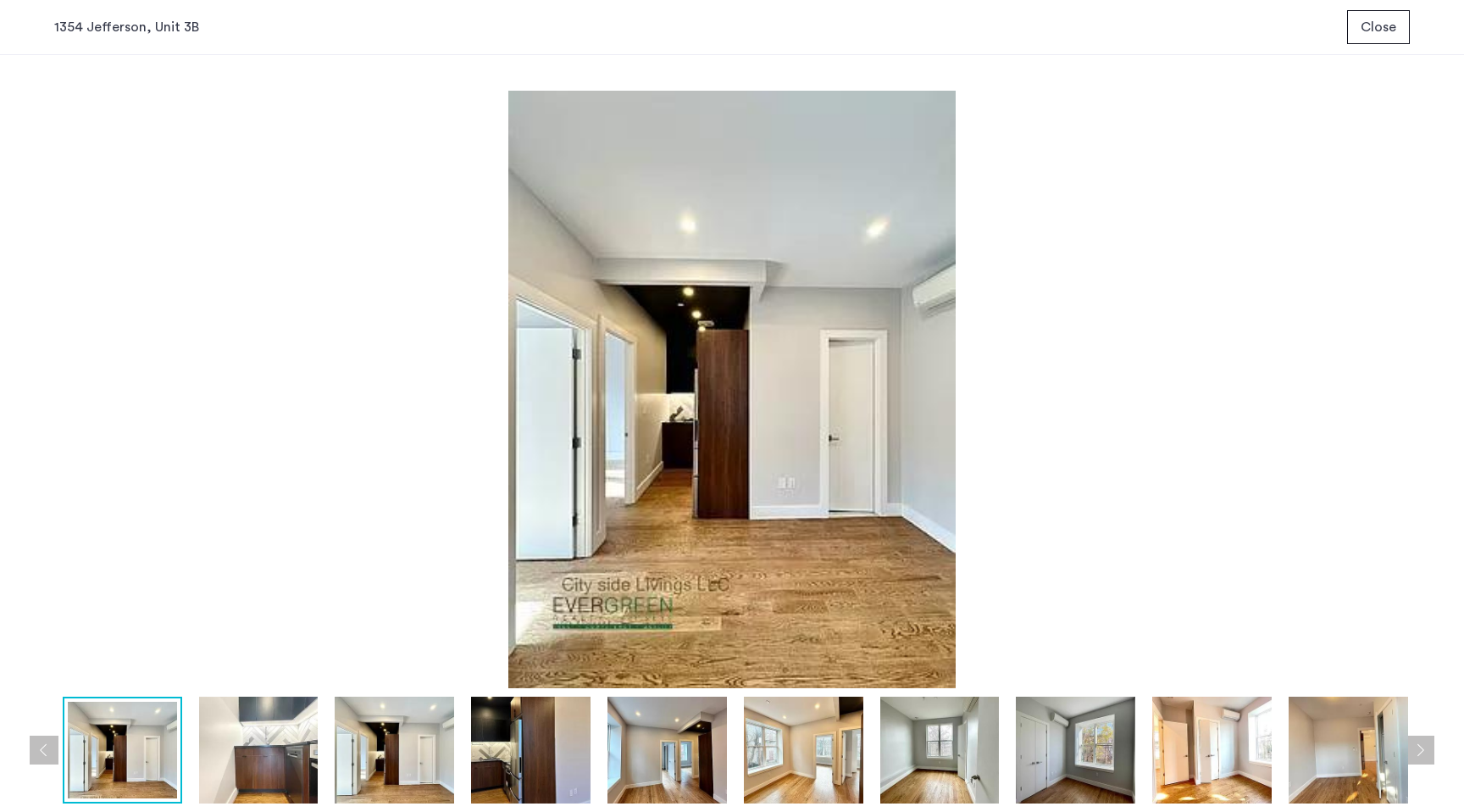
click at [279, 755] on img at bounding box center [259, 750] width 119 height 107
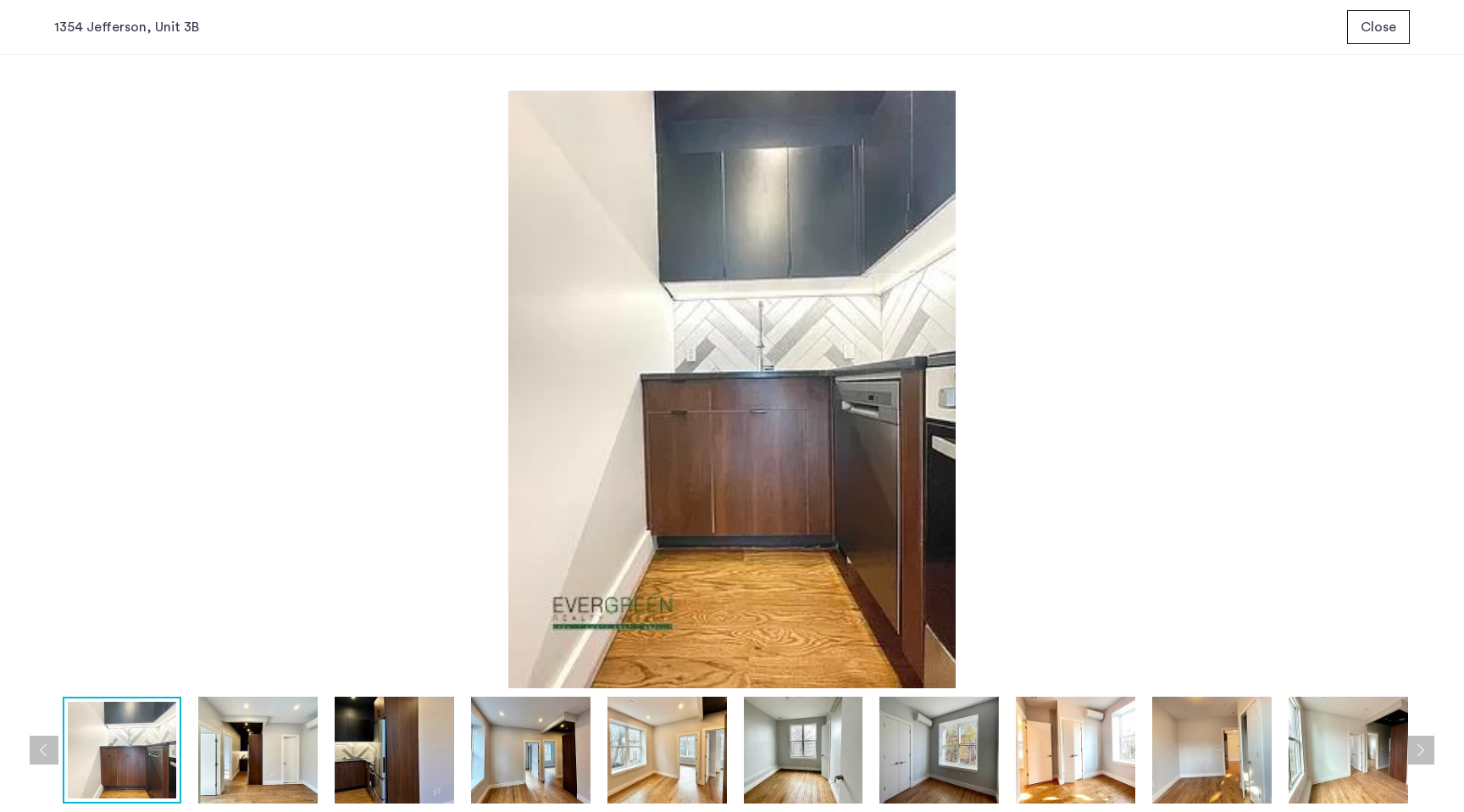
click at [428, 755] on img at bounding box center [394, 750] width 119 height 107
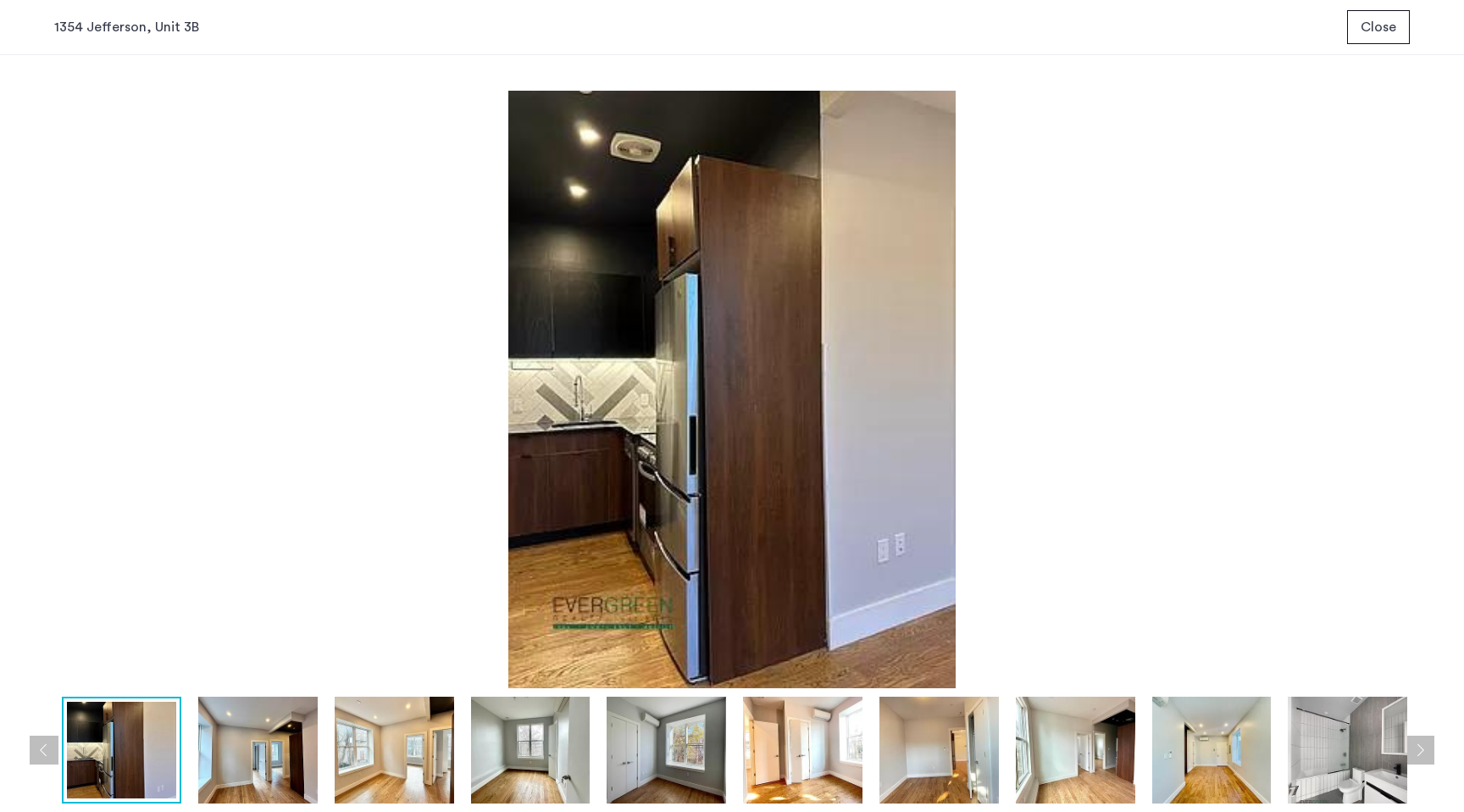
click at [500, 757] on img at bounding box center [531, 750] width 119 height 107
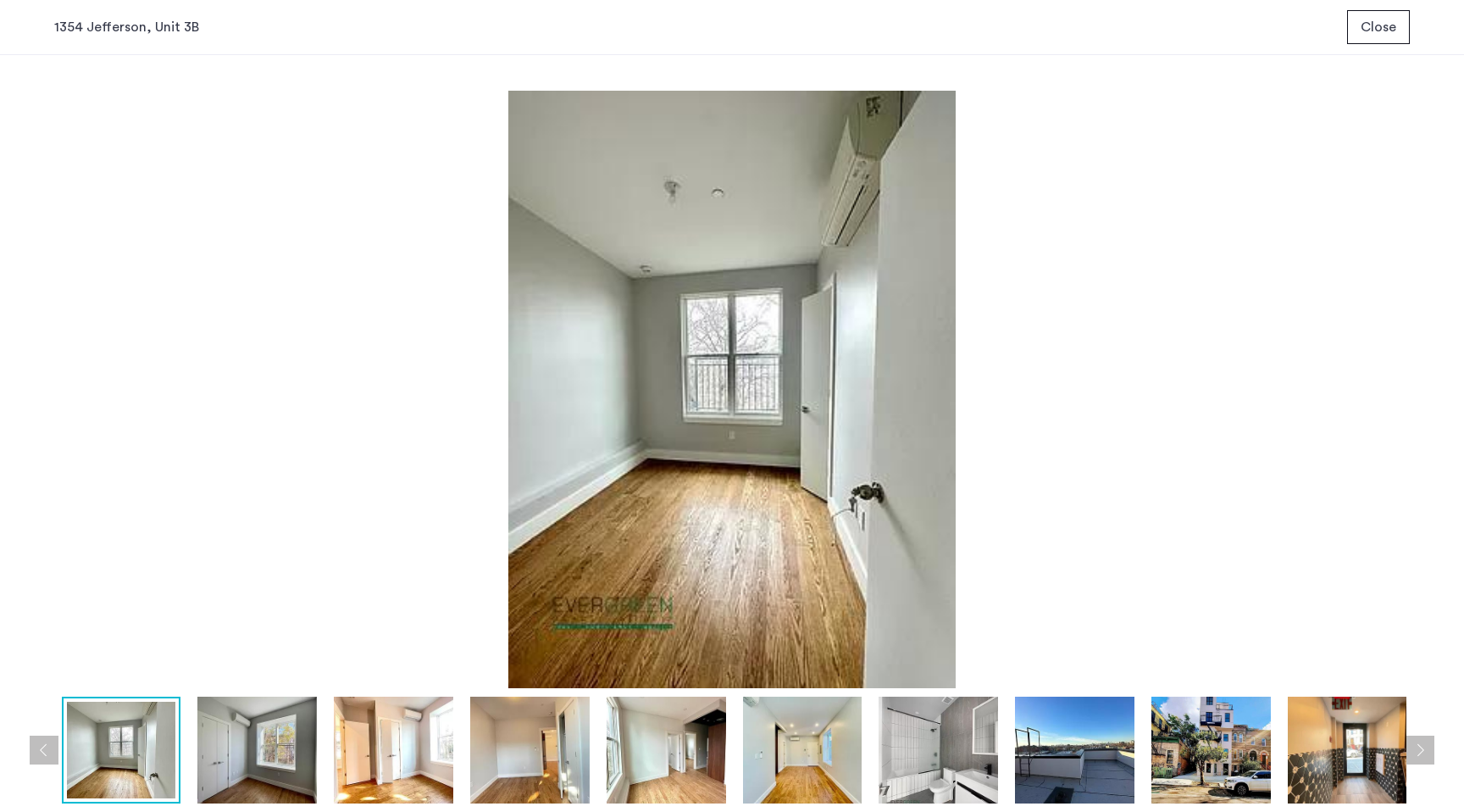
click at [607, 758] on img at bounding box center [666, 750] width 119 height 107
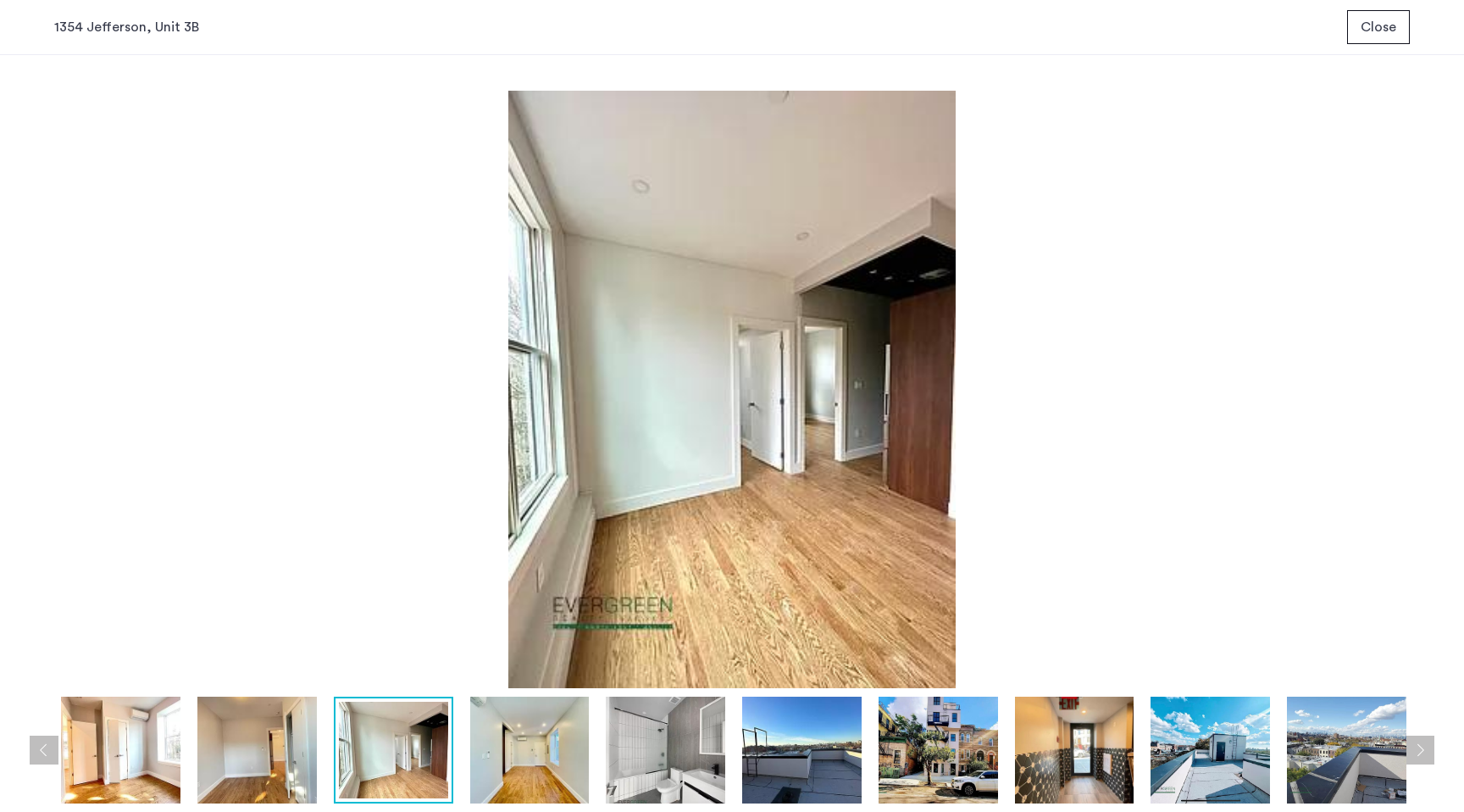
click at [745, 762] on img at bounding box center [801, 750] width 119 height 107
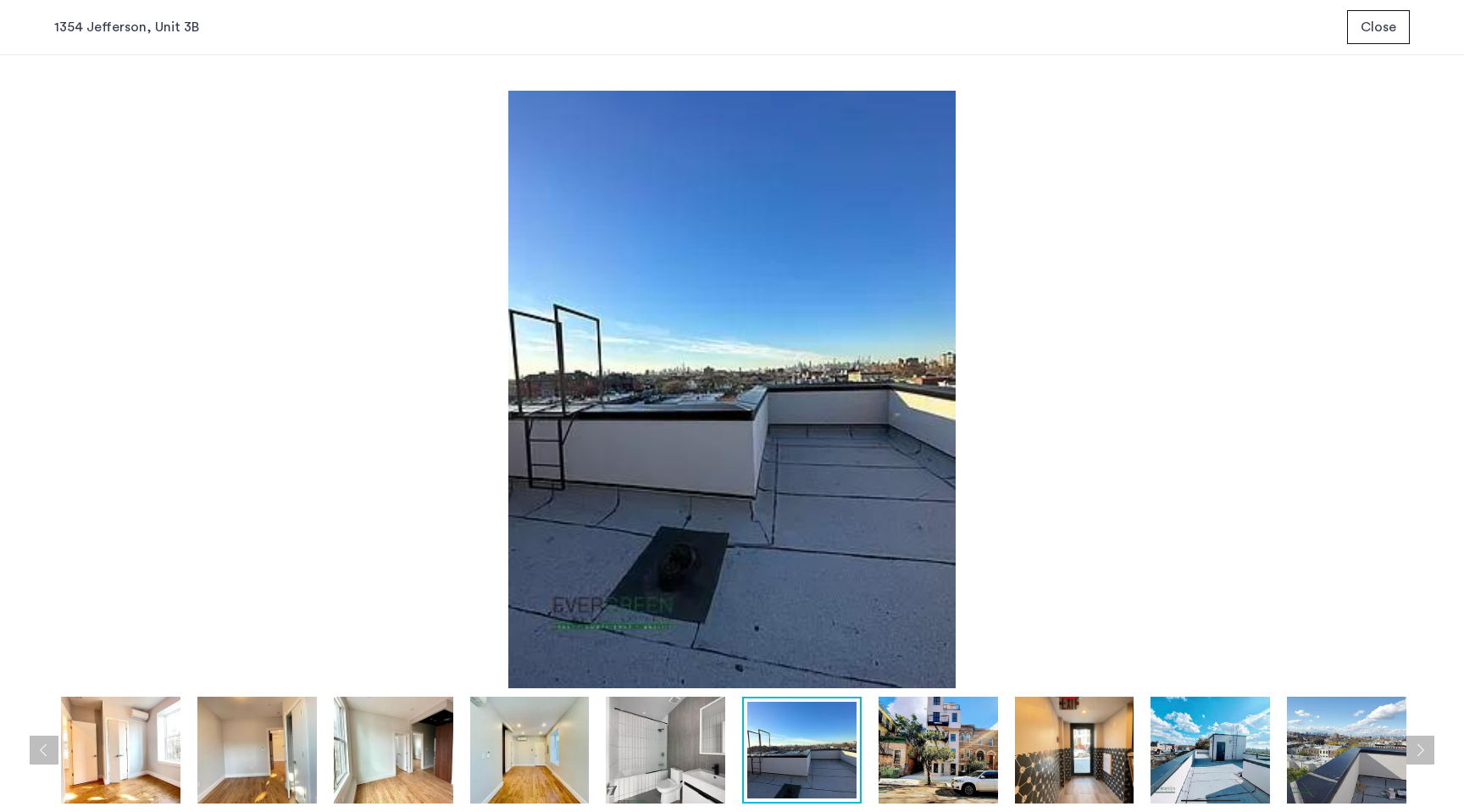
click at [887, 783] on img at bounding box center [938, 750] width 119 height 107
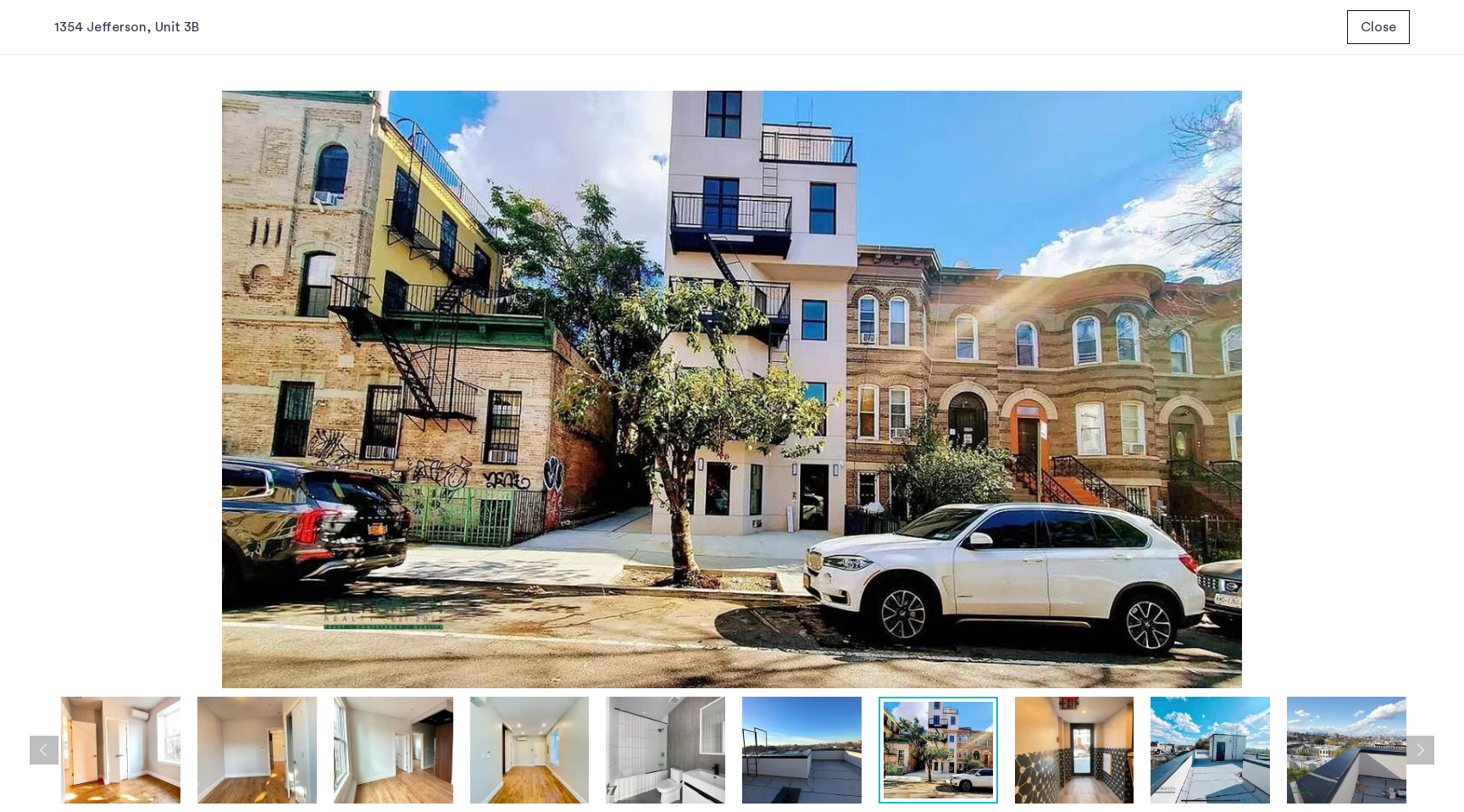
click at [981, 785] on img at bounding box center [938, 750] width 109 height 97
click at [1026, 785] on img at bounding box center [1074, 750] width 119 height 107
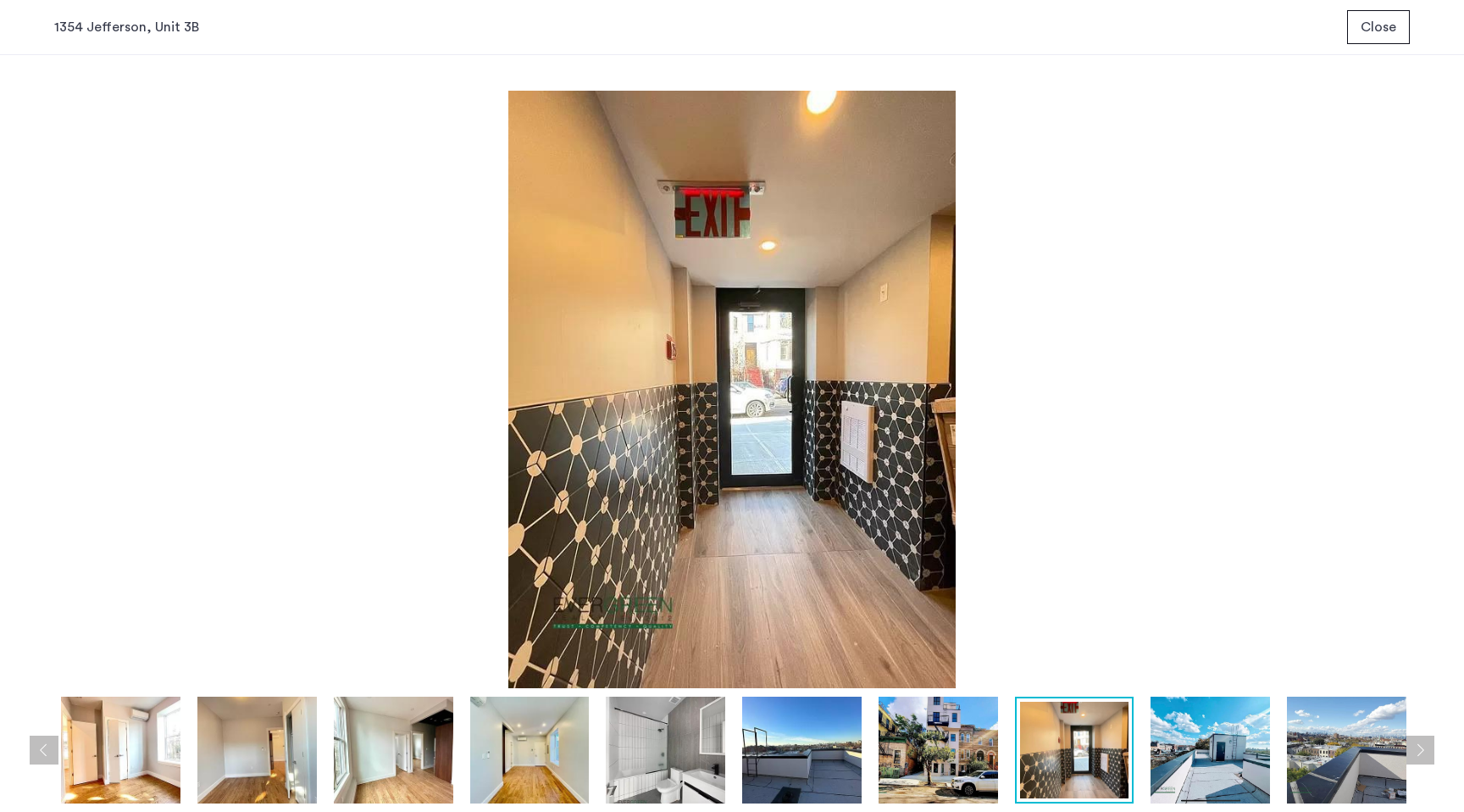
click at [1174, 766] on img at bounding box center [1211, 750] width 119 height 107
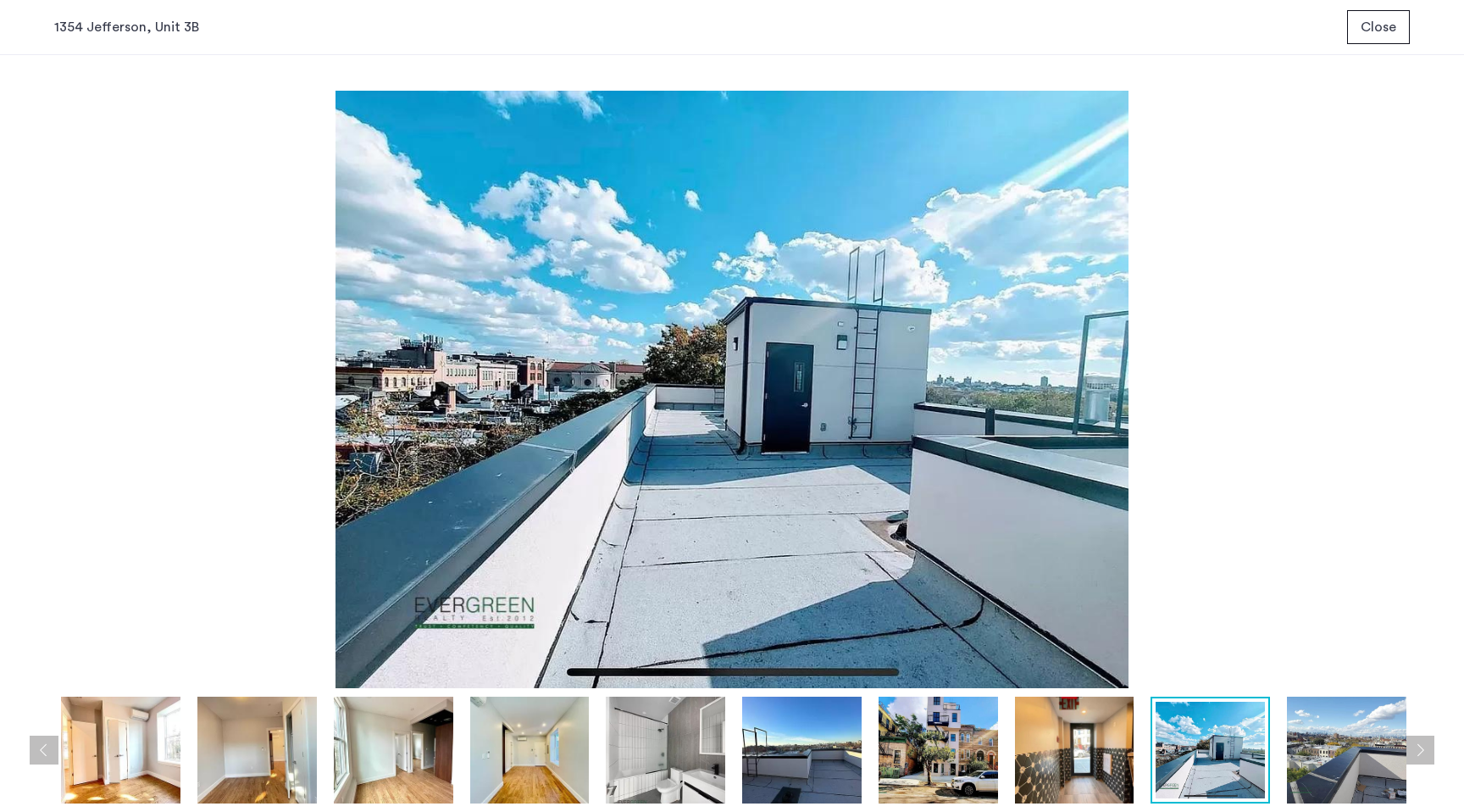
click at [1306, 753] on img at bounding box center [1347, 750] width 119 height 107
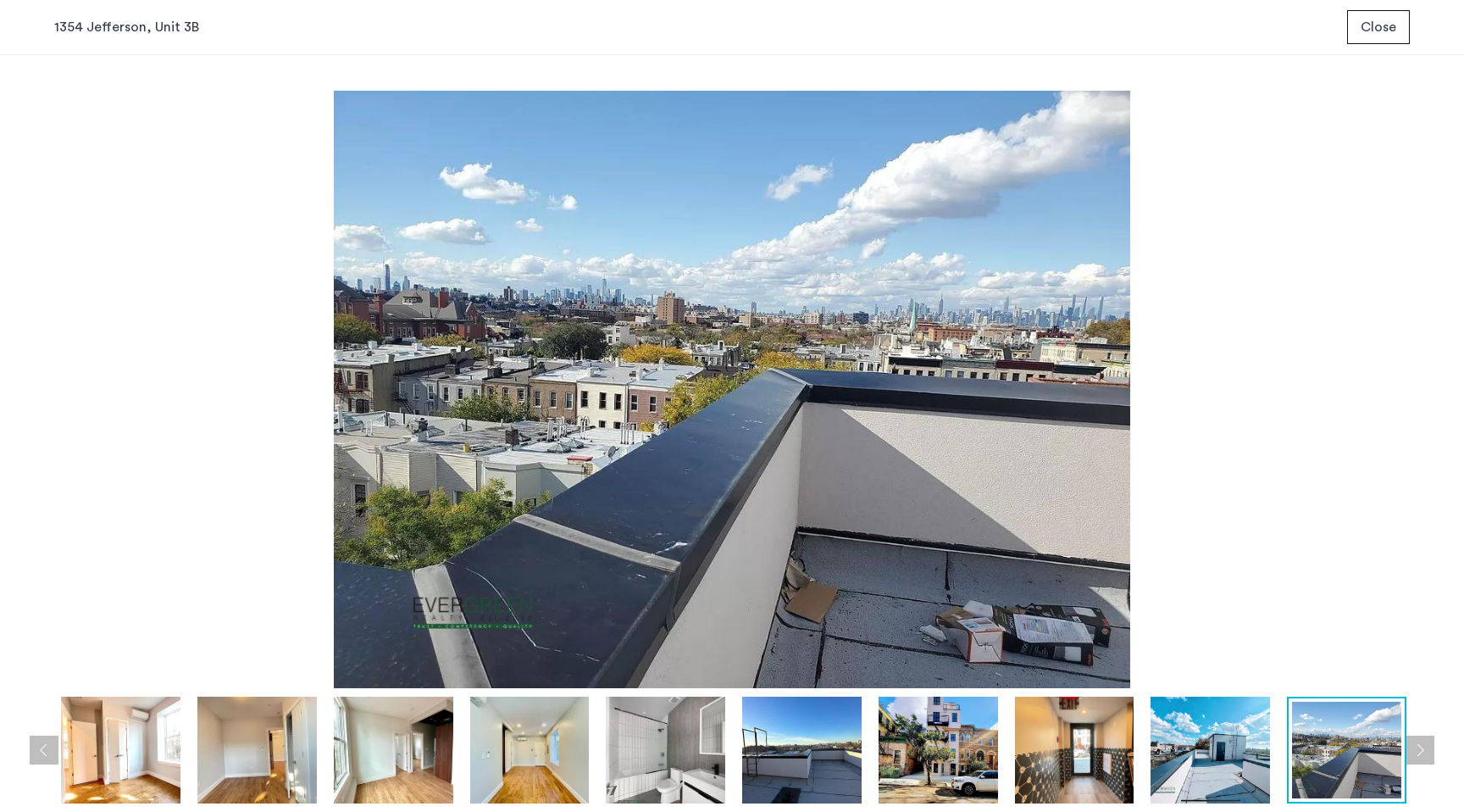
click at [1240, 753] on img at bounding box center [1211, 750] width 119 height 107
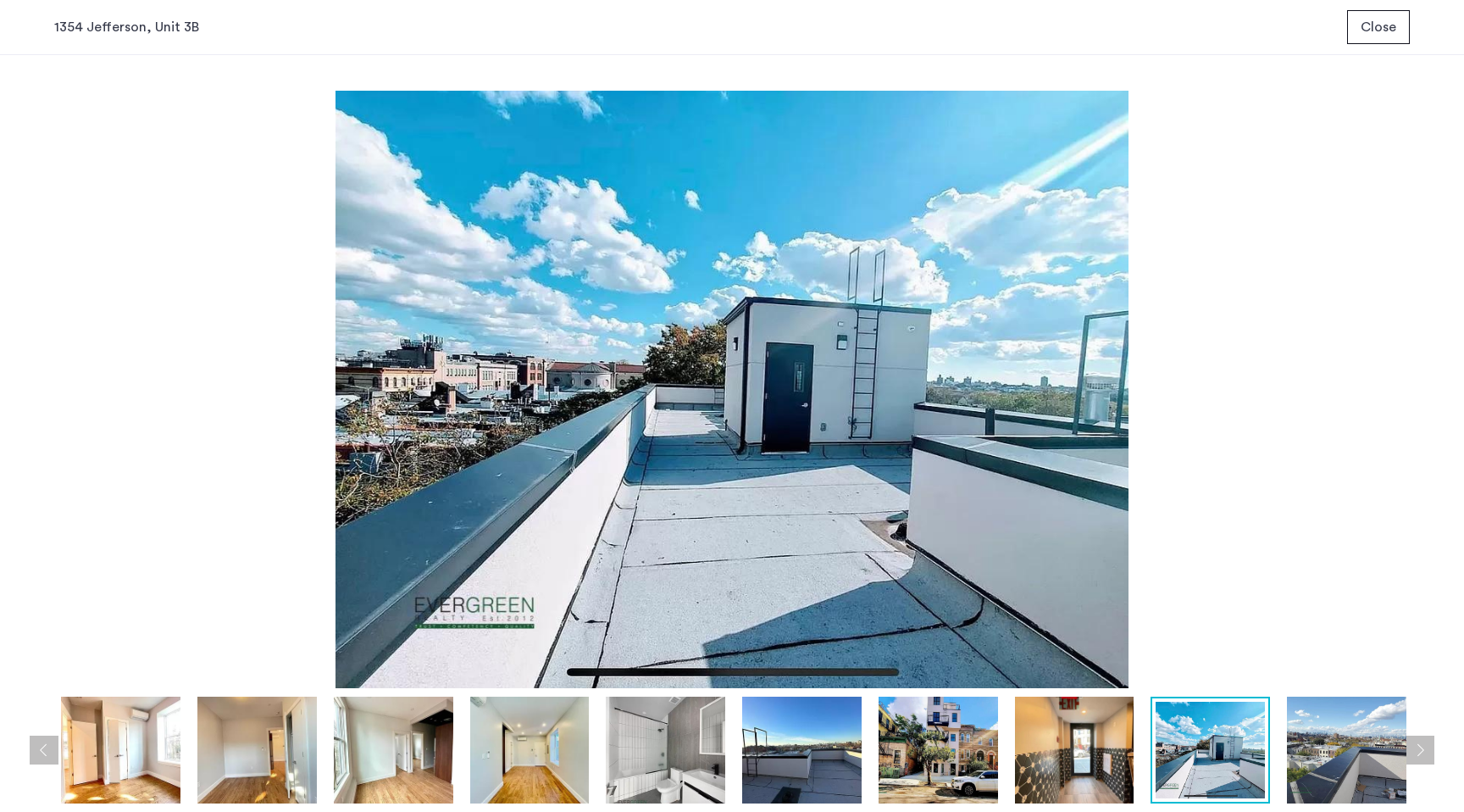
click at [1326, 762] on img at bounding box center [1347, 750] width 119 height 107
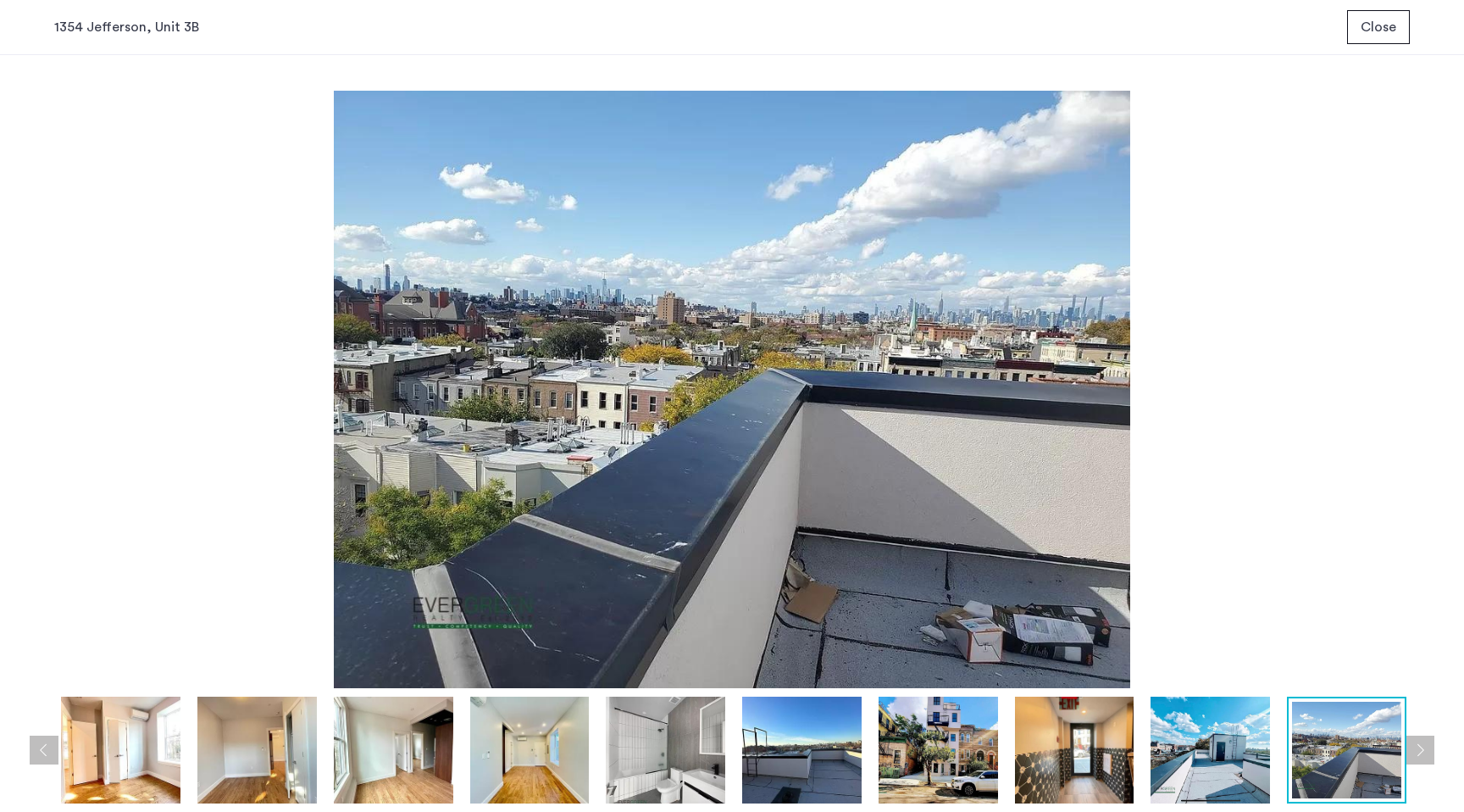
click at [1398, 749] on img at bounding box center [1347, 750] width 109 height 97
click at [1409, 749] on div at bounding box center [123, 750] width 2592 height 107
click at [1423, 747] on button "Next apartment" at bounding box center [1420, 750] width 28 height 28
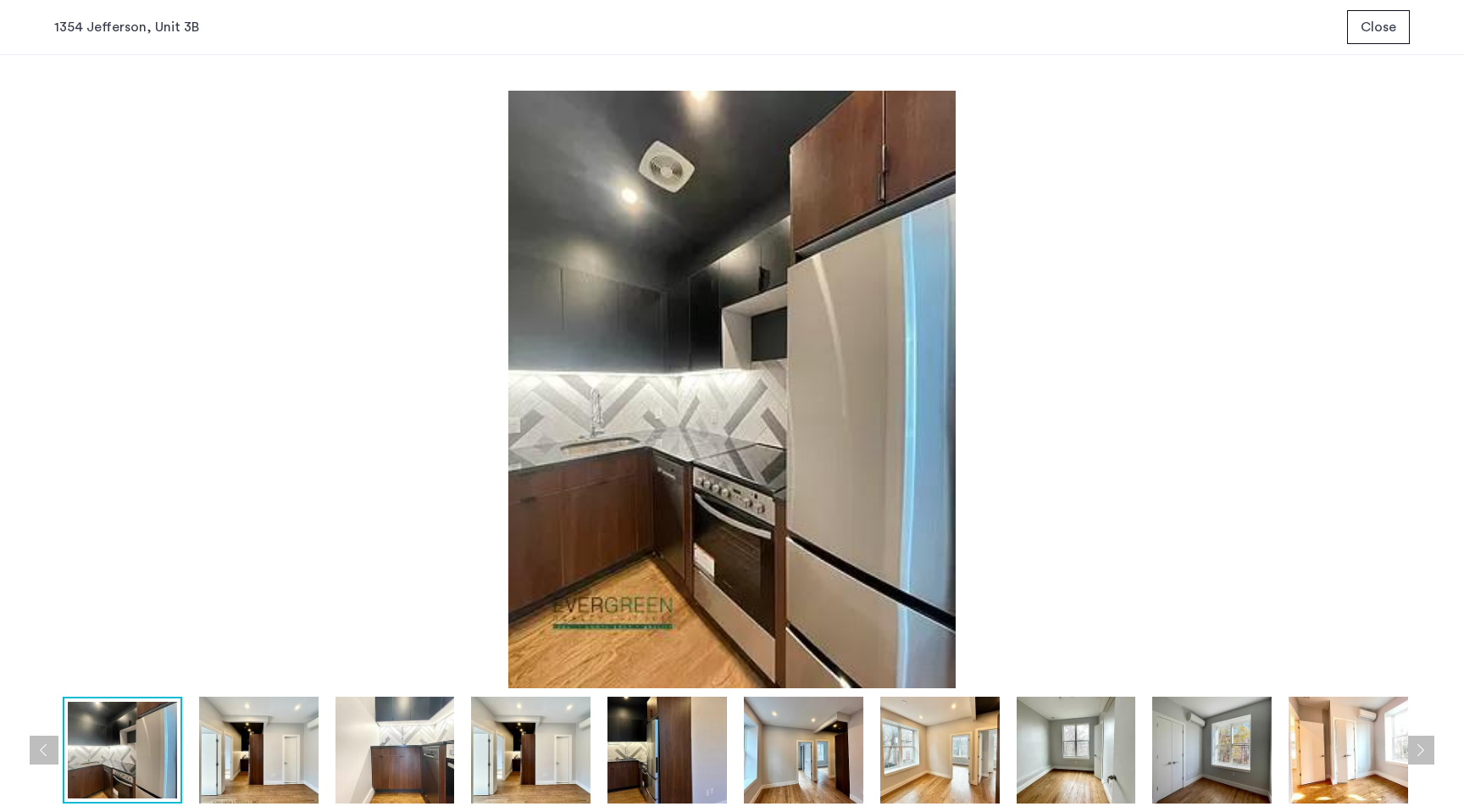
click at [1422, 746] on button "Next apartment" at bounding box center [1420, 750] width 28 height 28
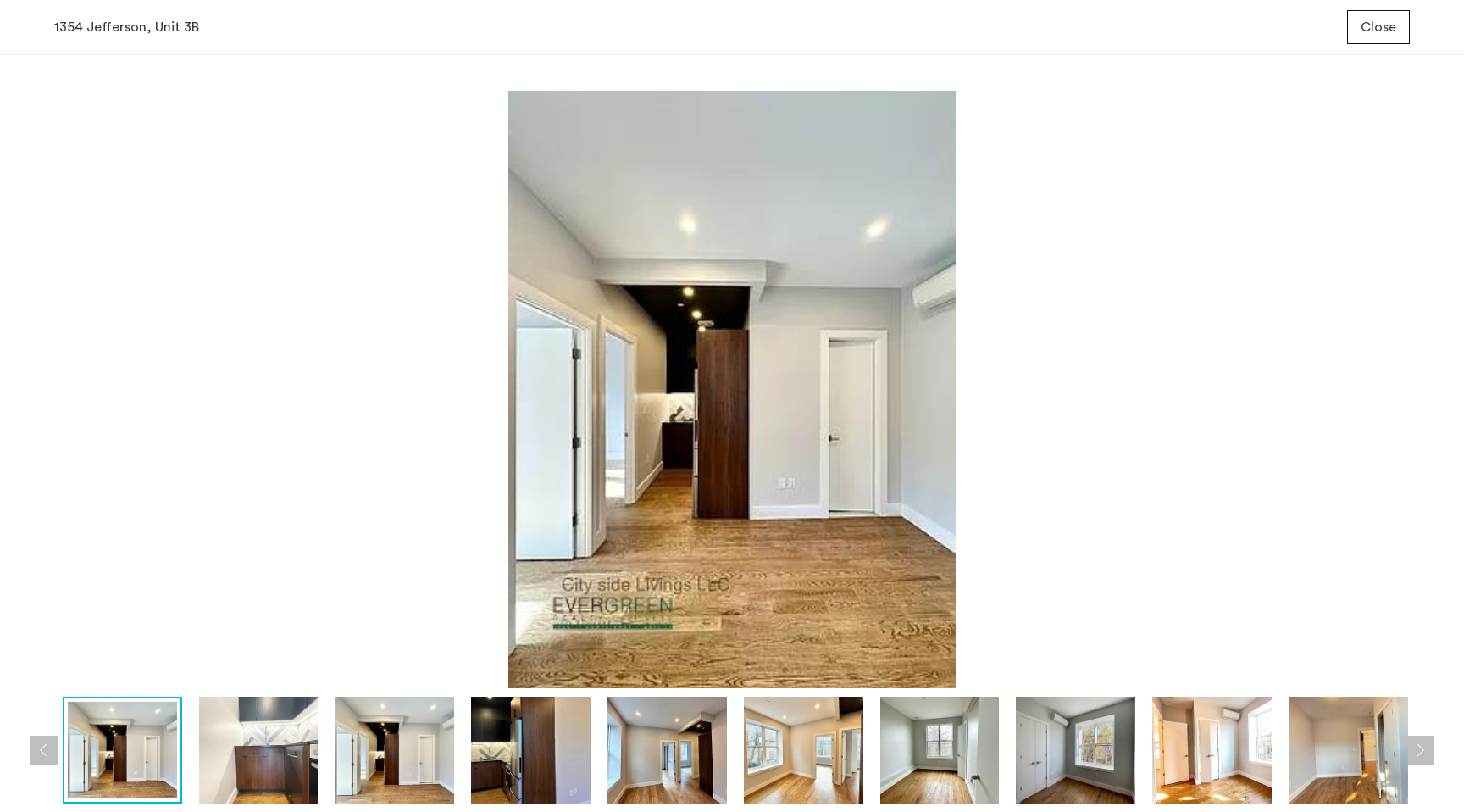
click at [1422, 746] on button "Next apartment" at bounding box center [1420, 750] width 28 height 28
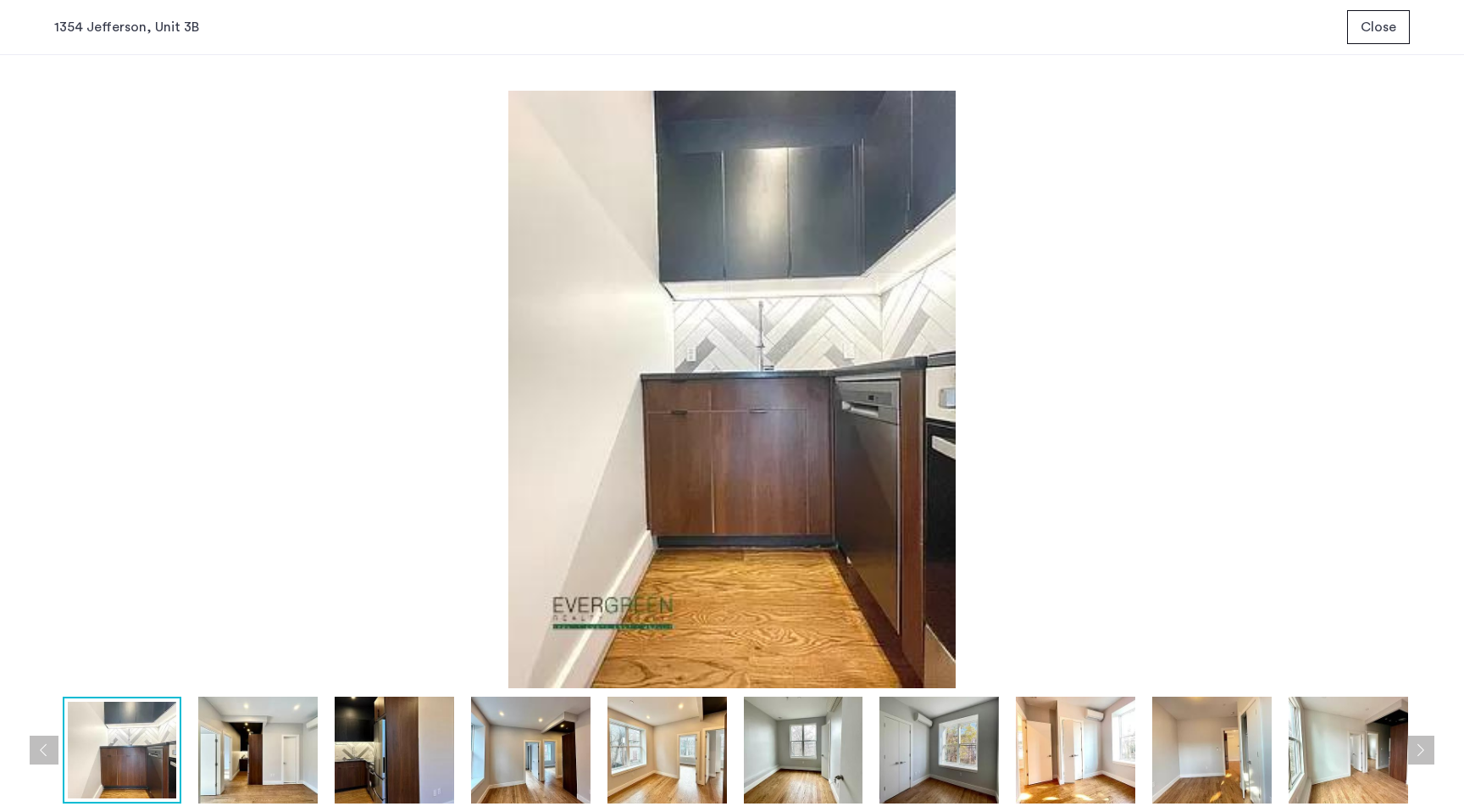
click at [1422, 746] on button "Next apartment" at bounding box center [1420, 750] width 28 height 28
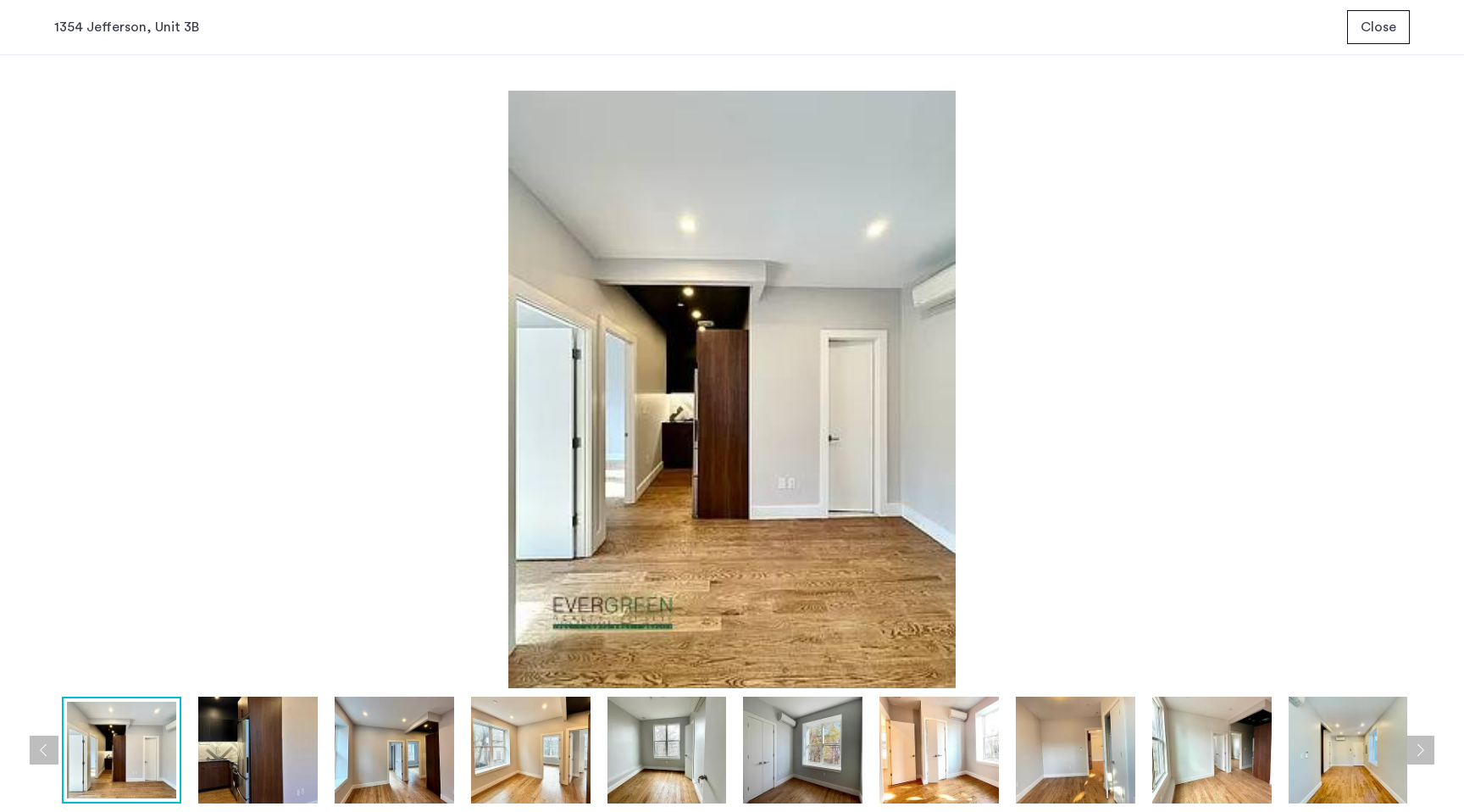
click at [1422, 746] on button "Next apartment" at bounding box center [1420, 750] width 28 height 28
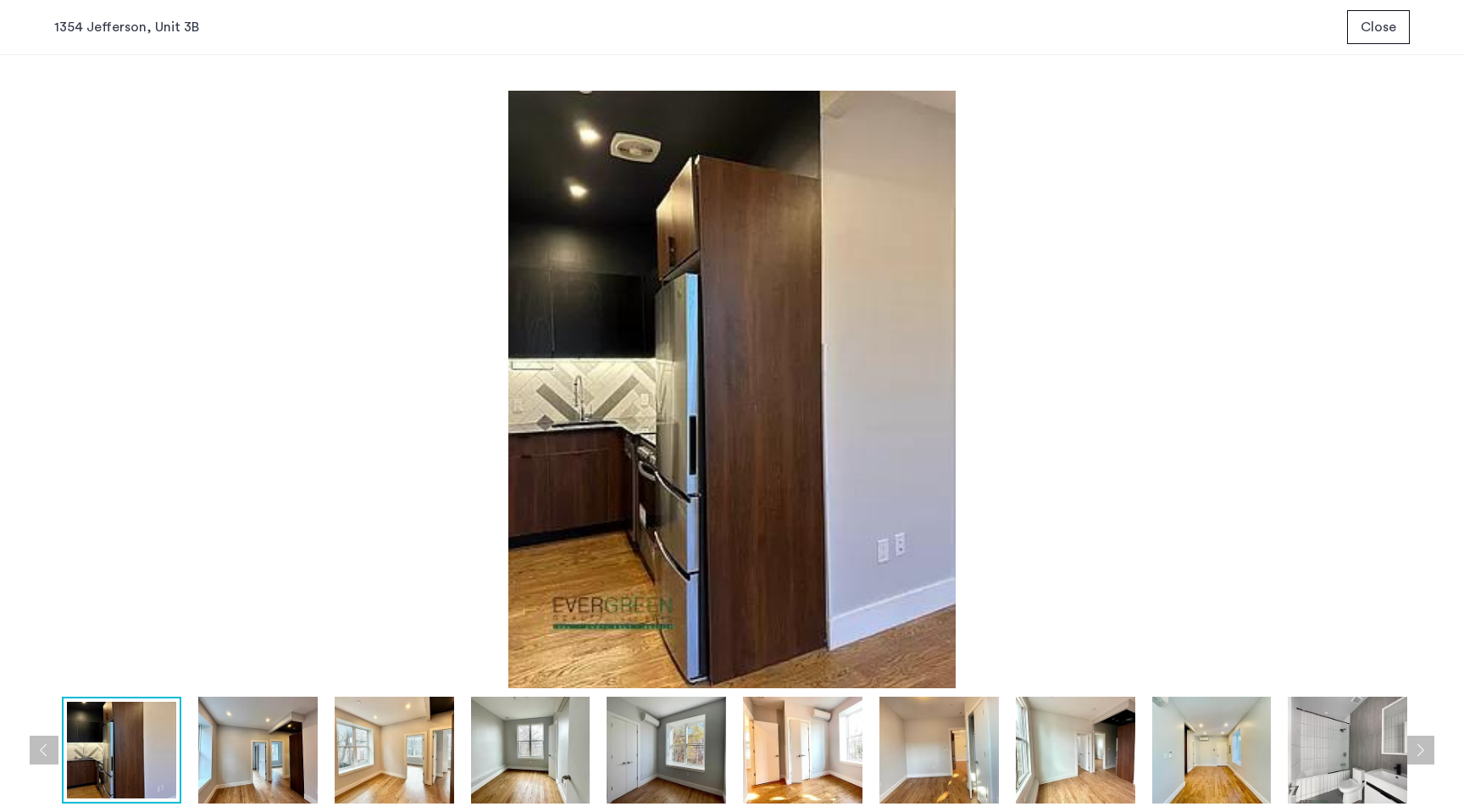
click at [1422, 746] on button "Next apartment" at bounding box center [1420, 750] width 28 height 28
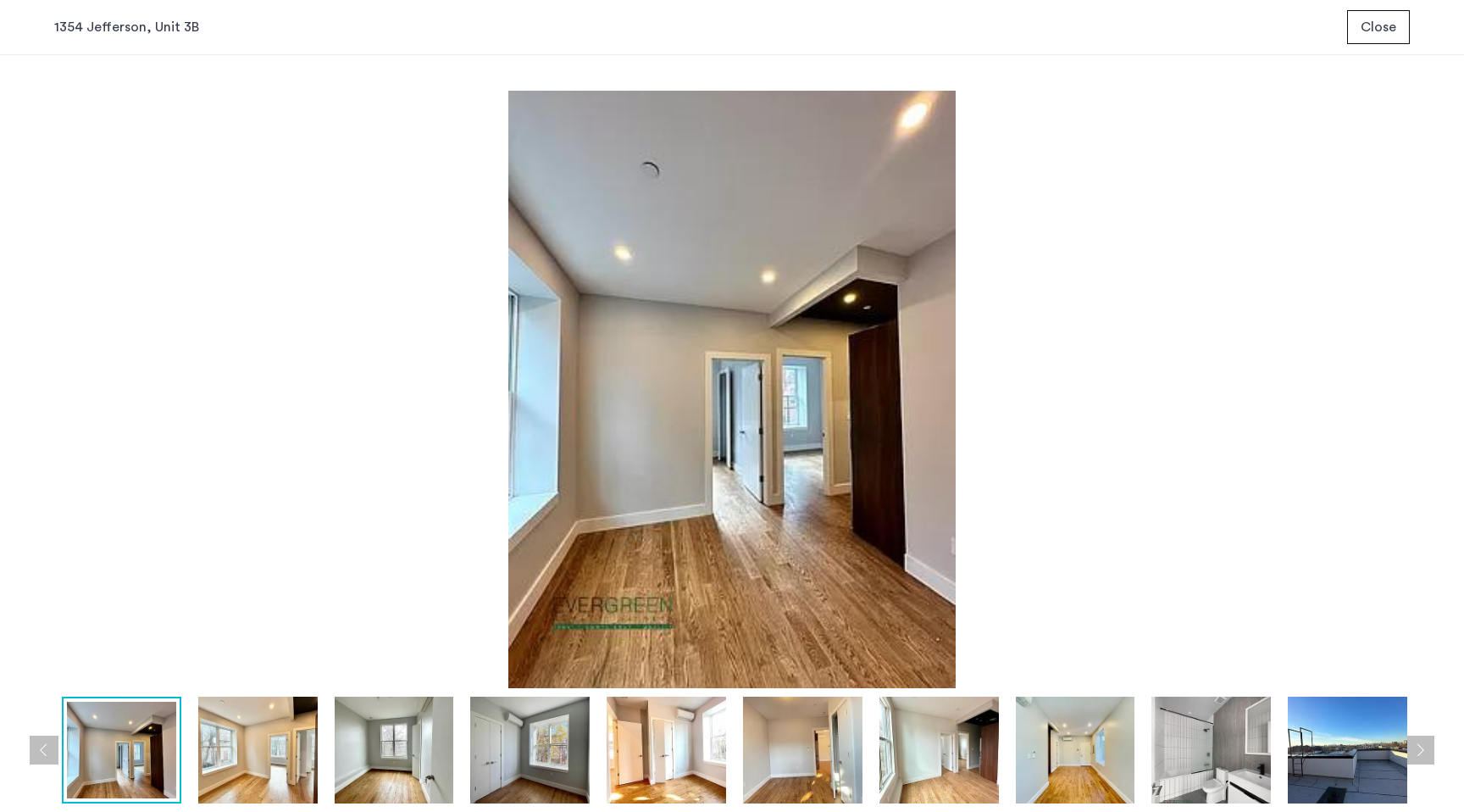
click at [1422, 746] on button "Next apartment" at bounding box center [1420, 750] width 28 height 28
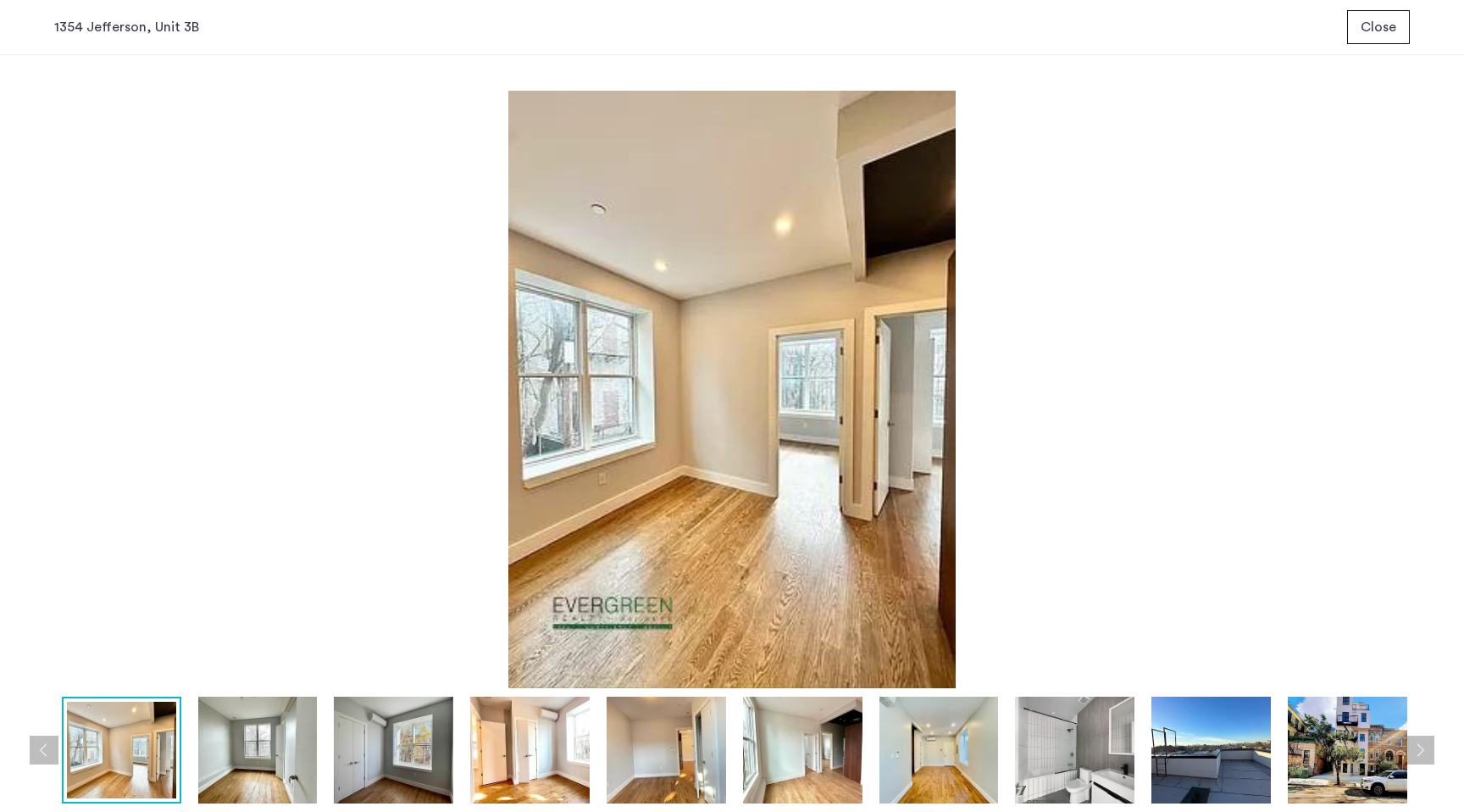
click at [1422, 746] on button "Next apartment" at bounding box center [1420, 750] width 28 height 28
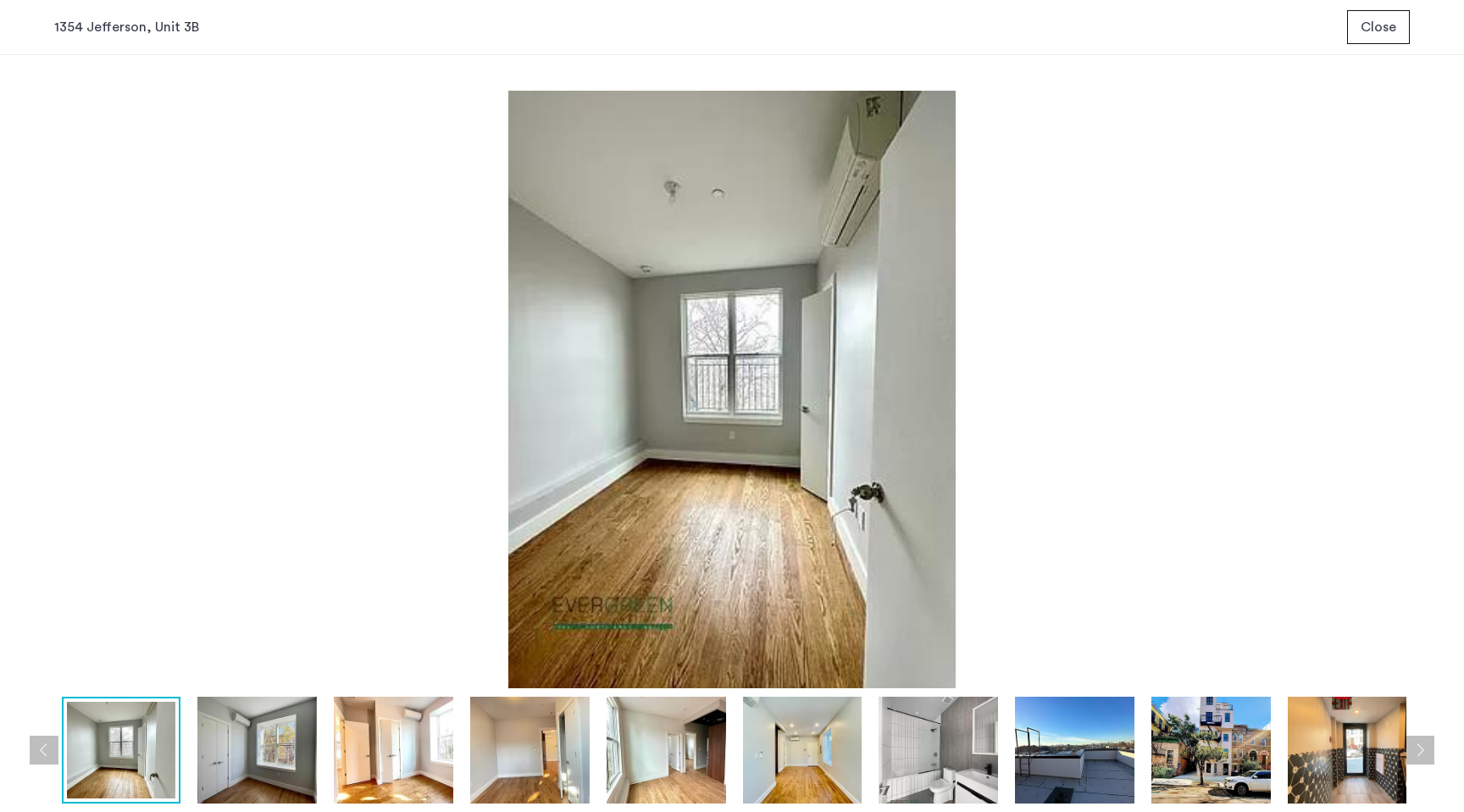
click at [1422, 746] on button "Next apartment" at bounding box center [1420, 750] width 28 height 28
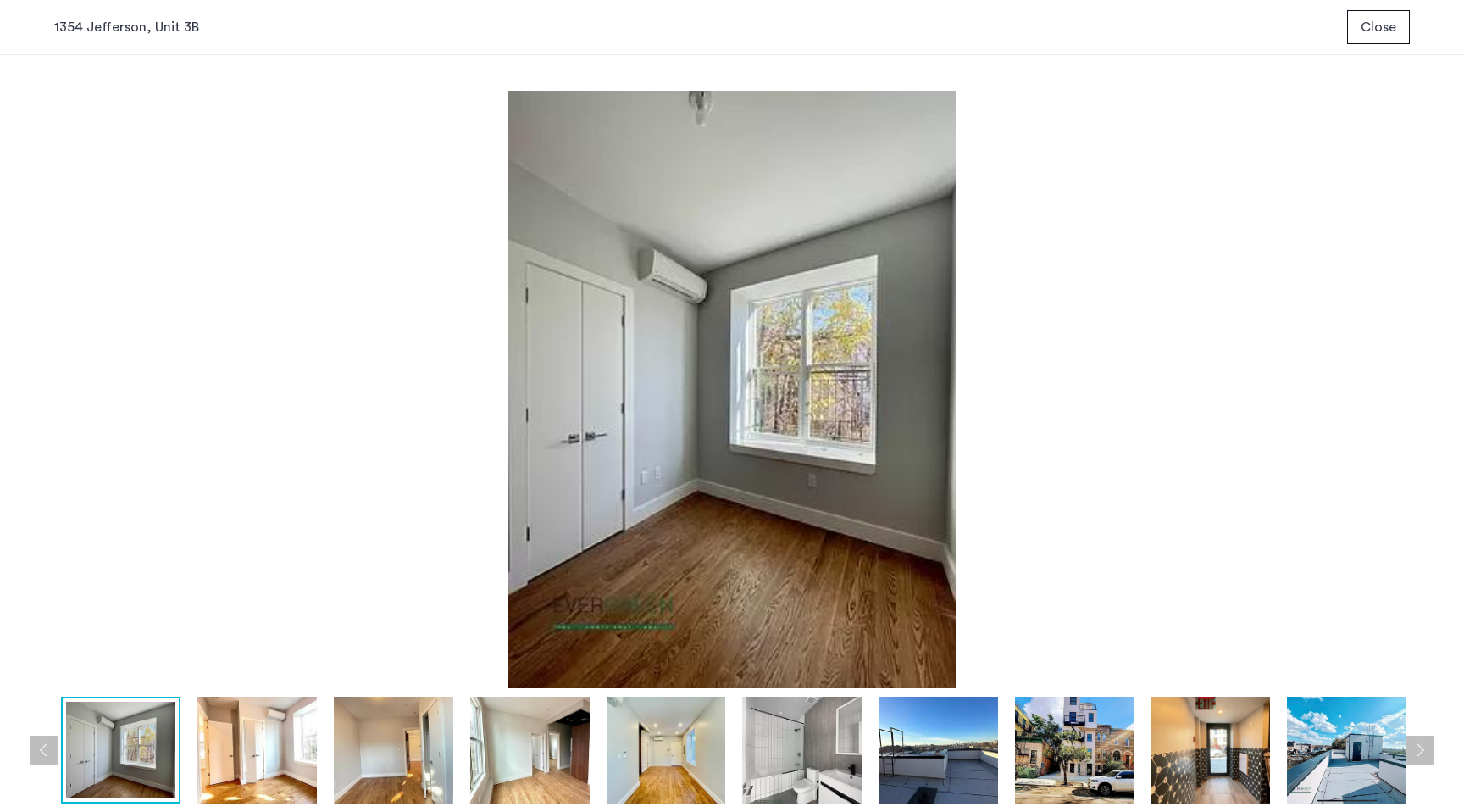
click at [1422, 746] on button "Next apartment" at bounding box center [1420, 750] width 28 height 28
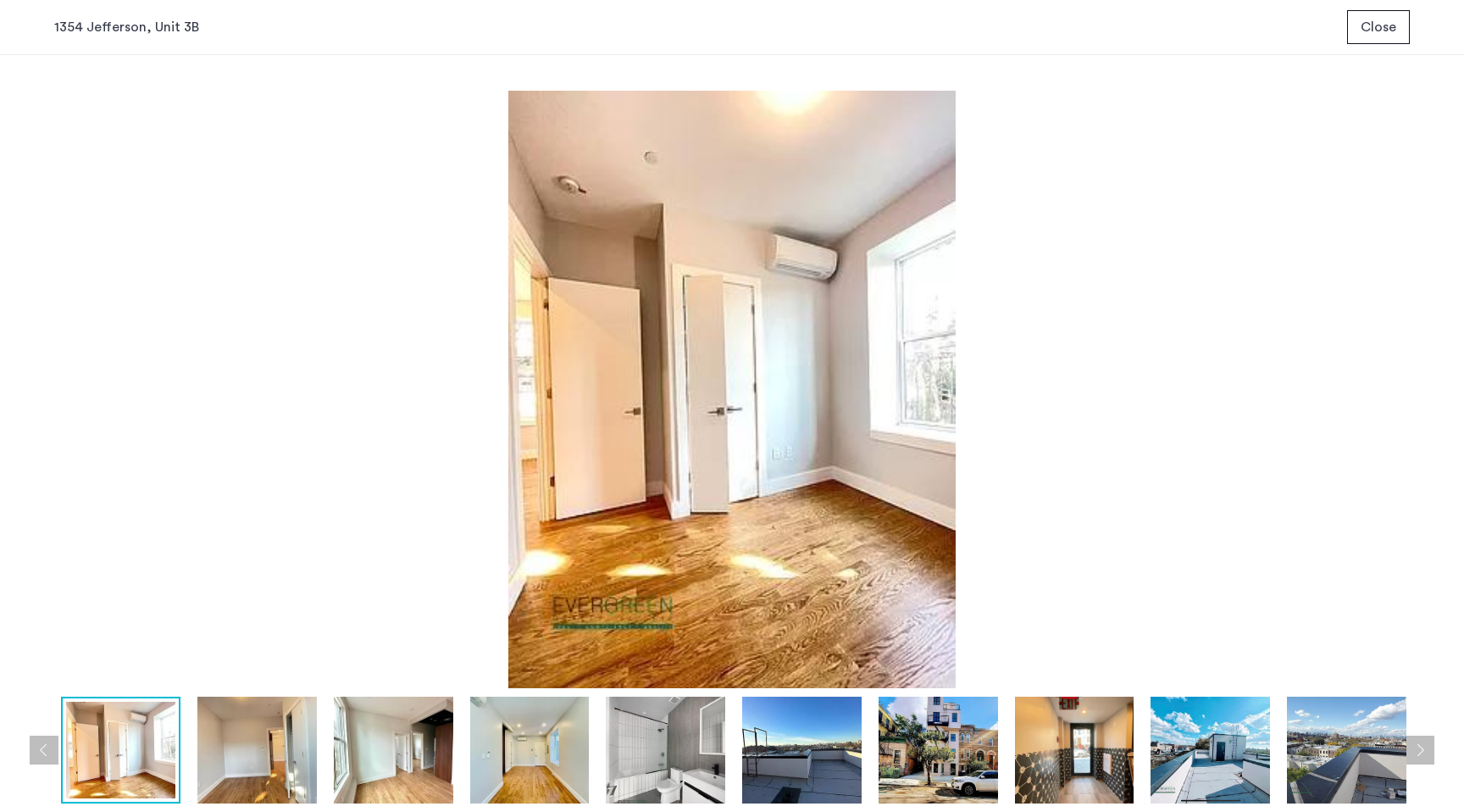
click at [1422, 746] on button "Next apartment" at bounding box center [1420, 750] width 28 height 28
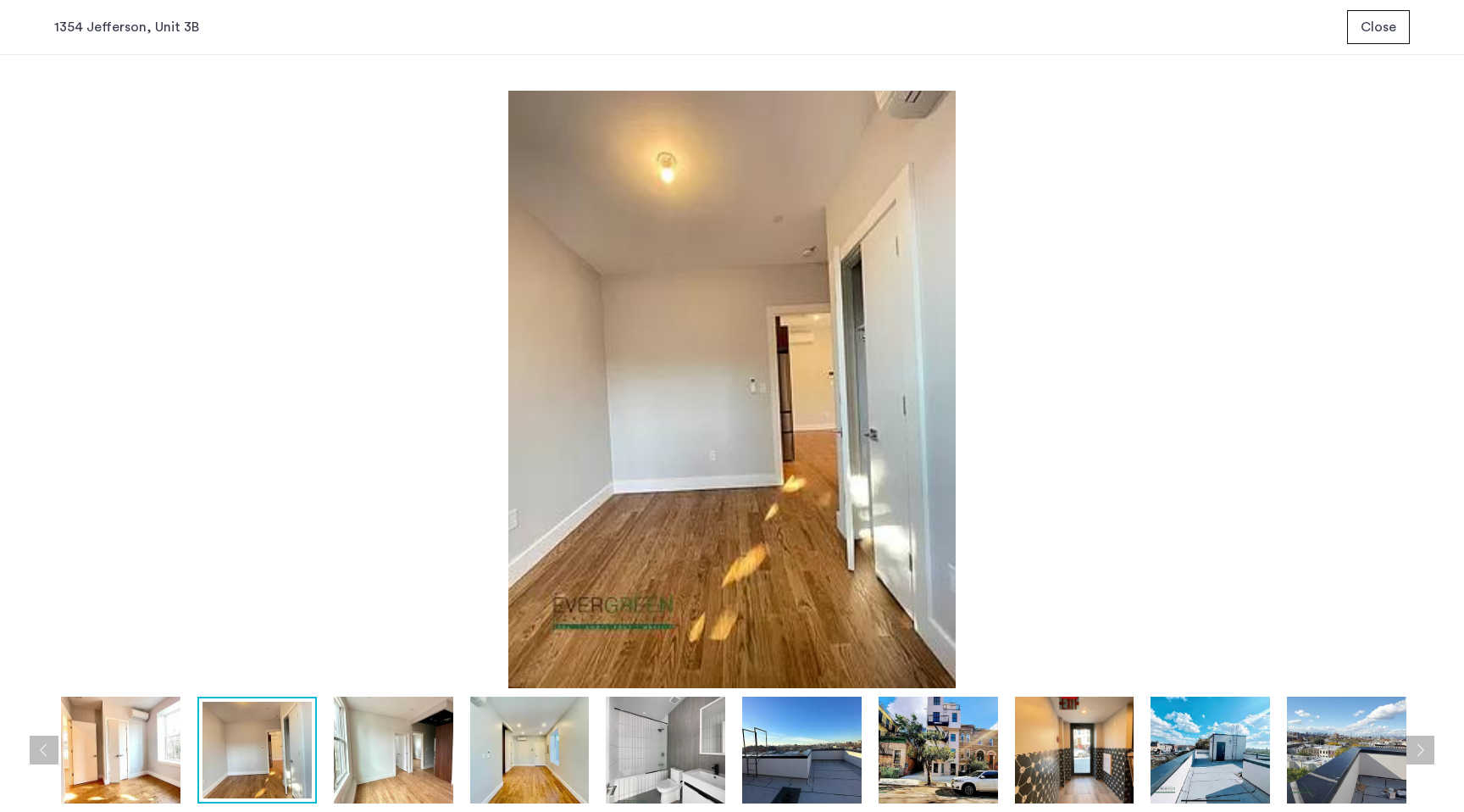
click at [1422, 746] on button "Next apartment" at bounding box center [1420, 750] width 28 height 28
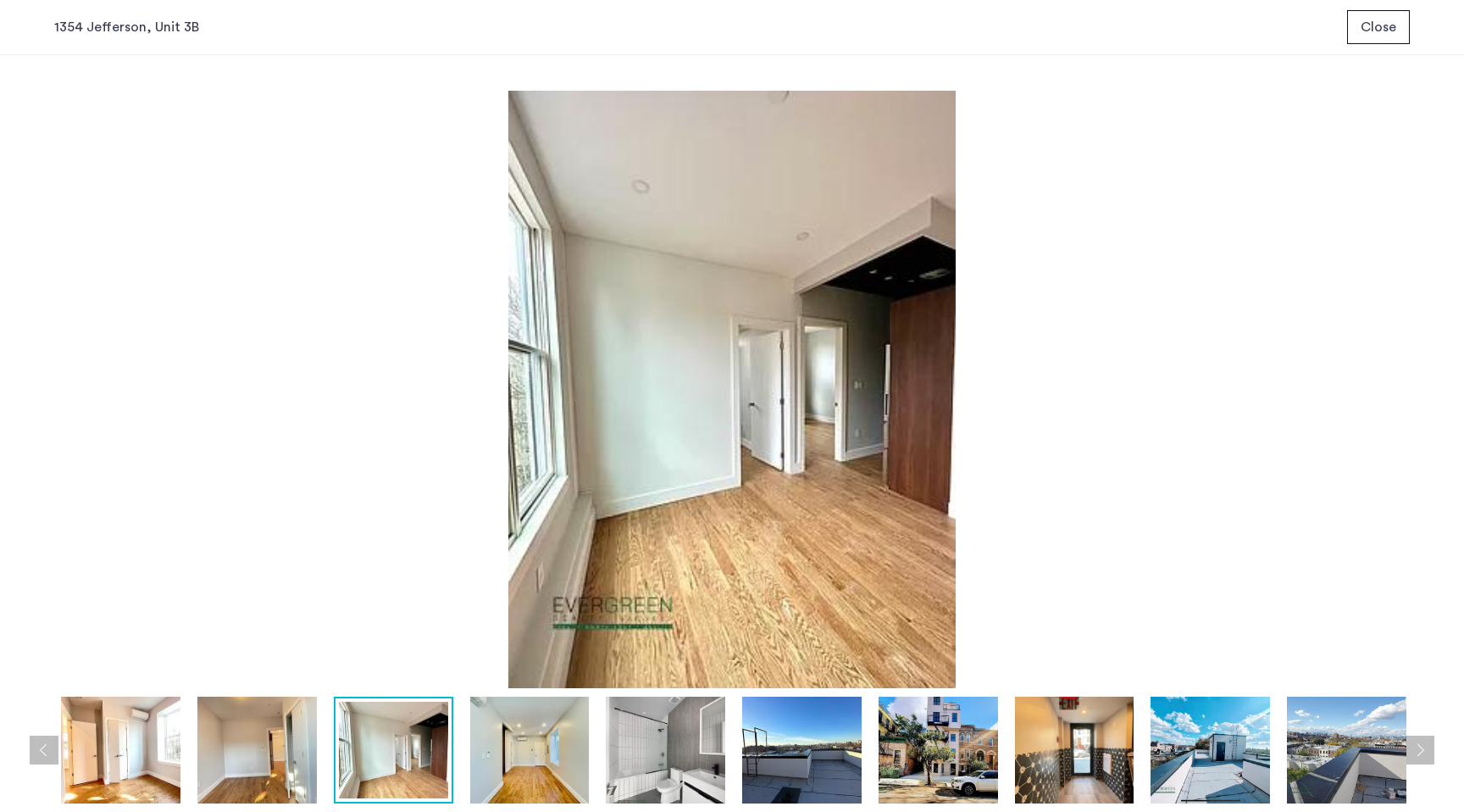
click at [1286, 479] on img at bounding box center [732, 390] width 1355 height 598
click at [1368, 36] on span "Close" at bounding box center [1379, 27] width 36 height 20
